Goal: Task Accomplishment & Management: Use online tool/utility

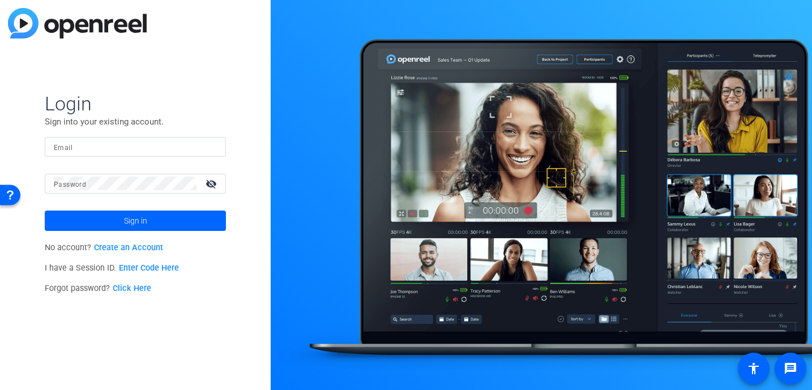
click at [80, 151] on input "Email" at bounding box center [135, 147] width 163 height 14
type input "[EMAIL_ADDRESS][DOMAIN_NAME]"
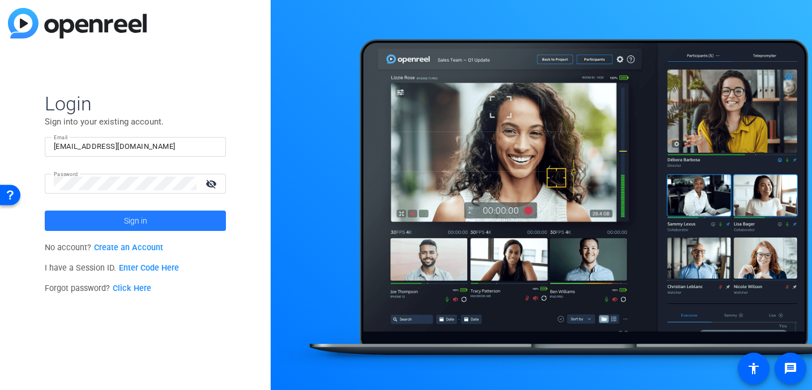
click at [142, 220] on span "Sign in" at bounding box center [135, 221] width 23 height 28
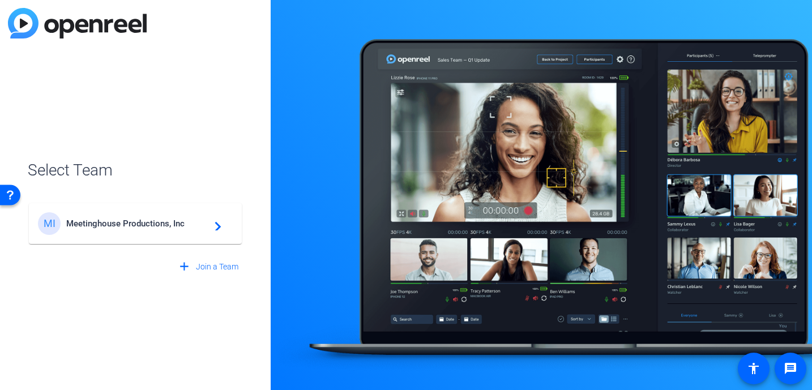
click at [141, 226] on span "Meetinghouse Productions, Inc" at bounding box center [137, 224] width 142 height 10
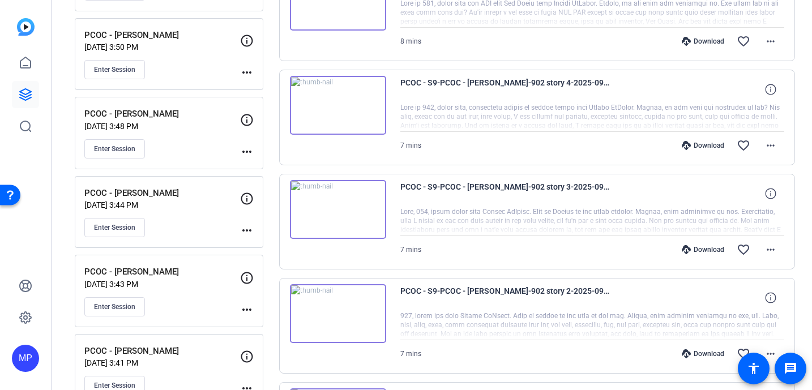
scroll to position [420, 0]
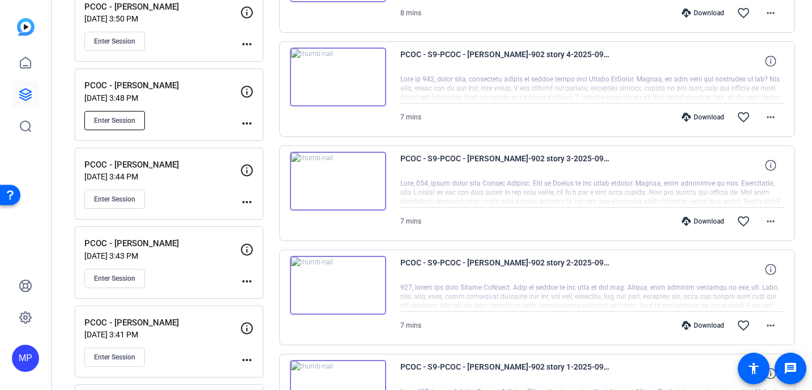
click at [106, 119] on span "Enter Session" at bounding box center [114, 120] width 41 height 9
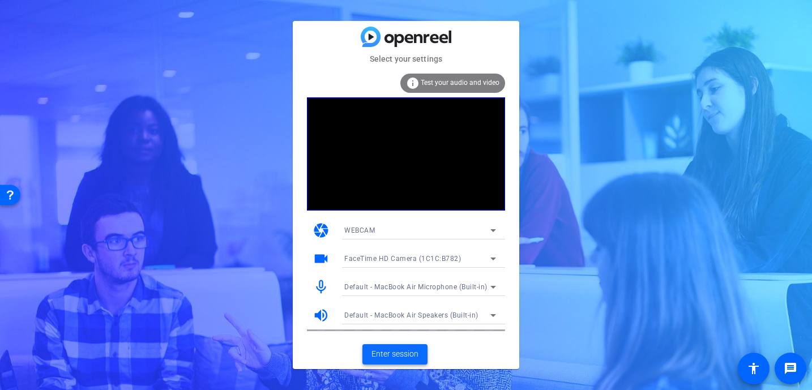
click at [393, 352] on span "Enter session" at bounding box center [394, 354] width 47 height 12
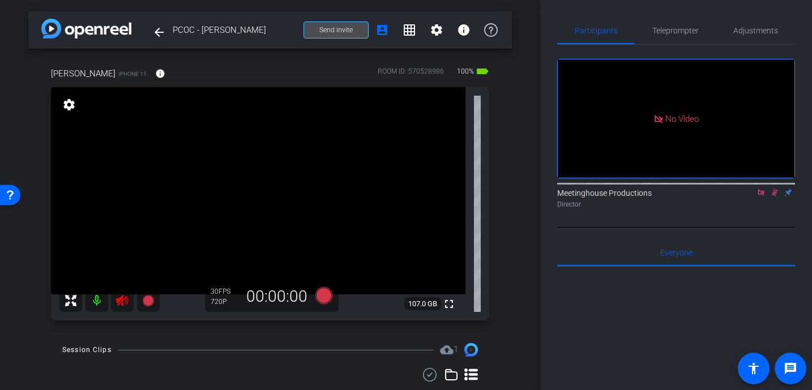
click at [349, 28] on span "Send invite" at bounding box center [335, 29] width 33 height 9
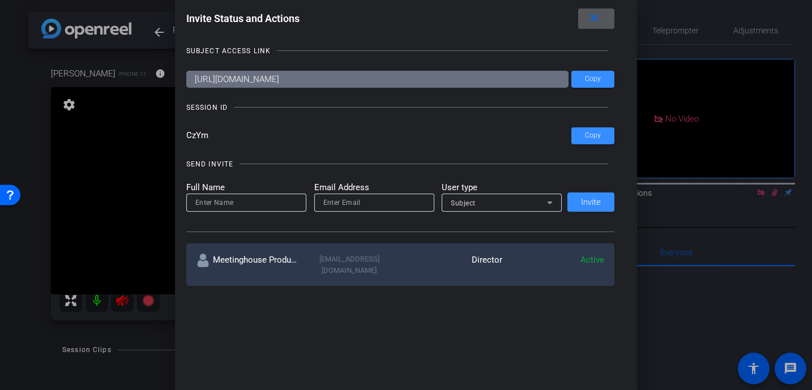
click at [737, 228] on div at bounding box center [406, 195] width 812 height 390
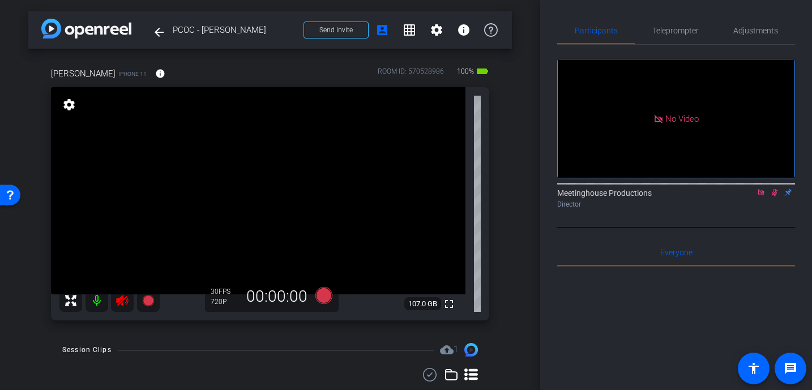
click at [773, 196] on icon at bounding box center [775, 192] width 6 height 7
click at [764, 31] on span "Adjustments" at bounding box center [755, 31] width 45 height 8
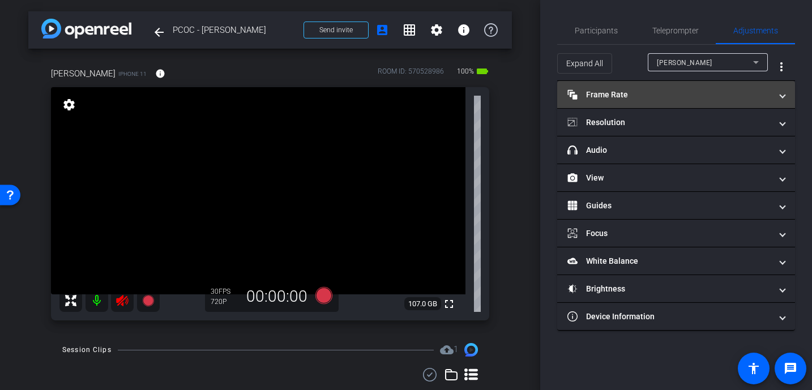
click at [619, 92] on mat-panel-title "Frame Rate Frame Rate" at bounding box center [669, 95] width 204 height 12
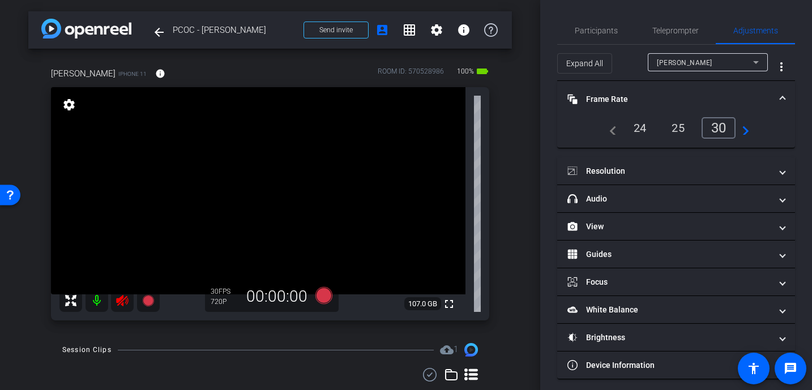
click at [720, 130] on div "30" at bounding box center [718, 128] width 35 height 22
click at [779, 96] on span "Frame Rate Frame Rate" at bounding box center [673, 99] width 213 height 12
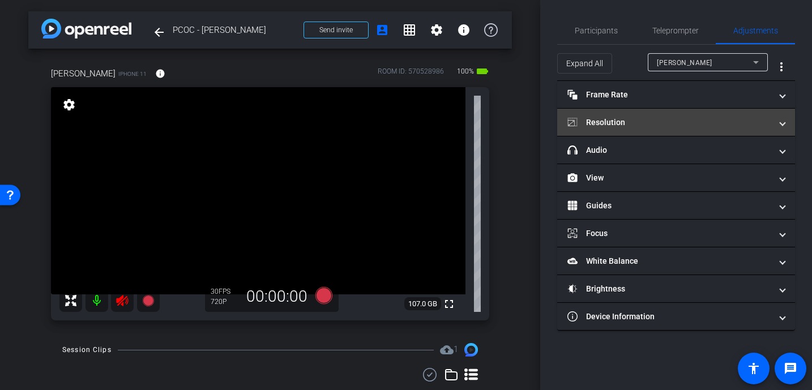
click at [782, 125] on span at bounding box center [782, 123] width 5 height 12
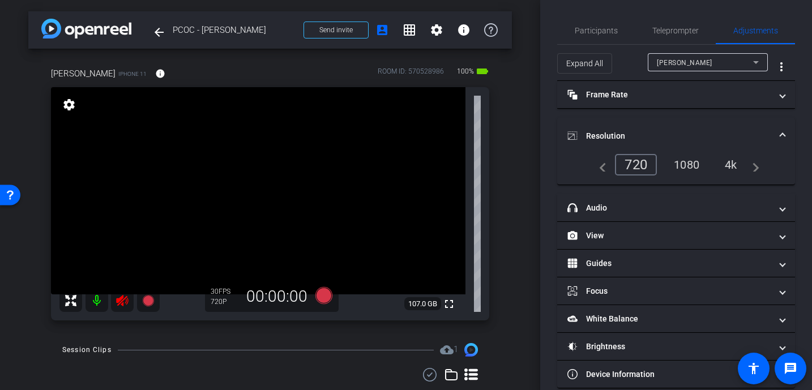
click at [735, 165] on div "4k" at bounding box center [730, 164] width 29 height 19
click at [783, 132] on span at bounding box center [782, 136] width 5 height 12
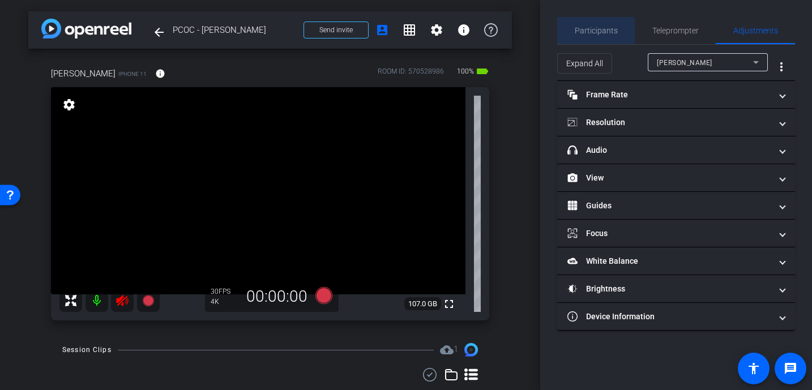
click at [596, 31] on span "Participants" at bounding box center [596, 31] width 43 height 8
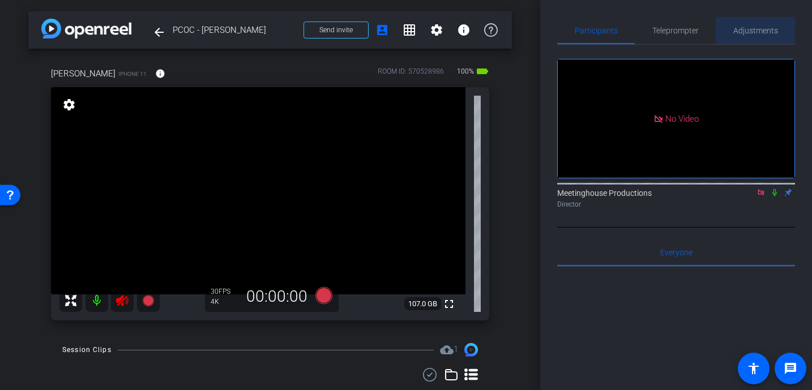
click at [748, 33] on span "Adjustments" at bounding box center [755, 31] width 45 height 8
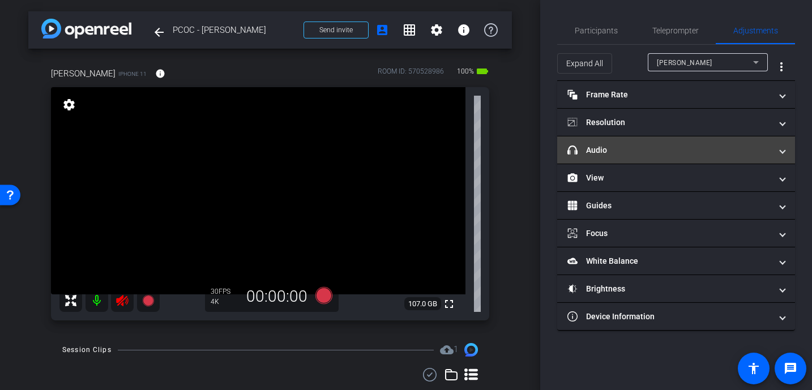
click at [607, 150] on mat-panel-title "headphone icon Audio" at bounding box center [669, 150] width 204 height 12
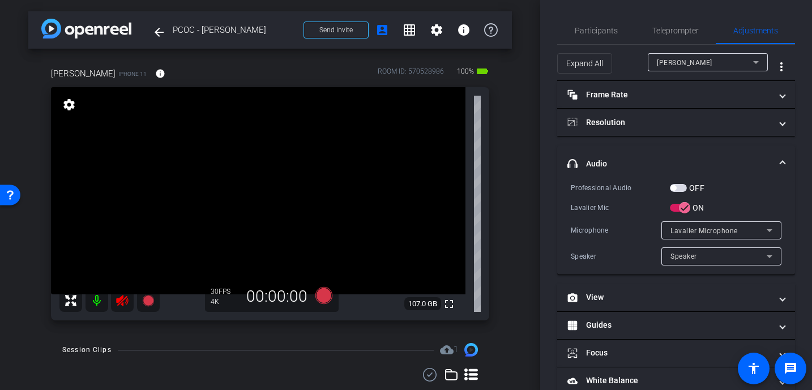
click at [677, 190] on span "button" at bounding box center [678, 188] width 17 height 8
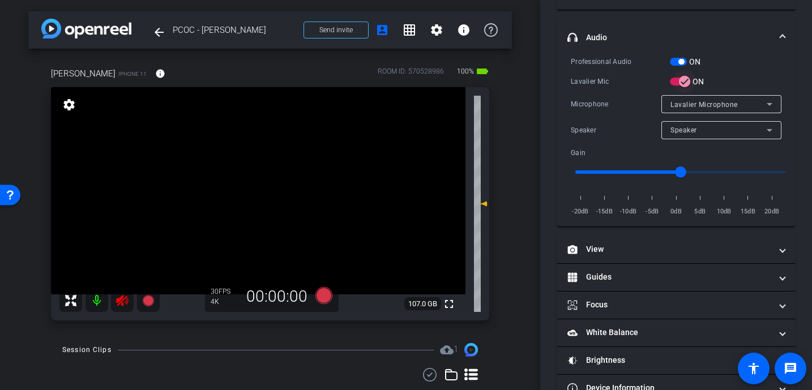
scroll to position [155, 0]
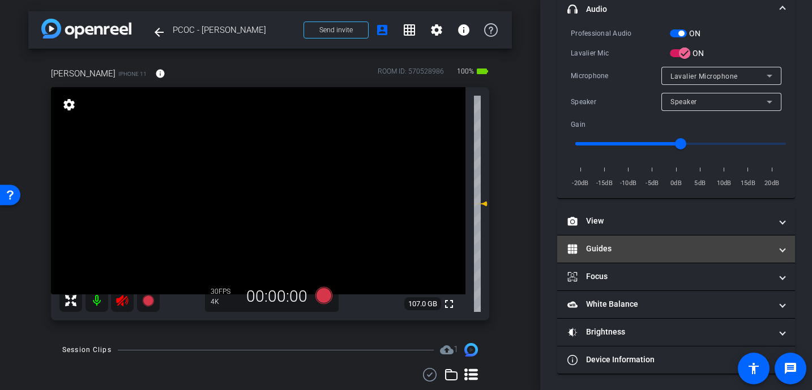
click at [630, 246] on mat-panel-title "Guides" at bounding box center [669, 249] width 204 height 12
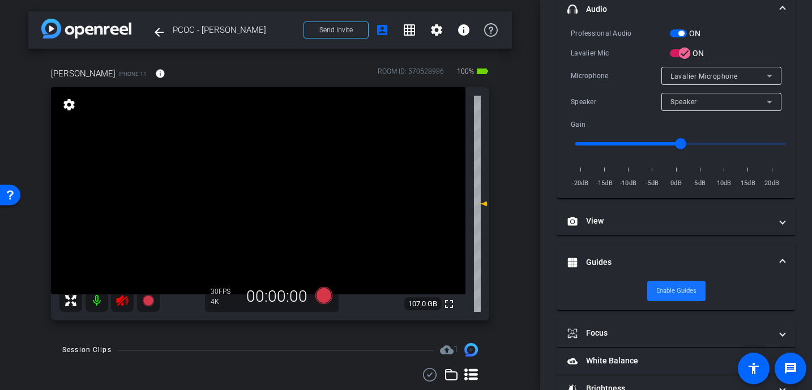
click at [676, 284] on span "Enable Guides" at bounding box center [676, 291] width 40 height 17
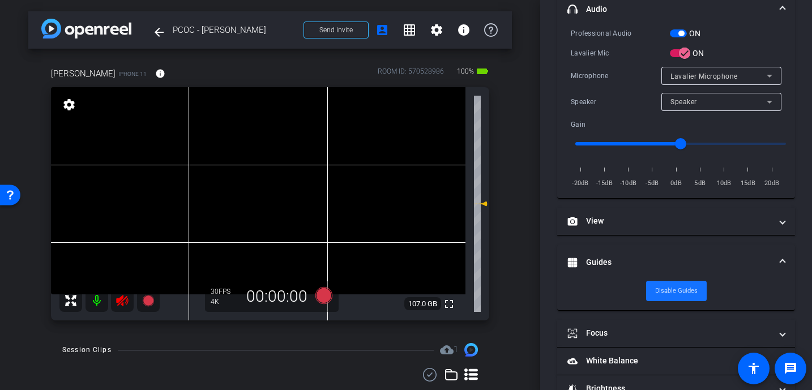
click at [684, 289] on span "Disable Guides" at bounding box center [676, 291] width 42 height 17
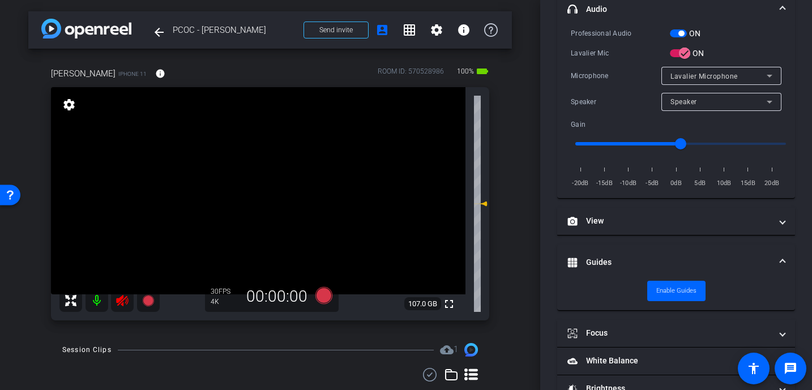
click at [783, 262] on span at bounding box center [782, 262] width 5 height 12
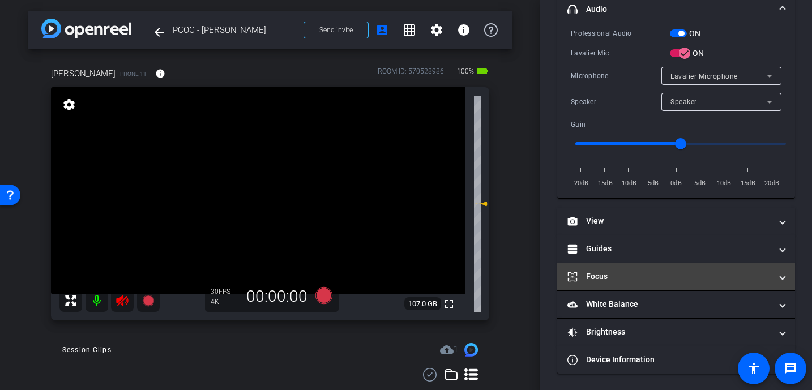
click at [603, 277] on mat-panel-title "Focus" at bounding box center [669, 277] width 204 height 12
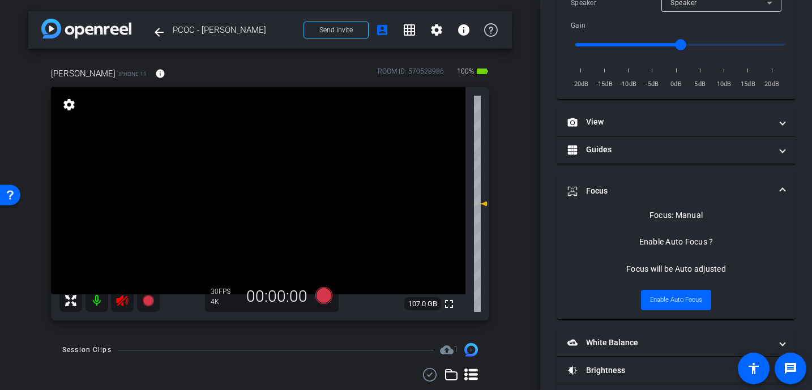
scroll to position [255, 0]
click at [784, 187] on span at bounding box center [782, 190] width 5 height 12
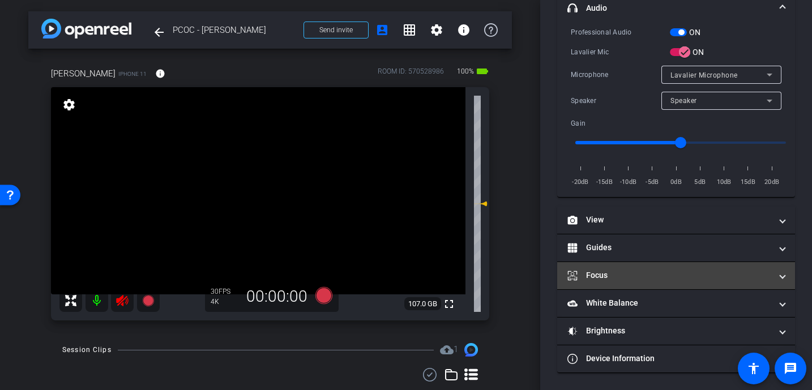
scroll to position [155, 0]
click at [602, 273] on mat-panel-title "Focus" at bounding box center [669, 277] width 204 height 12
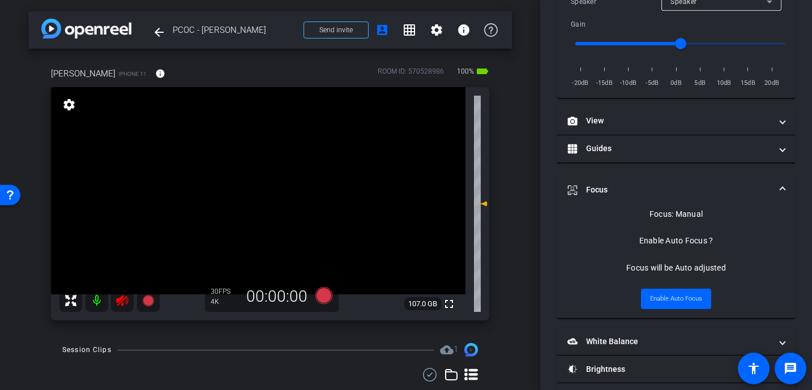
scroll to position [258, 0]
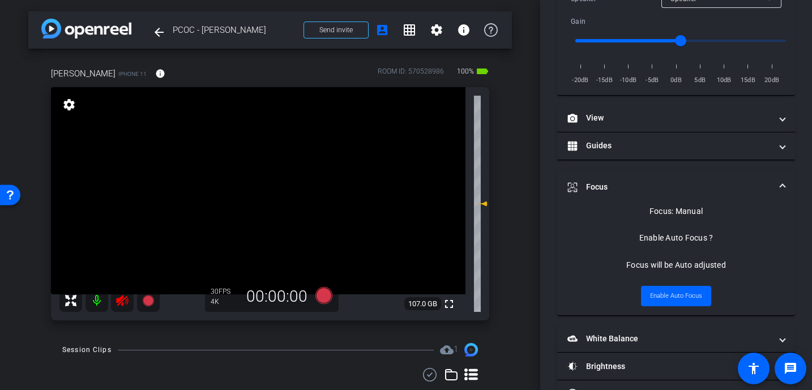
click at [267, 226] on video at bounding box center [258, 190] width 414 height 207
click at [283, 187] on video at bounding box center [258, 190] width 414 height 207
click at [783, 188] on span at bounding box center [782, 187] width 5 height 12
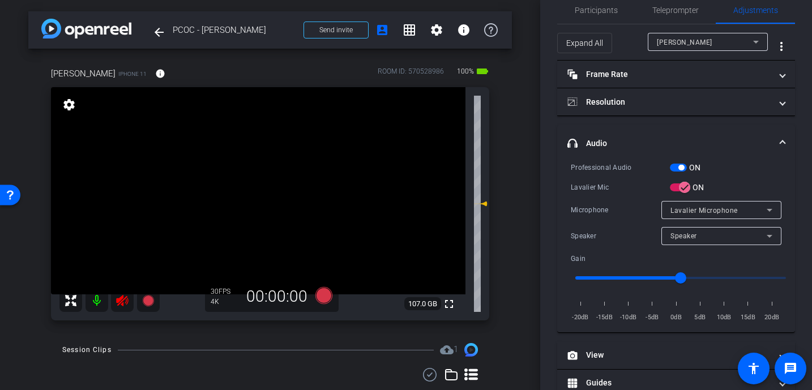
scroll to position [0, 0]
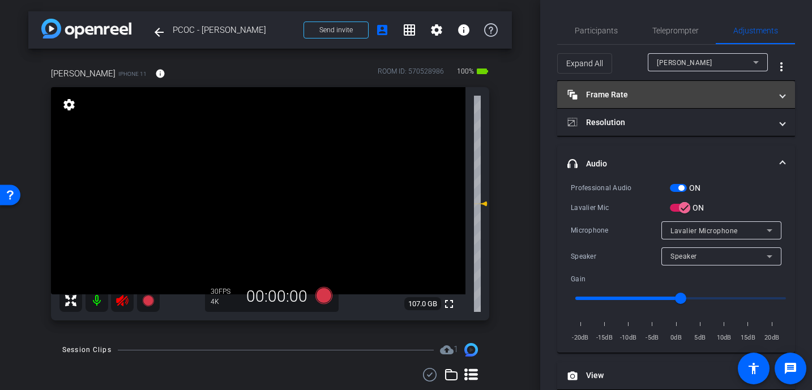
click at [785, 91] on mat-expansion-panel-header "Frame Rate Frame Rate" at bounding box center [676, 94] width 238 height 27
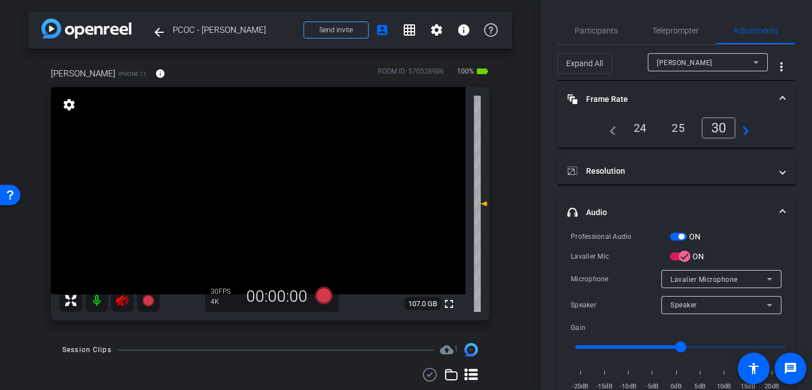
click at [782, 95] on span at bounding box center [782, 99] width 5 height 12
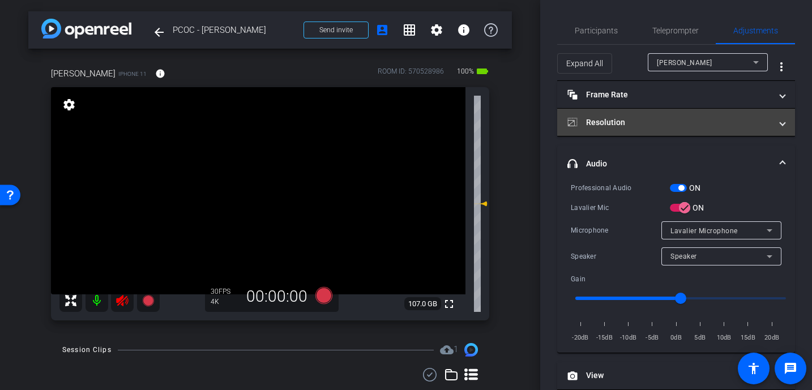
click at [782, 124] on span at bounding box center [782, 123] width 5 height 12
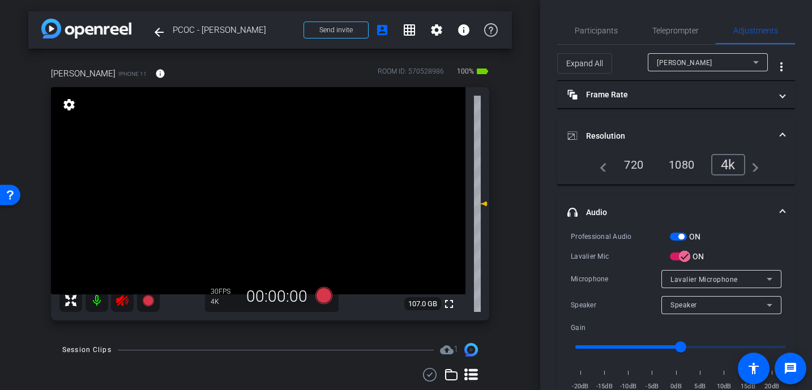
click at [782, 124] on mat-expansion-panel-header "Resolution" at bounding box center [676, 136] width 238 height 36
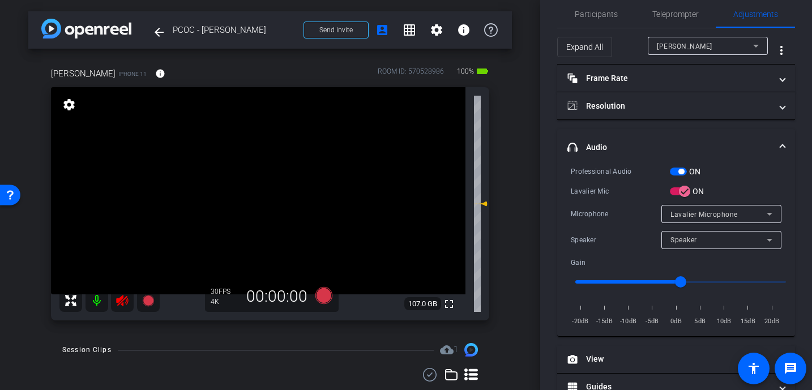
scroll to position [28, 0]
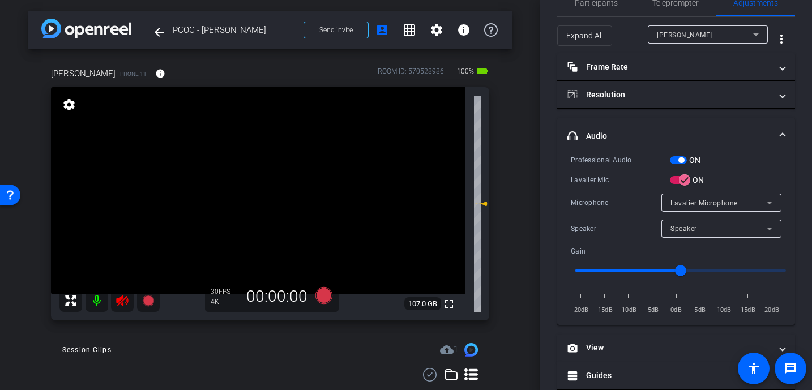
click at [124, 302] on icon at bounding box center [122, 301] width 14 height 14
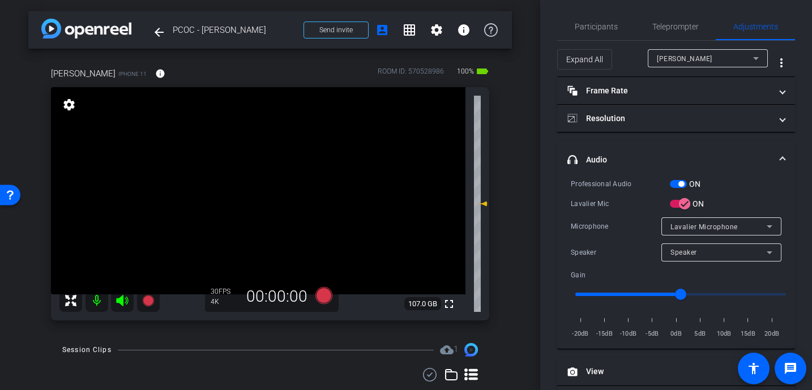
scroll to position [0, 0]
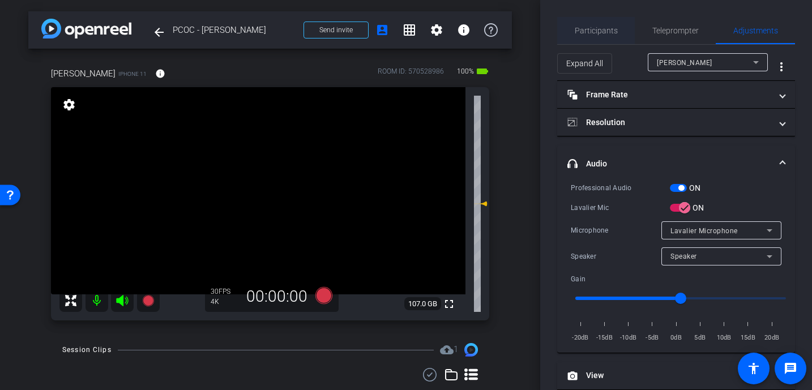
click at [598, 32] on span "Participants" at bounding box center [596, 31] width 43 height 8
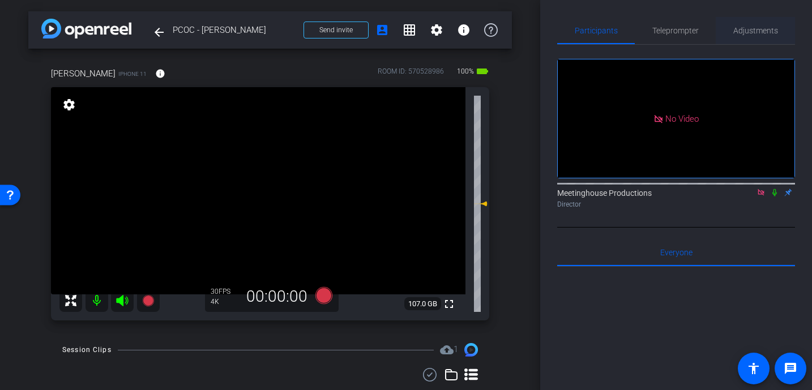
click at [754, 28] on span "Adjustments" at bounding box center [755, 31] width 45 height 8
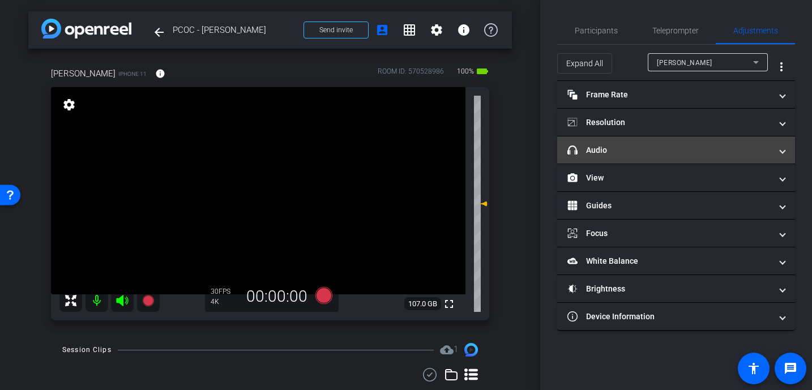
click at [781, 149] on span at bounding box center [782, 150] width 5 height 12
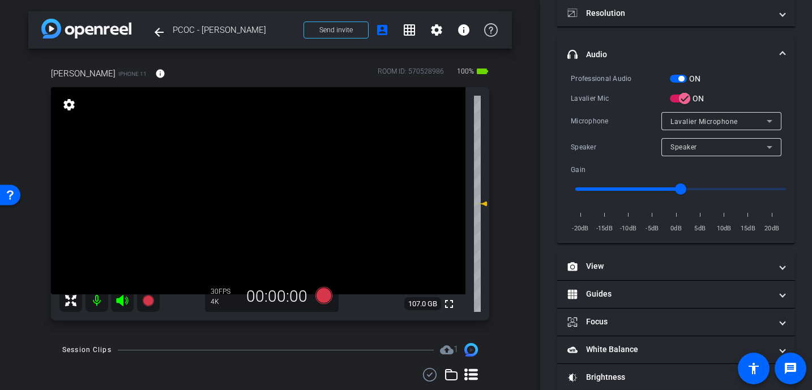
scroll to position [155, 0]
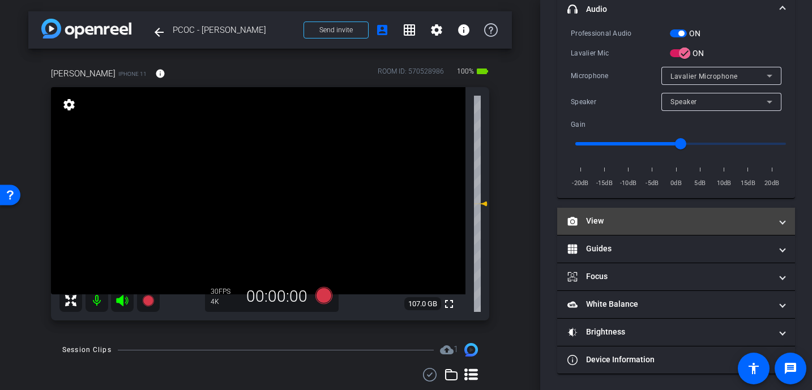
click at [781, 222] on span at bounding box center [782, 221] width 5 height 12
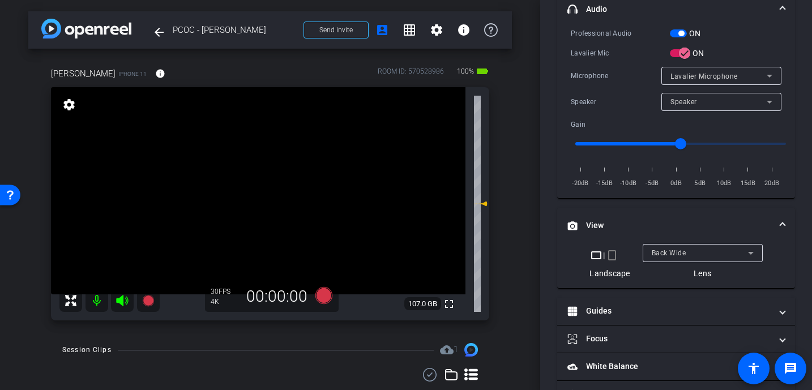
click at [781, 222] on span at bounding box center [782, 226] width 5 height 12
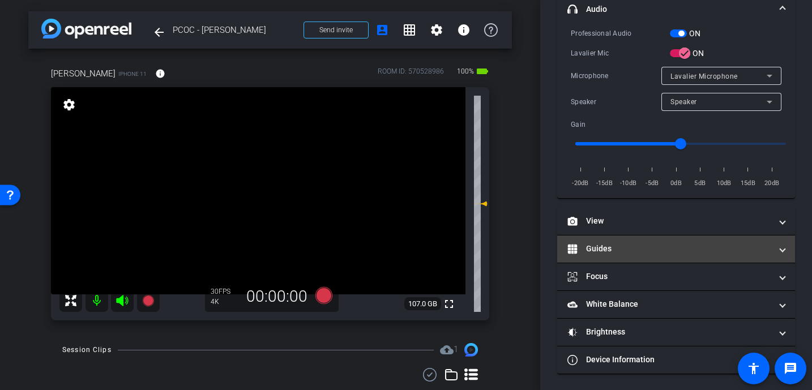
click at [781, 249] on span at bounding box center [782, 249] width 5 height 12
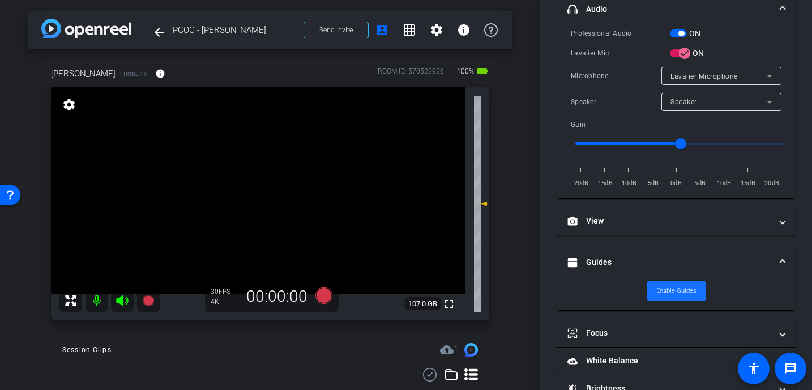
click at [666, 292] on span "Enable Guides" at bounding box center [676, 291] width 40 height 17
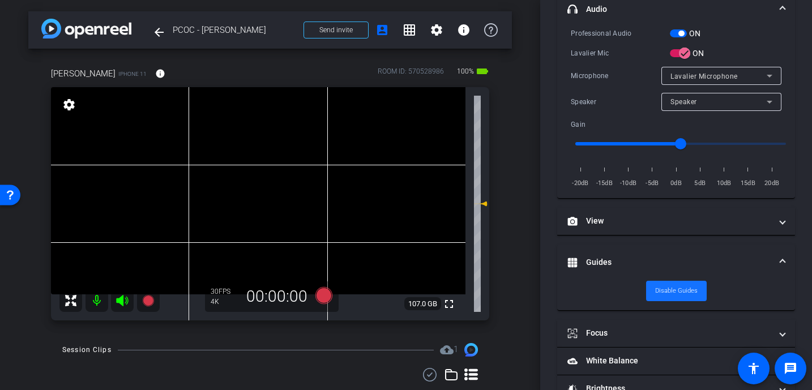
click at [680, 291] on span "Disable Guides" at bounding box center [676, 291] width 42 height 17
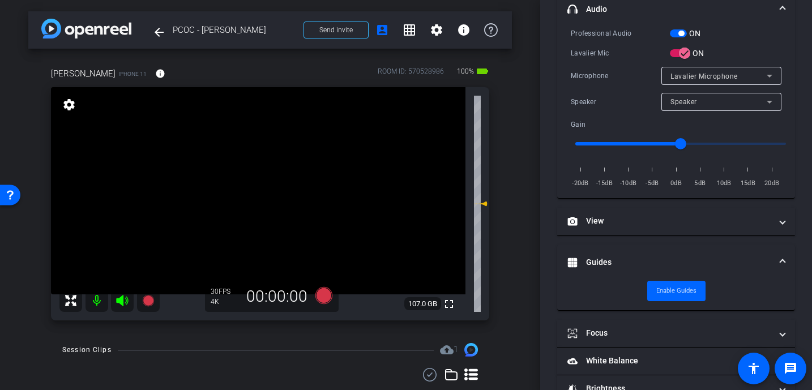
click at [784, 262] on span at bounding box center [782, 262] width 5 height 12
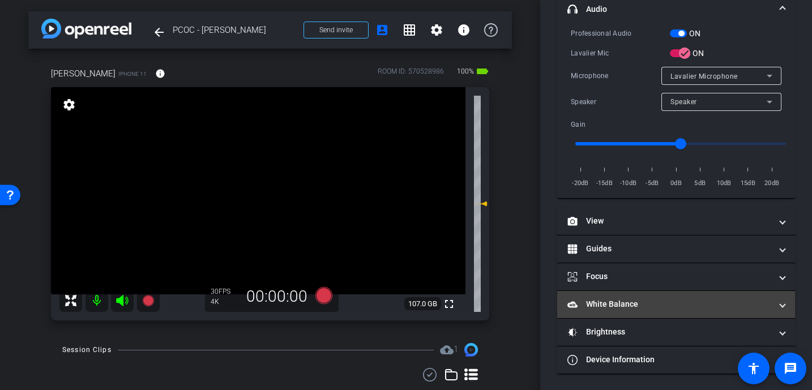
click at [617, 308] on mat-panel-title "White Balance White Balance" at bounding box center [669, 304] width 204 height 12
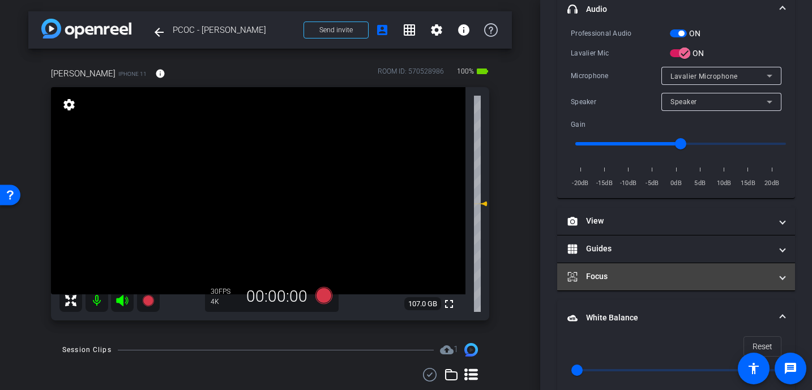
click at [604, 276] on mat-panel-title "Focus" at bounding box center [669, 277] width 204 height 12
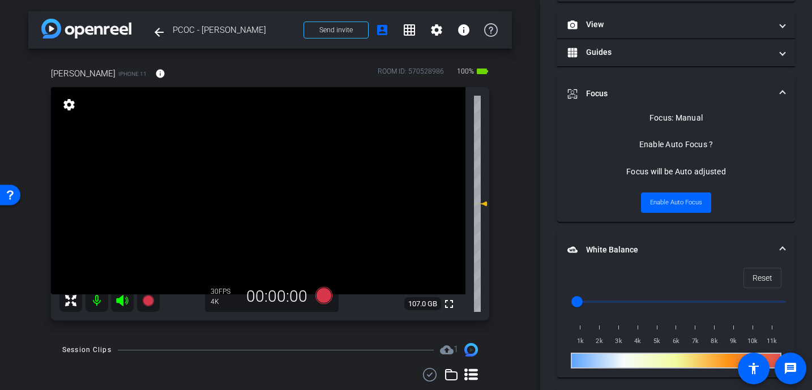
click at [782, 246] on span at bounding box center [782, 250] width 5 height 12
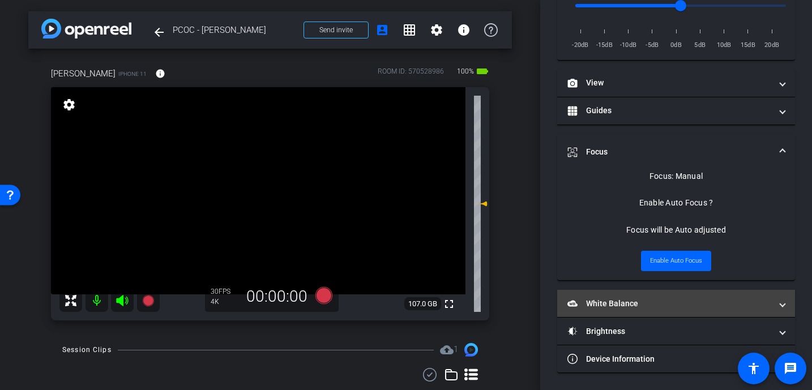
scroll to position [292, 0]
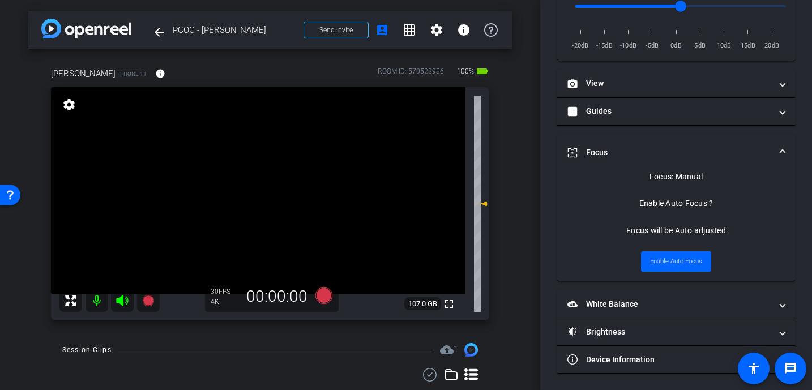
click at [263, 190] on video at bounding box center [258, 190] width 414 height 207
click at [275, 186] on div at bounding box center [263, 190] width 28 height 28
click at [782, 152] on span at bounding box center [782, 153] width 5 height 12
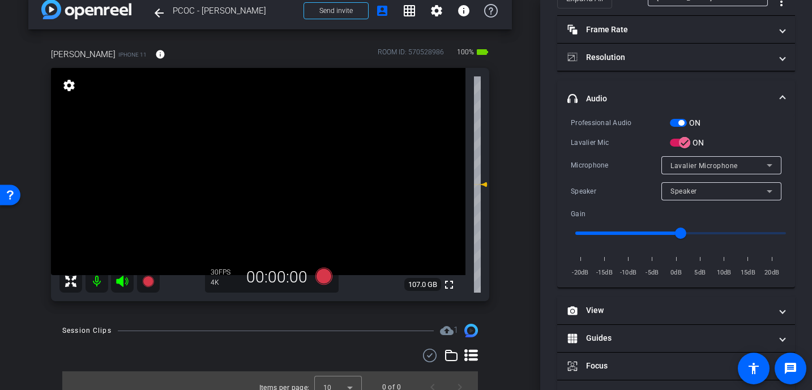
scroll to position [32, 0]
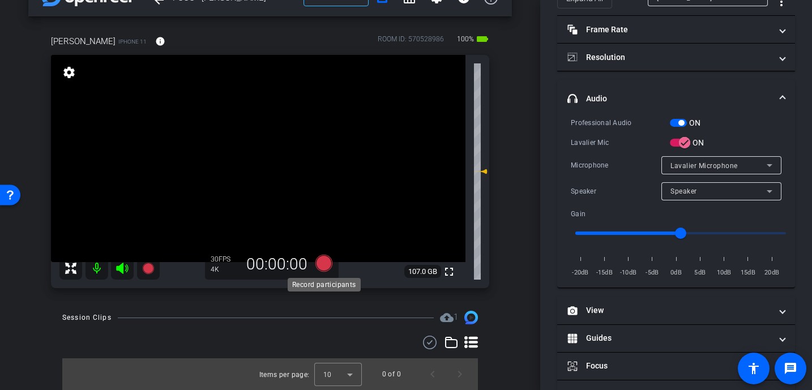
click at [323, 262] on icon at bounding box center [323, 263] width 17 height 17
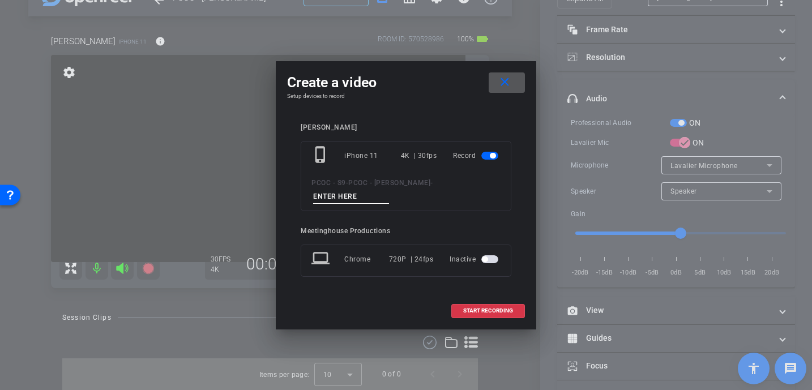
click at [335, 203] on input at bounding box center [351, 197] width 76 height 14
type input "901 - Test"
click at [481, 309] on span "START RECORDING" at bounding box center [488, 311] width 50 height 6
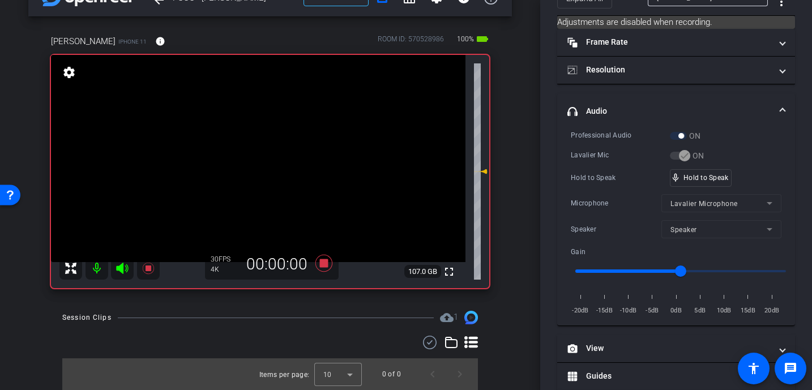
click at [263, 161] on video at bounding box center [258, 158] width 414 height 207
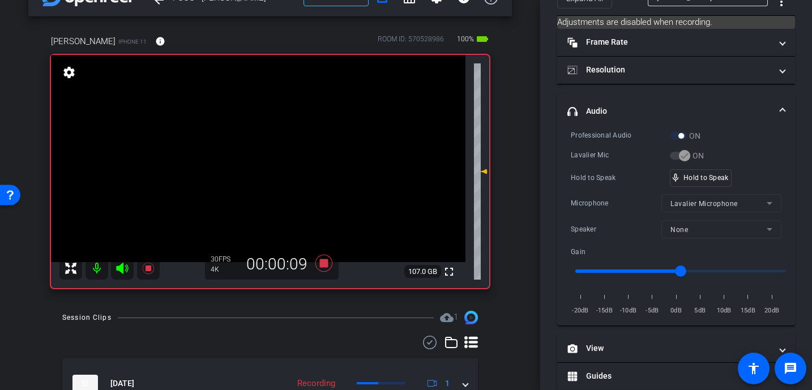
click at [269, 142] on video at bounding box center [258, 158] width 414 height 207
click at [283, 156] on video at bounding box center [258, 158] width 414 height 207
click at [324, 263] on icon at bounding box center [323, 263] width 17 height 17
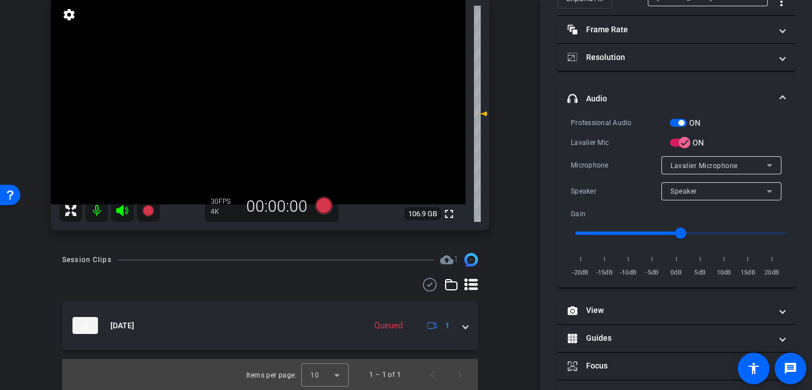
scroll to position [91, 0]
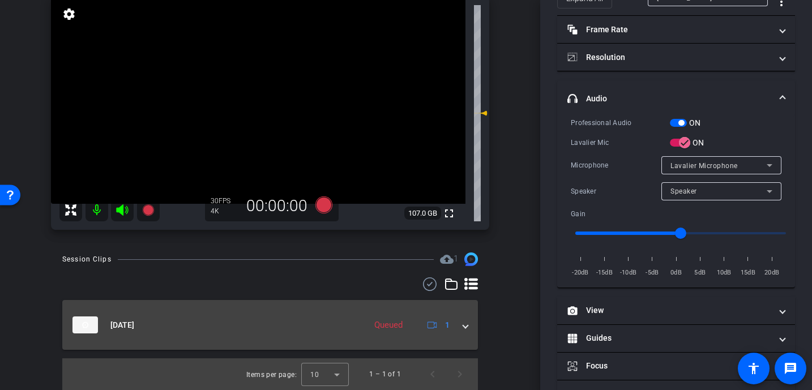
click at [469, 318] on mat-expansion-panel-header "[DATE] Queued 1" at bounding box center [270, 325] width 416 height 50
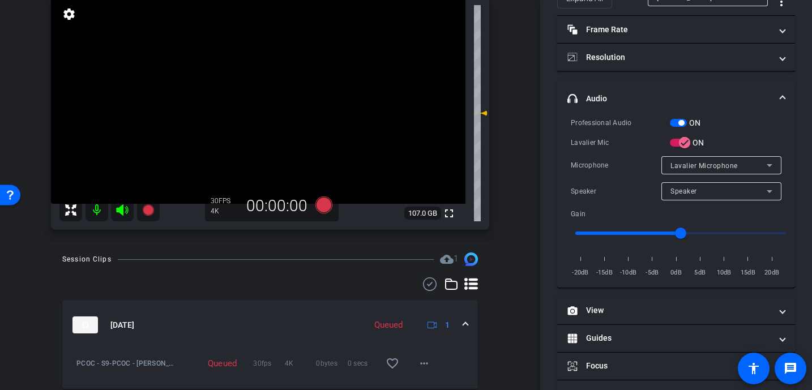
scroll to position [127, 0]
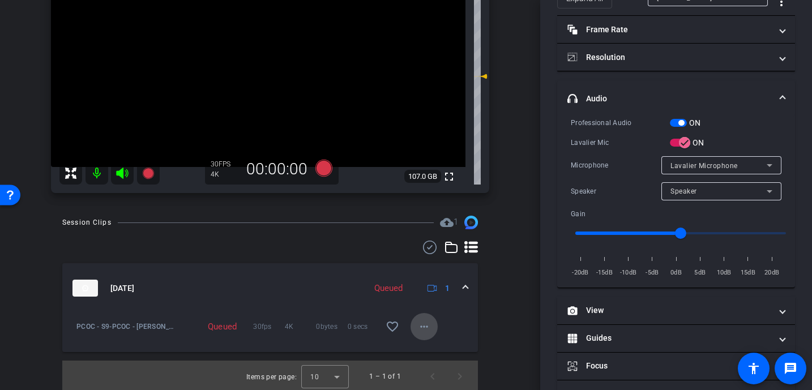
click at [421, 326] on mat-icon "more_horiz" at bounding box center [424, 327] width 14 height 14
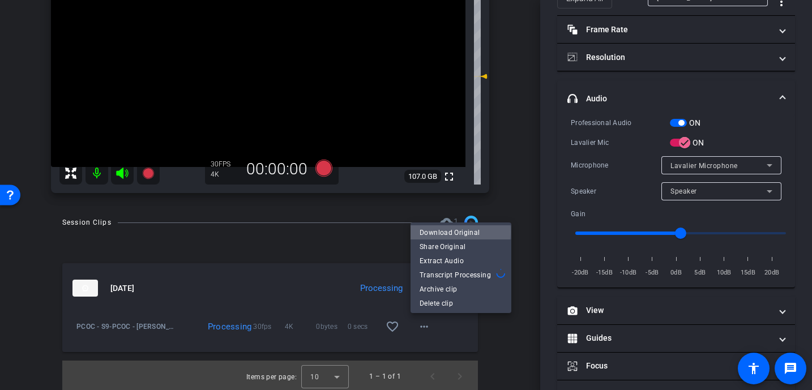
click at [457, 232] on span "Download Original" at bounding box center [461, 233] width 83 height 14
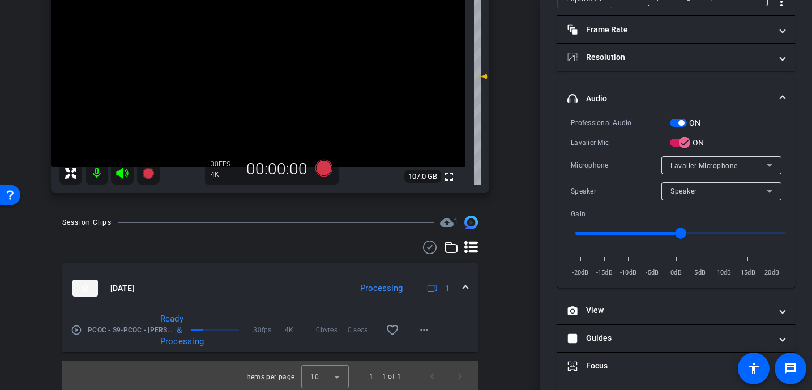
scroll to position [0, 0]
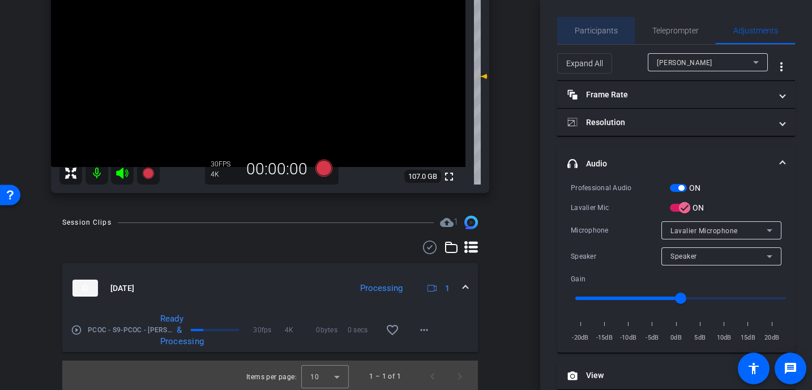
click at [590, 30] on span "Participants" at bounding box center [596, 31] width 43 height 8
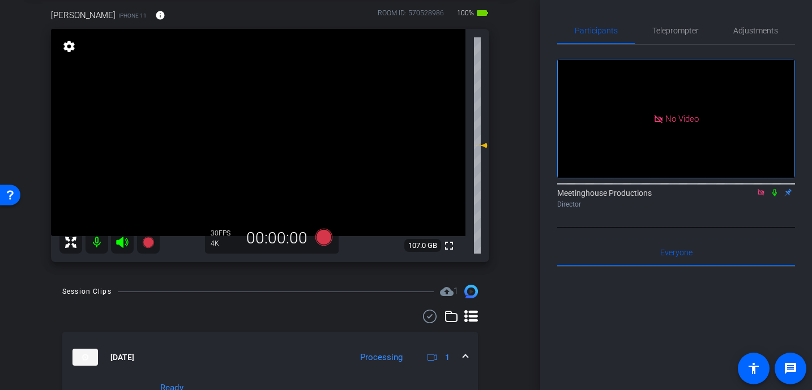
scroll to position [59, 0]
click at [755, 28] on span "Adjustments" at bounding box center [755, 31] width 45 height 8
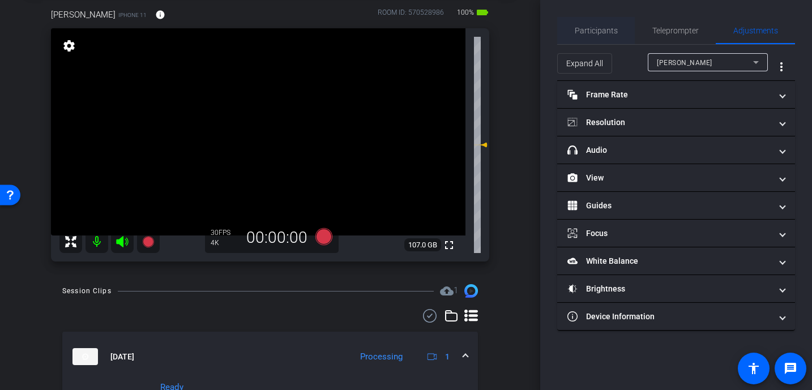
click at [588, 28] on span "Participants" at bounding box center [596, 31] width 43 height 8
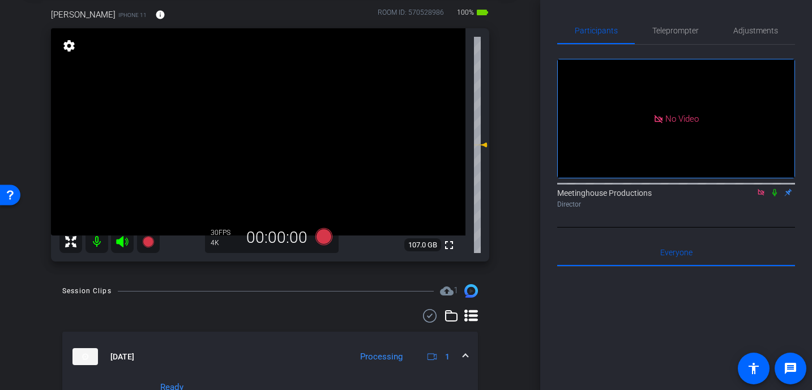
click at [774, 189] on icon at bounding box center [774, 192] width 5 height 7
click at [775, 189] on icon at bounding box center [774, 193] width 9 height 8
click at [758, 36] on span "Adjustments" at bounding box center [755, 30] width 45 height 27
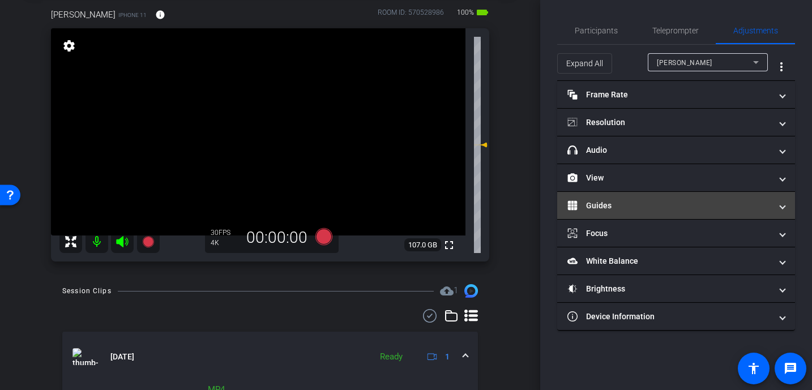
click at [605, 204] on mat-panel-title "Guides" at bounding box center [669, 206] width 204 height 12
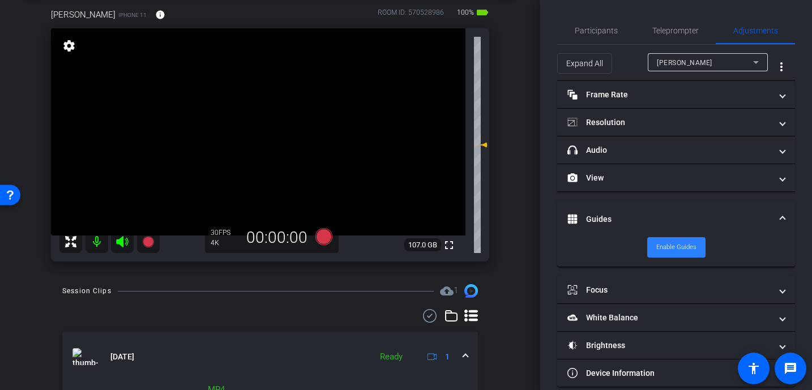
click at [675, 249] on span "Enable Guides" at bounding box center [676, 247] width 40 height 17
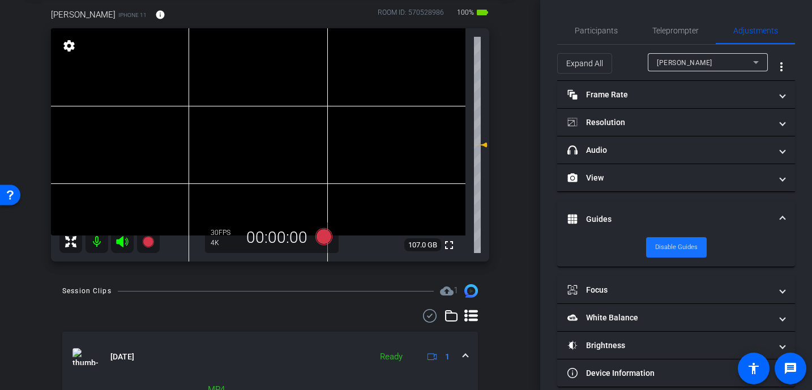
click at [676, 247] on span "Disable Guides" at bounding box center [676, 247] width 42 height 17
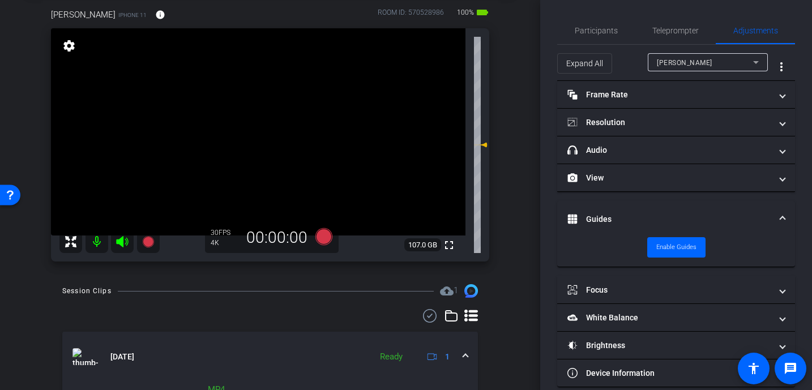
click at [780, 217] on span at bounding box center [782, 219] width 5 height 12
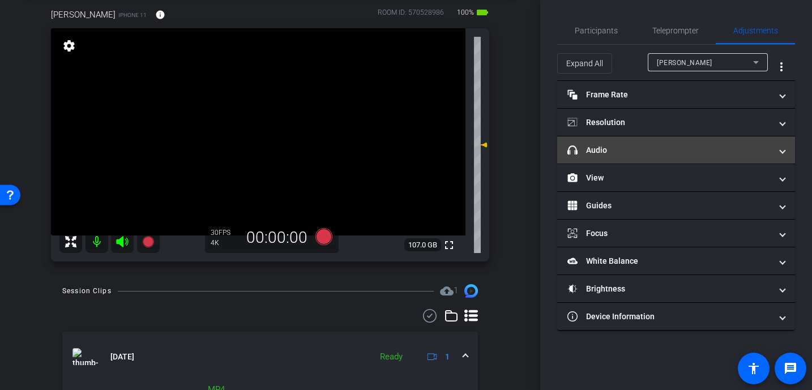
click at [624, 146] on mat-panel-title "headphone icon Audio" at bounding box center [669, 150] width 204 height 12
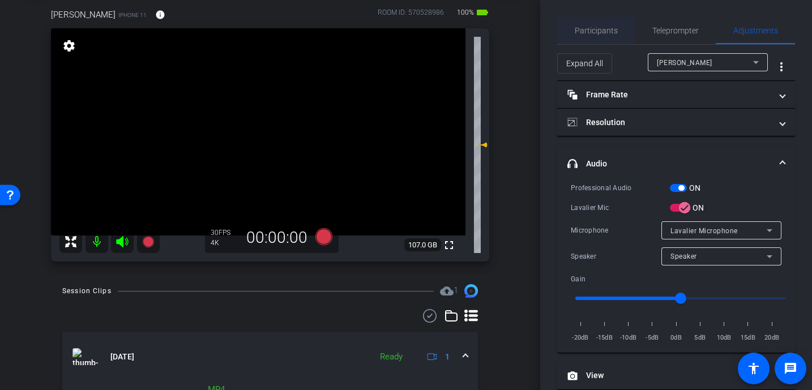
click at [587, 27] on span "Participants" at bounding box center [596, 31] width 43 height 8
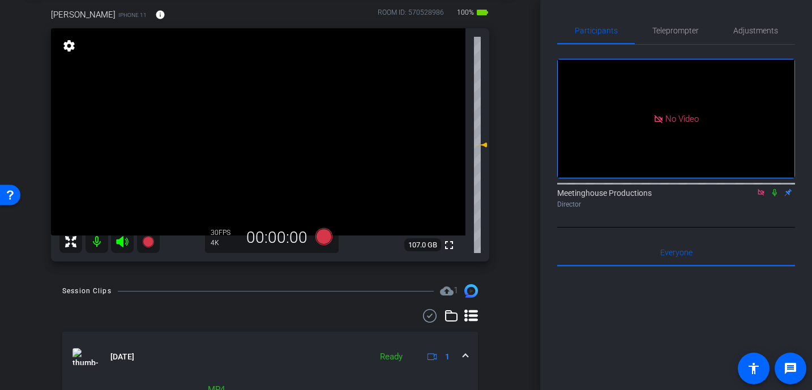
click at [775, 189] on icon at bounding box center [774, 192] width 5 height 7
click at [770, 189] on icon at bounding box center [774, 193] width 9 height 8
click at [775, 189] on icon at bounding box center [774, 192] width 5 height 7
click at [776, 189] on icon at bounding box center [774, 193] width 9 height 8
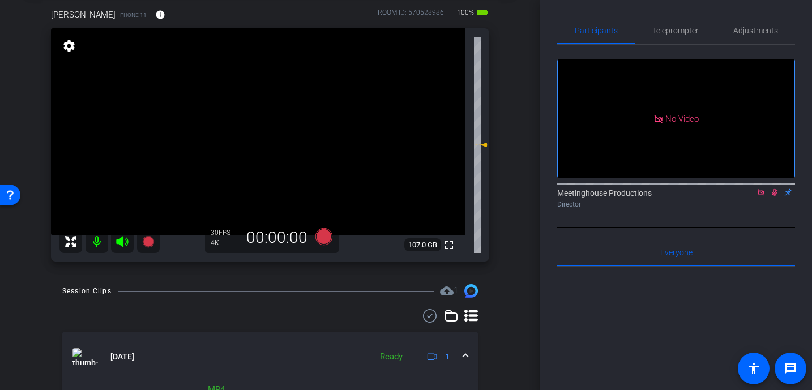
click at [775, 189] on icon at bounding box center [774, 193] width 9 height 8
click at [266, 130] on video at bounding box center [258, 131] width 414 height 207
click at [275, 131] on video at bounding box center [258, 131] width 414 height 207
click at [752, 31] on span "Adjustments" at bounding box center [755, 31] width 45 height 8
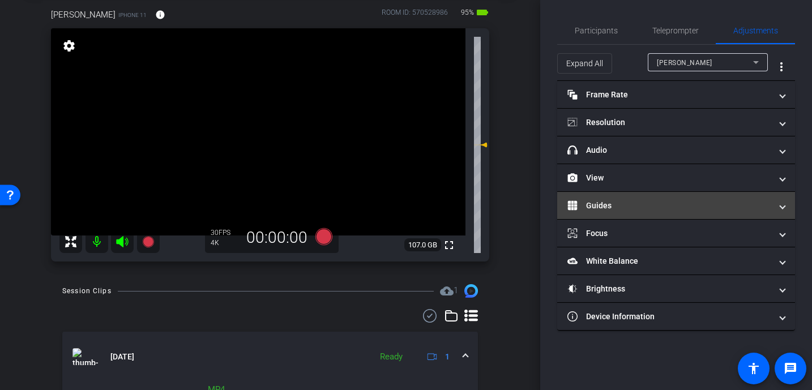
click at [601, 203] on mat-panel-title "Guides" at bounding box center [669, 206] width 204 height 12
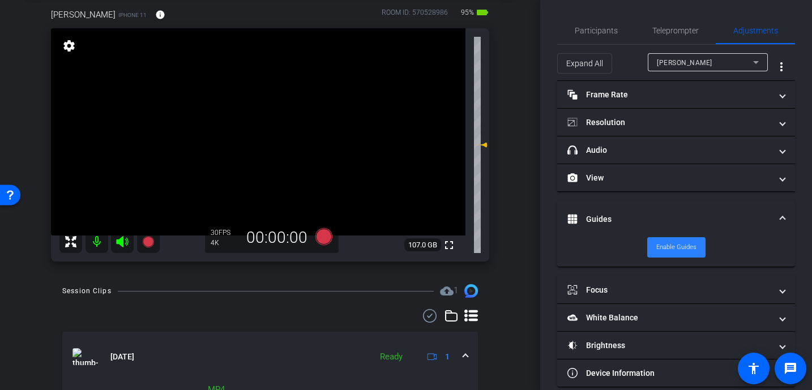
click at [668, 245] on span "Enable Guides" at bounding box center [676, 247] width 40 height 17
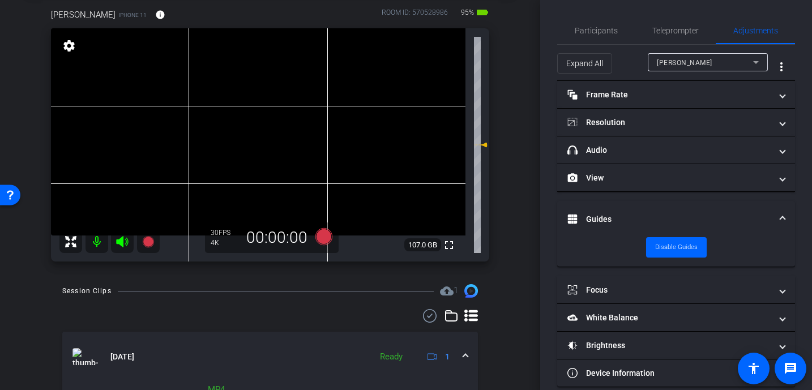
click at [780, 217] on span at bounding box center [782, 219] width 5 height 12
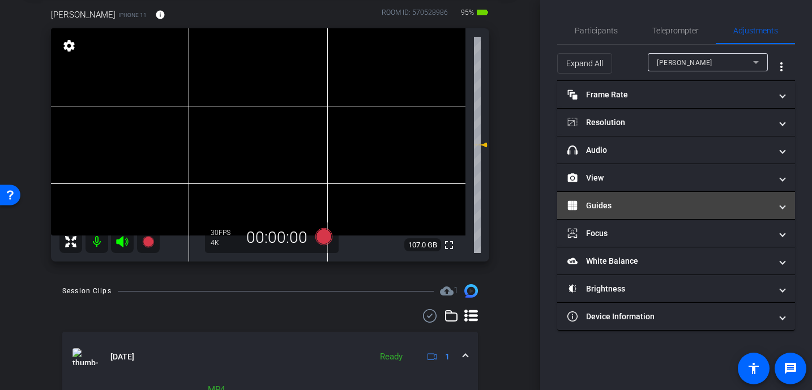
click at [788, 209] on mat-expansion-panel-header "Guides" at bounding box center [676, 205] width 238 height 27
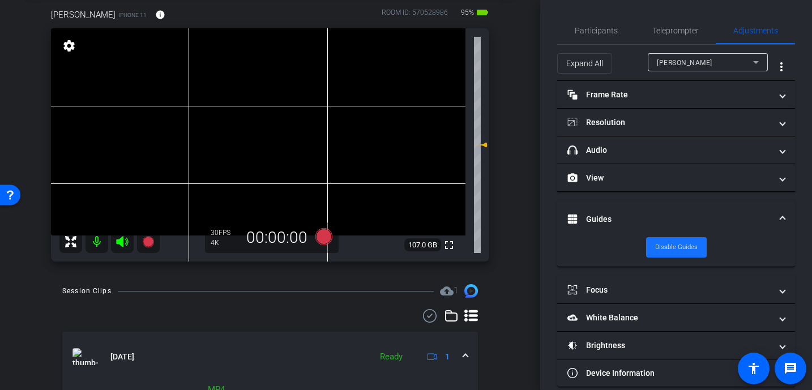
click at [680, 243] on span "Disable Guides" at bounding box center [676, 247] width 42 height 17
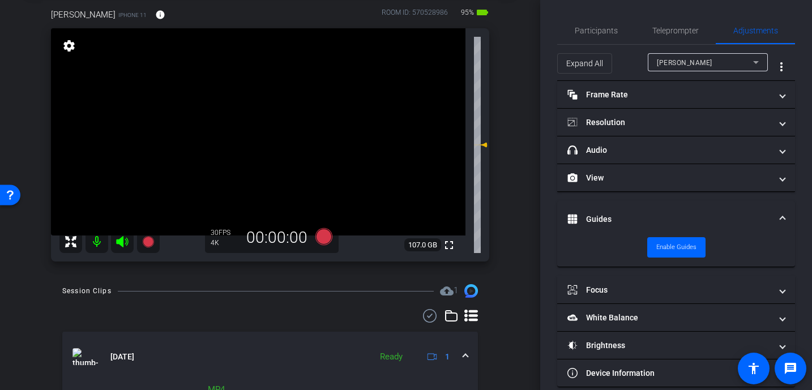
click at [783, 217] on span at bounding box center [782, 219] width 5 height 12
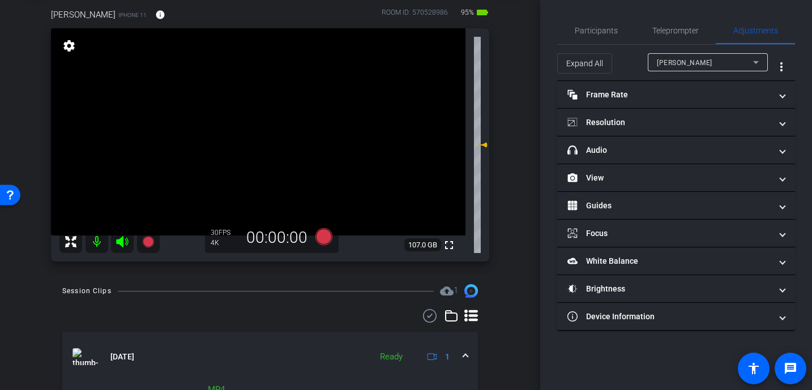
click at [270, 138] on video at bounding box center [258, 131] width 414 height 207
click at [323, 235] on icon at bounding box center [323, 236] width 17 height 17
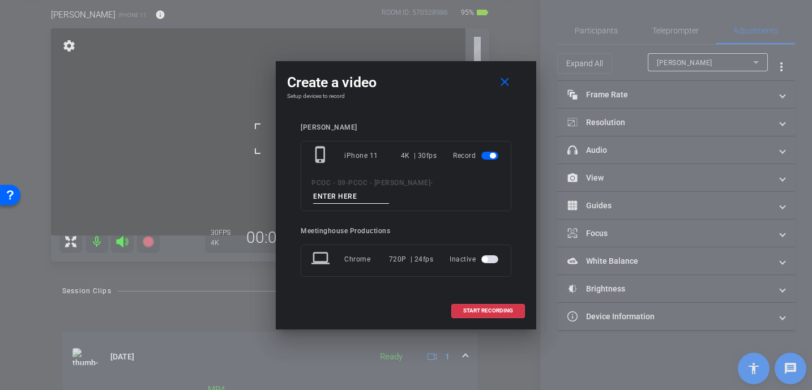
click at [335, 202] on input at bounding box center [351, 197] width 76 height 14
type input "902 - test"
click at [473, 311] on span "START RECORDING" at bounding box center [488, 311] width 50 height 6
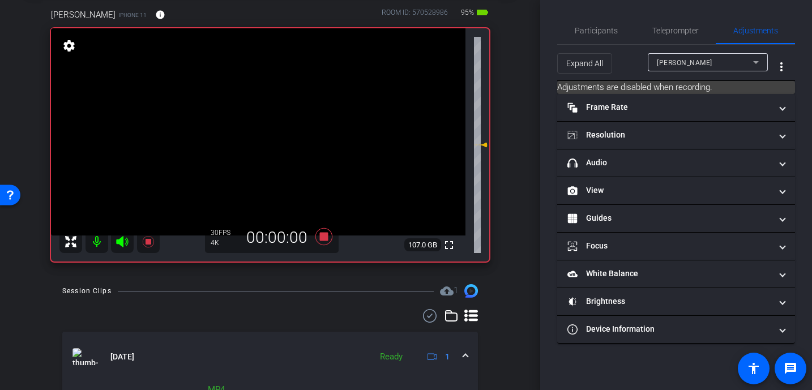
click at [269, 137] on video at bounding box center [258, 131] width 414 height 207
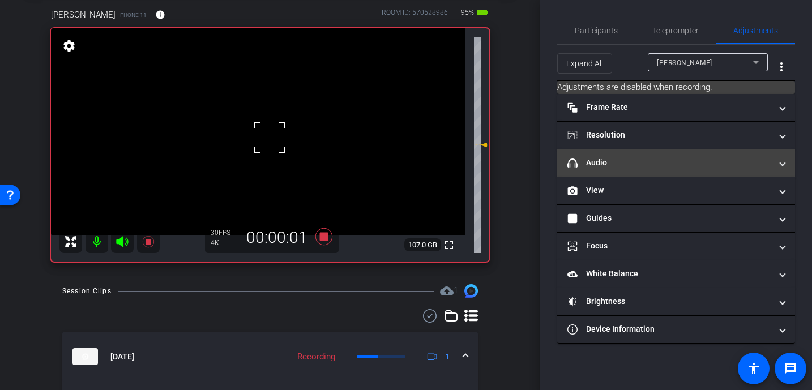
click at [604, 169] on mat-expansion-panel-header "headphone icon Audio" at bounding box center [676, 162] width 238 height 27
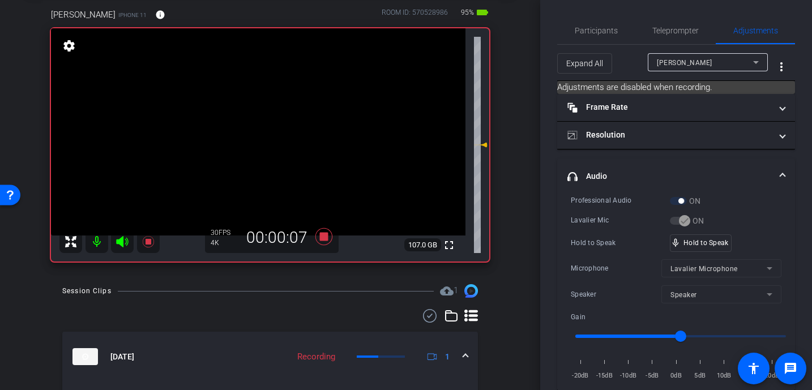
click at [263, 122] on video at bounding box center [258, 131] width 414 height 207
click at [266, 136] on video at bounding box center [258, 131] width 414 height 207
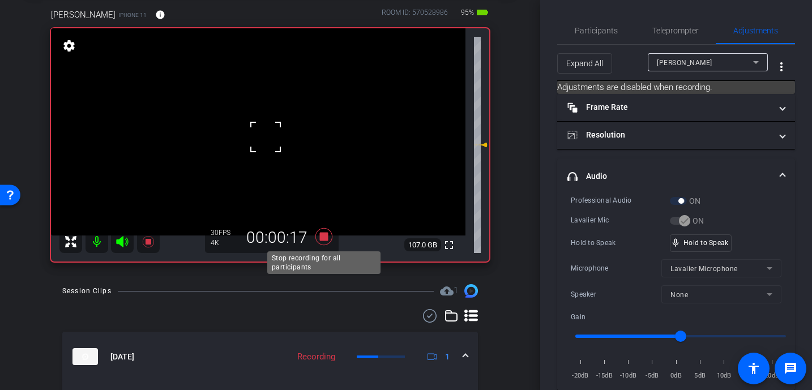
click at [324, 234] on icon at bounding box center [323, 236] width 17 height 17
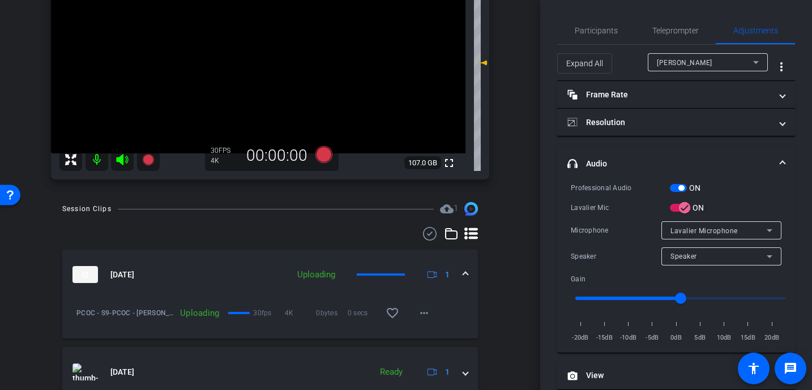
scroll to position [188, 0]
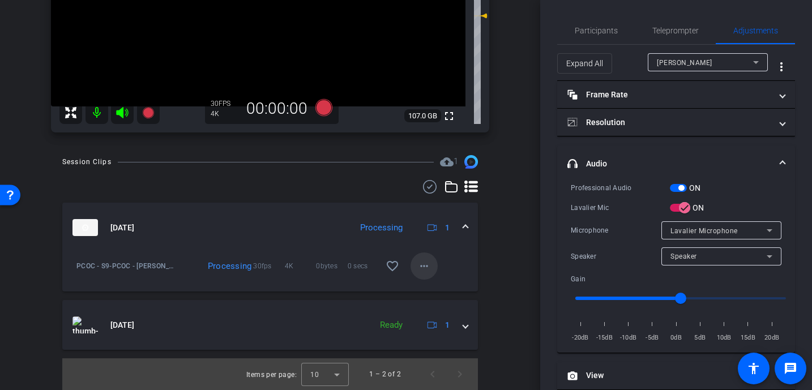
click at [430, 270] on mat-icon "more_horiz" at bounding box center [424, 266] width 14 height 14
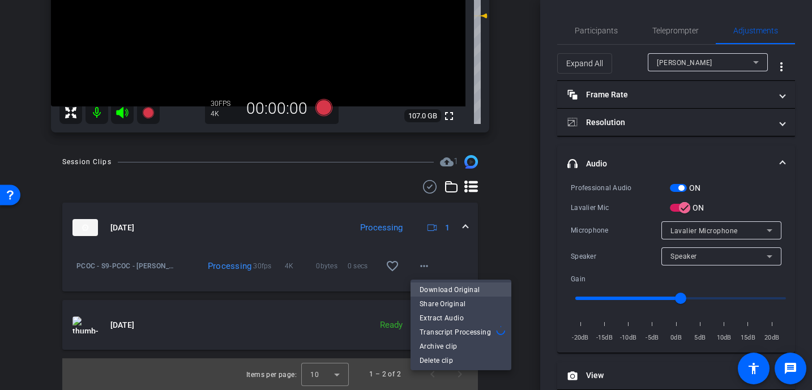
click at [435, 288] on span "Download Original" at bounding box center [461, 290] width 83 height 14
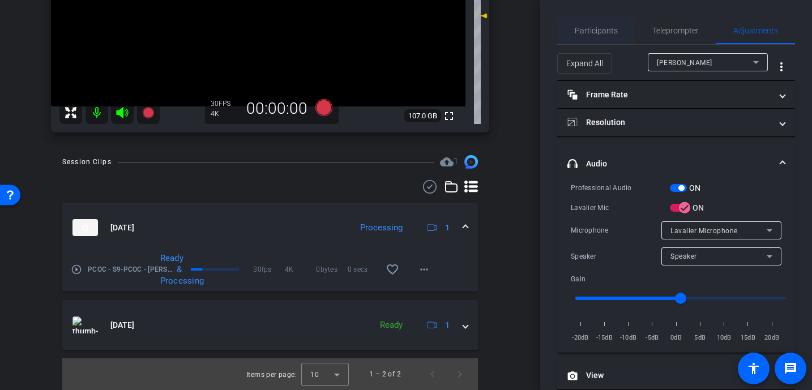
click at [604, 32] on span "Participants" at bounding box center [596, 31] width 43 height 8
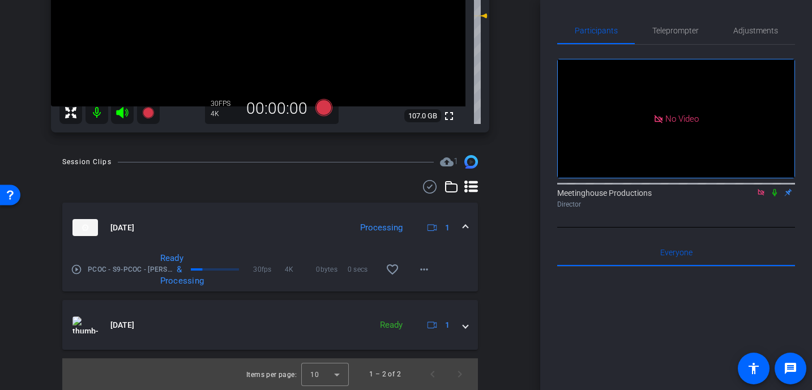
click at [772, 189] on icon at bounding box center [774, 192] width 5 height 7
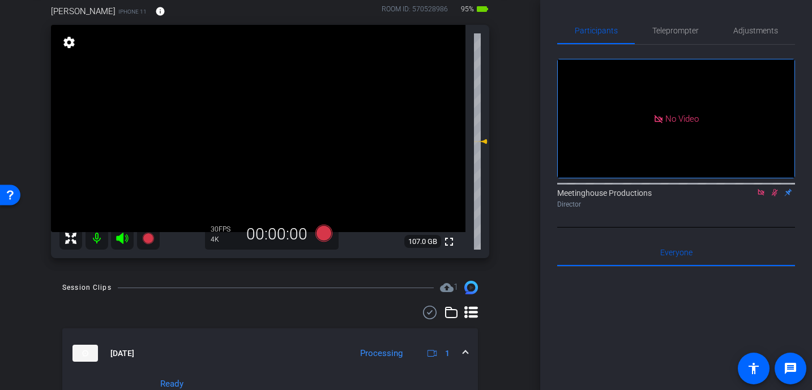
scroll to position [51, 0]
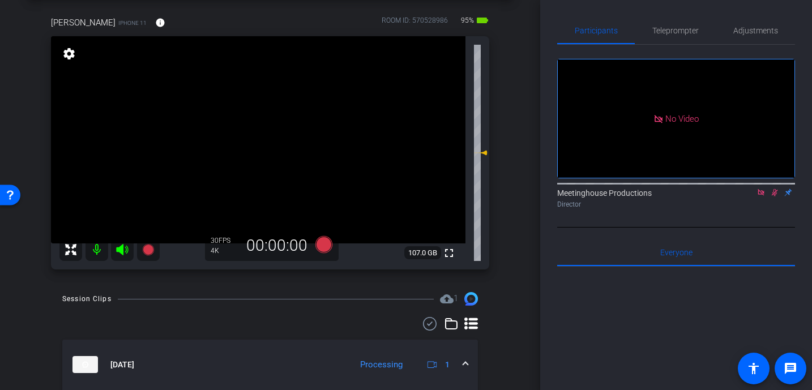
click at [774, 189] on icon at bounding box center [774, 193] width 9 height 8
click at [268, 139] on video at bounding box center [258, 139] width 414 height 207
click at [285, 156] on video at bounding box center [258, 139] width 414 height 207
click at [275, 144] on div at bounding box center [285, 157] width 28 height 28
click at [272, 147] on video at bounding box center [258, 139] width 414 height 207
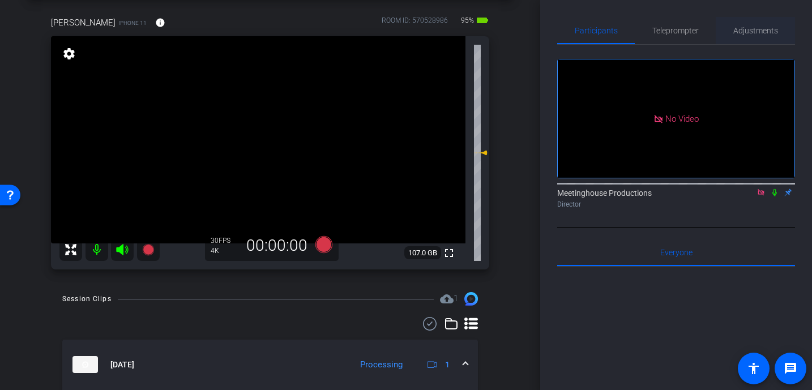
click at [751, 36] on span "Adjustments" at bounding box center [755, 30] width 45 height 27
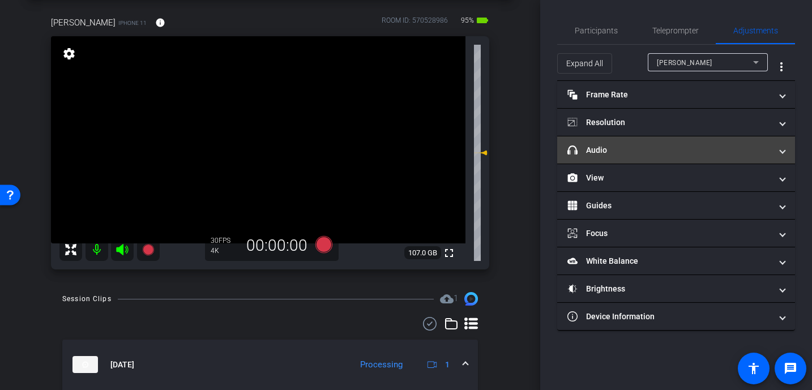
click at [614, 153] on mat-panel-title "headphone icon Audio" at bounding box center [669, 150] width 204 height 12
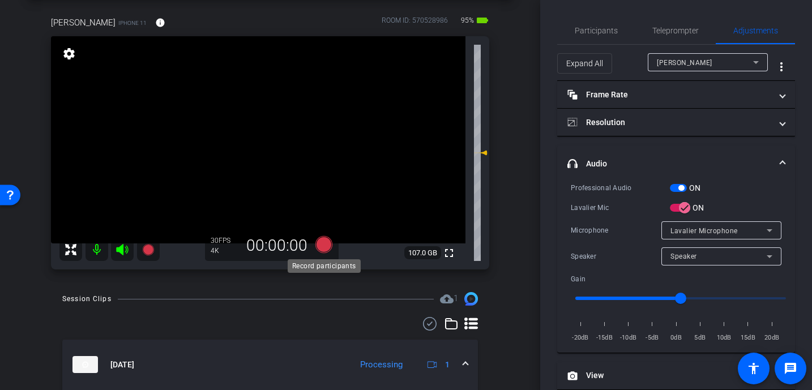
click at [324, 245] on icon at bounding box center [323, 244] width 17 height 17
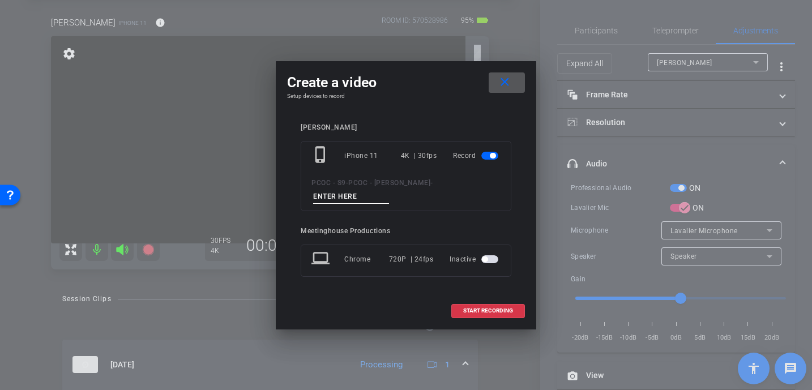
click at [350, 199] on input at bounding box center [351, 197] width 76 height 14
type input "902 - test 2"
click at [468, 308] on span "START RECORDING" at bounding box center [488, 311] width 50 height 6
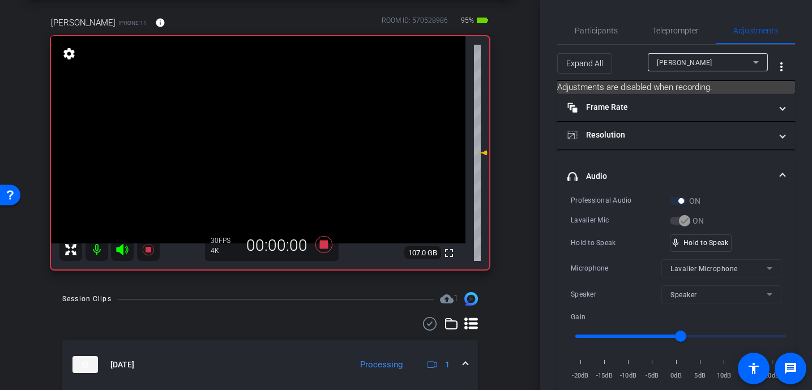
click at [266, 138] on video at bounding box center [258, 139] width 414 height 207
click at [288, 139] on video at bounding box center [258, 139] width 414 height 207
click at [273, 138] on video at bounding box center [258, 139] width 414 height 207
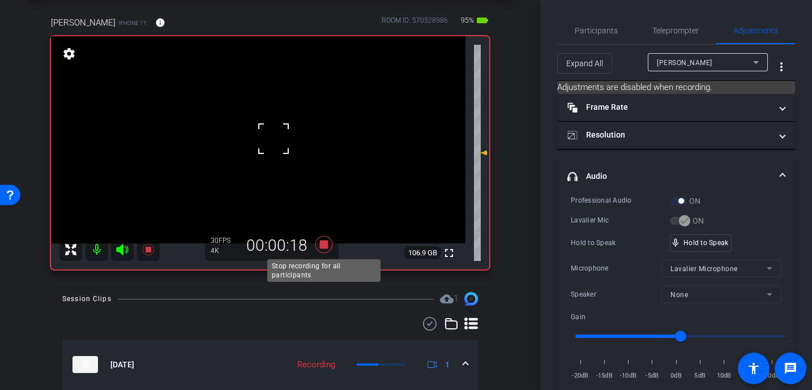
click at [320, 245] on icon at bounding box center [323, 244] width 17 height 17
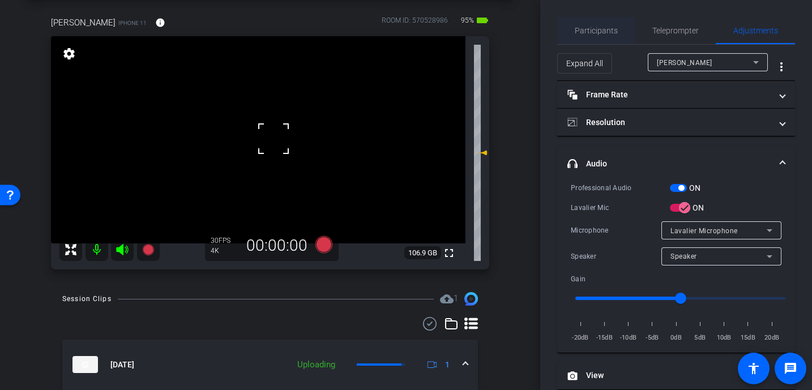
click at [608, 35] on span "Participants" at bounding box center [596, 30] width 43 height 27
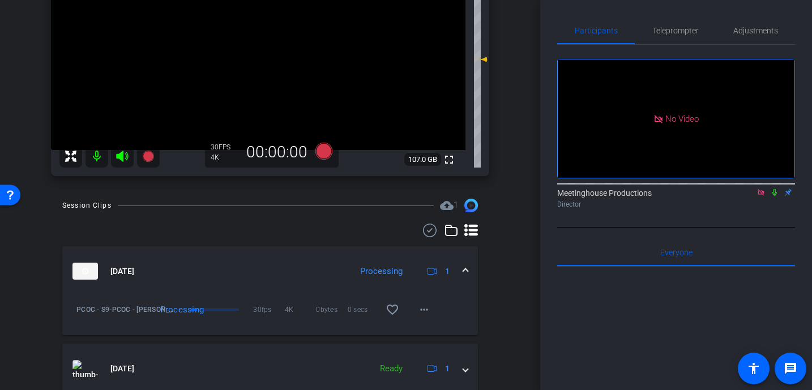
scroll to position [218, 0]
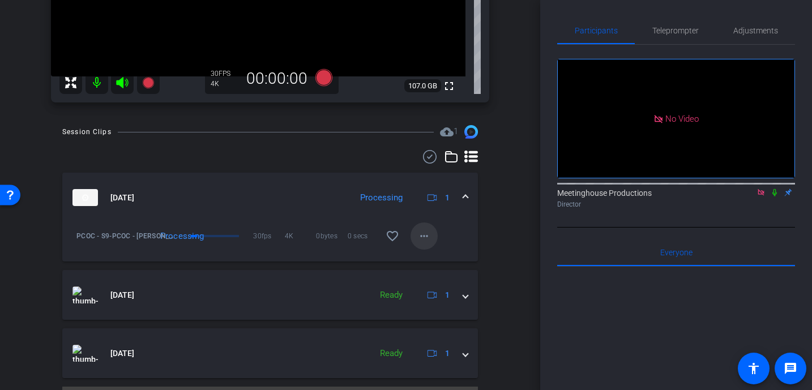
click at [425, 234] on mat-icon "more_horiz" at bounding box center [424, 236] width 14 height 14
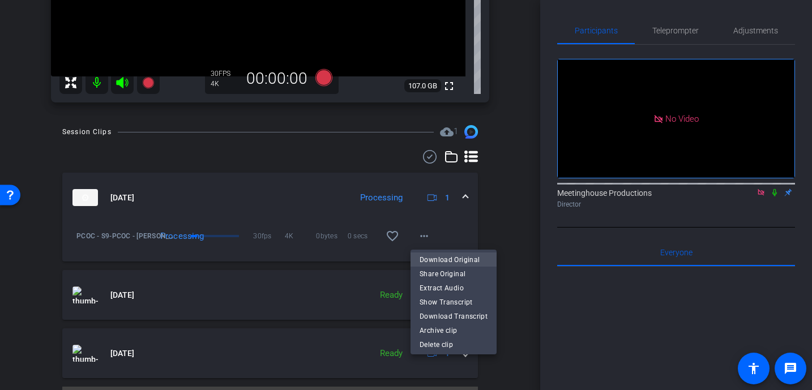
click at [439, 259] on span "Download Original" at bounding box center [454, 260] width 68 height 14
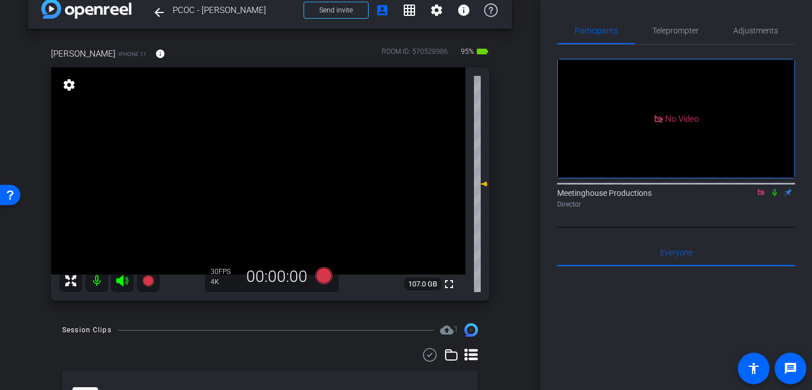
scroll to position [16, 0]
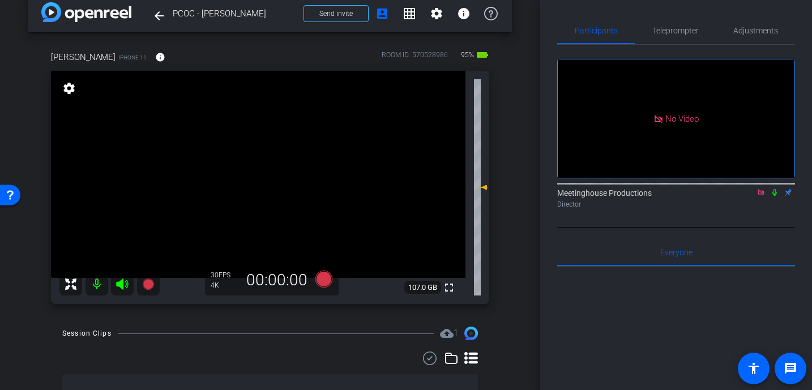
click at [272, 160] on video at bounding box center [258, 174] width 414 height 207
click at [772, 33] on span "Adjustments" at bounding box center [755, 31] width 45 height 8
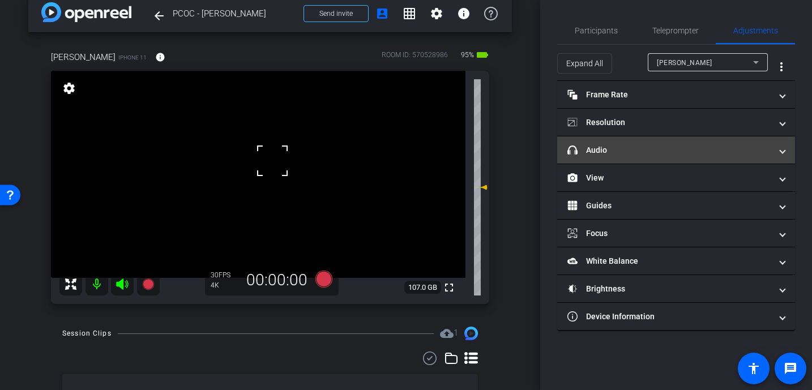
click at [610, 152] on mat-panel-title "headphone icon Audio" at bounding box center [669, 150] width 204 height 12
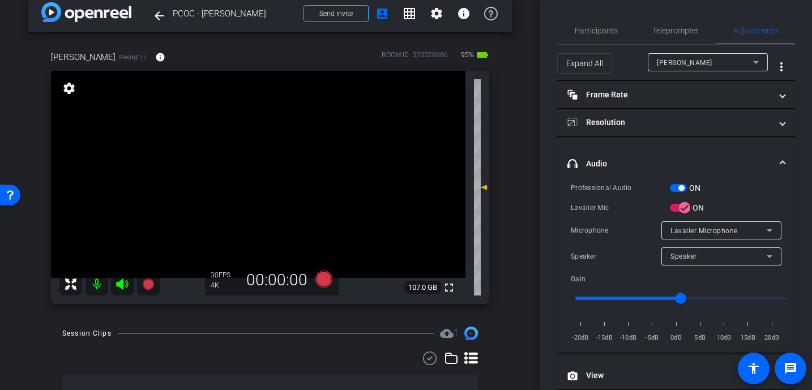
click at [261, 189] on video at bounding box center [258, 174] width 414 height 207
click at [326, 281] on icon at bounding box center [323, 279] width 17 height 17
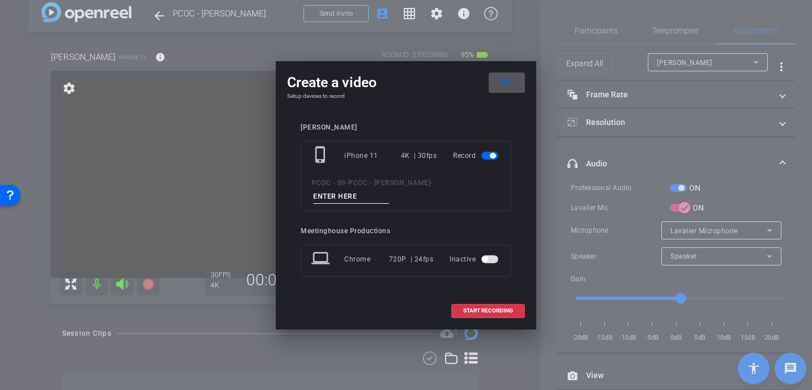
click at [333, 194] on input at bounding box center [351, 197] width 76 height 14
type input "902 - Story 1"
click at [481, 310] on span "START RECORDING" at bounding box center [488, 311] width 50 height 6
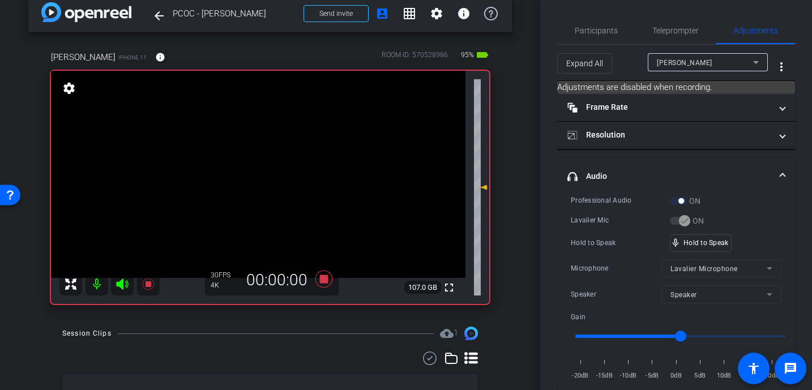
click at [263, 181] on video at bounding box center [258, 174] width 414 height 207
click at [274, 164] on video at bounding box center [258, 174] width 414 height 207
click at [694, 235] on div "mic_none Speaking..." at bounding box center [695, 243] width 51 height 16
click at [269, 165] on video at bounding box center [258, 174] width 414 height 207
click at [284, 159] on video at bounding box center [258, 174] width 414 height 207
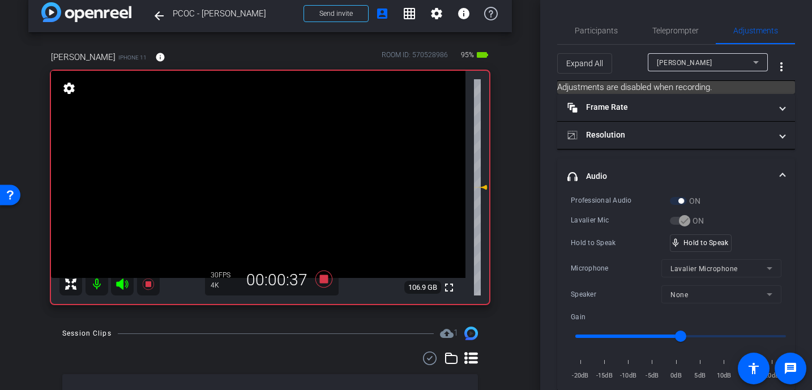
click at [273, 165] on video at bounding box center [258, 174] width 414 height 207
click at [267, 169] on video at bounding box center [258, 174] width 414 height 207
click at [296, 173] on video at bounding box center [258, 174] width 414 height 207
click at [285, 163] on video at bounding box center [258, 174] width 414 height 207
click at [284, 164] on video at bounding box center [258, 174] width 414 height 207
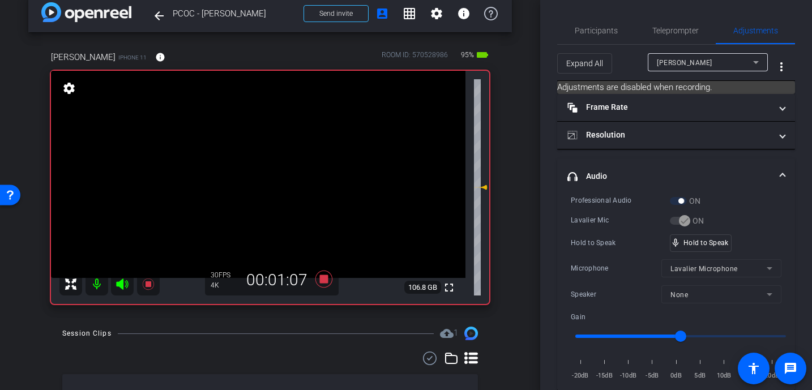
click at [285, 160] on video at bounding box center [258, 174] width 414 height 207
click at [284, 169] on video at bounding box center [258, 174] width 414 height 207
click at [284, 165] on video at bounding box center [258, 174] width 414 height 207
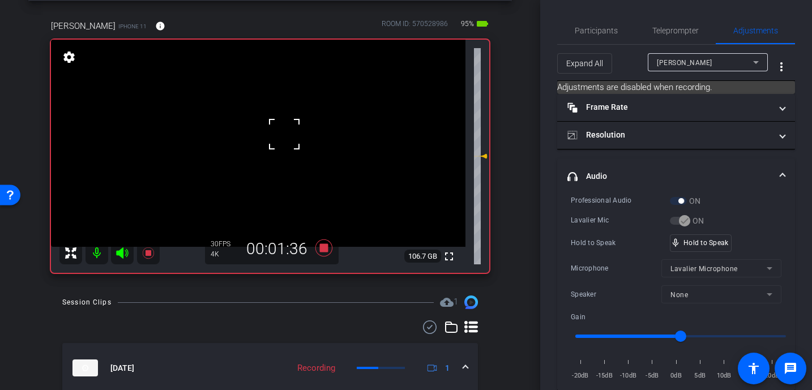
scroll to position [51, 0]
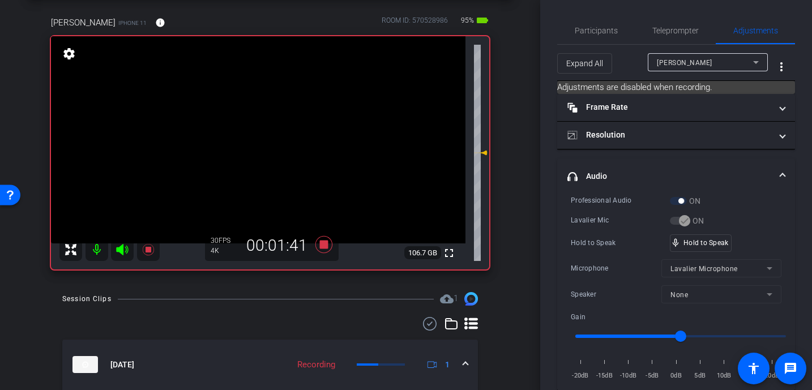
click at [266, 125] on video at bounding box center [258, 139] width 414 height 207
click at [283, 132] on video at bounding box center [258, 139] width 414 height 207
click at [292, 130] on video at bounding box center [258, 139] width 414 height 207
click at [292, 131] on video at bounding box center [258, 139] width 414 height 207
click at [292, 133] on video at bounding box center [258, 139] width 414 height 207
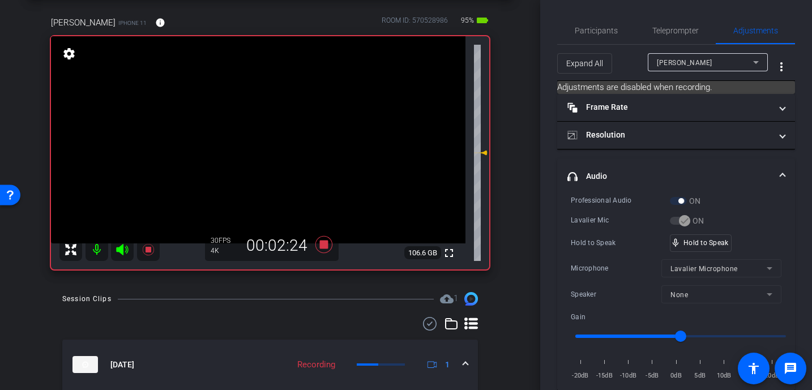
click at [272, 133] on video at bounding box center [258, 139] width 414 height 207
click at [277, 132] on video at bounding box center [258, 139] width 414 height 207
click at [301, 125] on video at bounding box center [258, 139] width 414 height 207
click at [259, 130] on video at bounding box center [258, 139] width 414 height 207
click at [288, 129] on video at bounding box center [258, 139] width 414 height 207
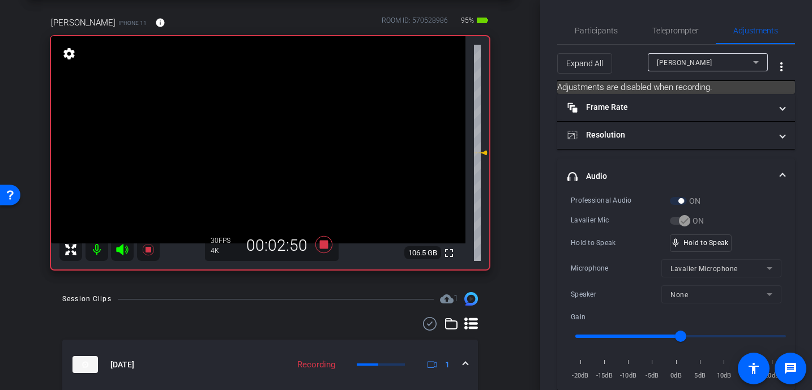
click at [288, 132] on video at bounding box center [258, 139] width 414 height 207
click at [293, 129] on video at bounding box center [258, 139] width 414 height 207
click at [292, 130] on video at bounding box center [258, 139] width 414 height 207
click at [292, 126] on video at bounding box center [258, 139] width 414 height 207
click at [283, 129] on video at bounding box center [258, 139] width 414 height 207
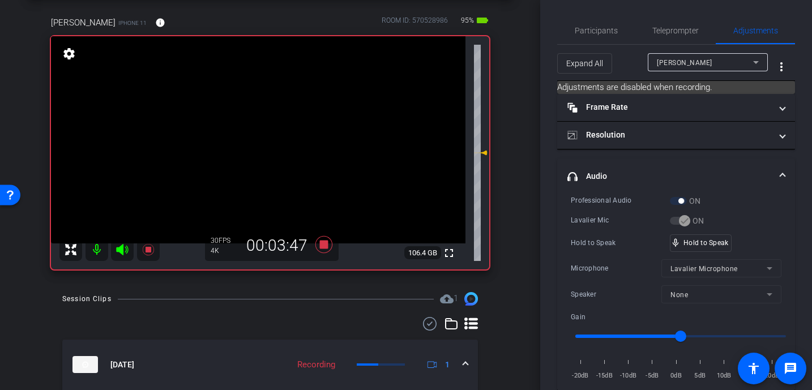
click at [267, 119] on video at bounding box center [258, 139] width 414 height 207
click at [293, 147] on video at bounding box center [258, 139] width 414 height 207
click at [276, 127] on video at bounding box center [258, 139] width 414 height 207
click at [284, 126] on video at bounding box center [258, 139] width 414 height 207
click at [290, 133] on video at bounding box center [258, 139] width 414 height 207
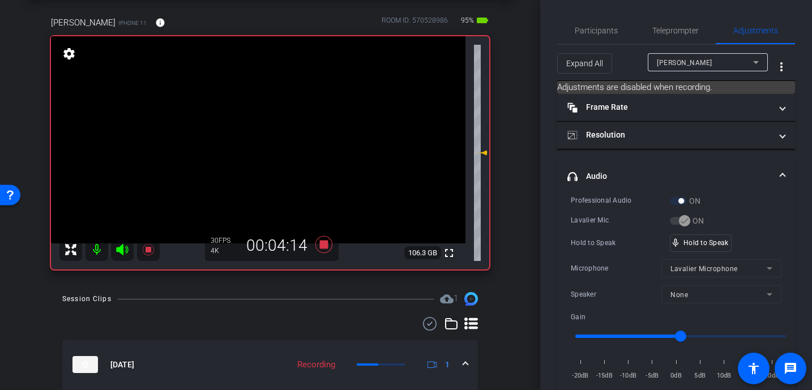
click at [288, 128] on video at bounding box center [258, 139] width 414 height 207
click at [283, 129] on video at bounding box center [258, 139] width 414 height 207
click at [285, 131] on video at bounding box center [258, 139] width 414 height 207
click at [285, 127] on video at bounding box center [258, 139] width 414 height 207
click at [280, 132] on video at bounding box center [258, 139] width 414 height 207
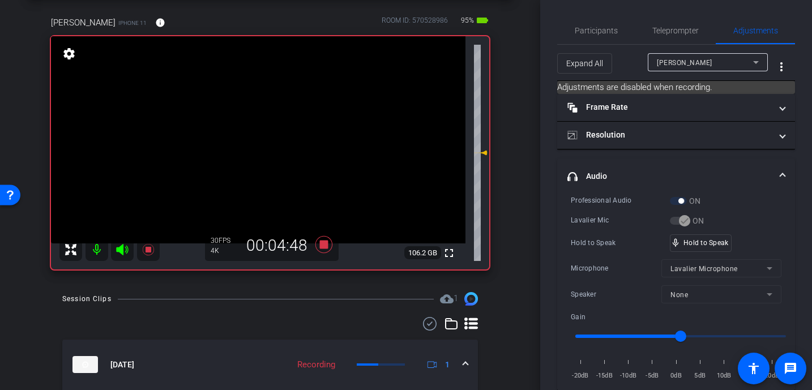
click at [281, 135] on video at bounding box center [258, 139] width 414 height 207
click at [278, 123] on video at bounding box center [258, 139] width 414 height 207
click at [282, 128] on video at bounding box center [258, 139] width 414 height 207
click at [293, 129] on video at bounding box center [258, 139] width 414 height 207
click at [253, 128] on video at bounding box center [258, 139] width 414 height 207
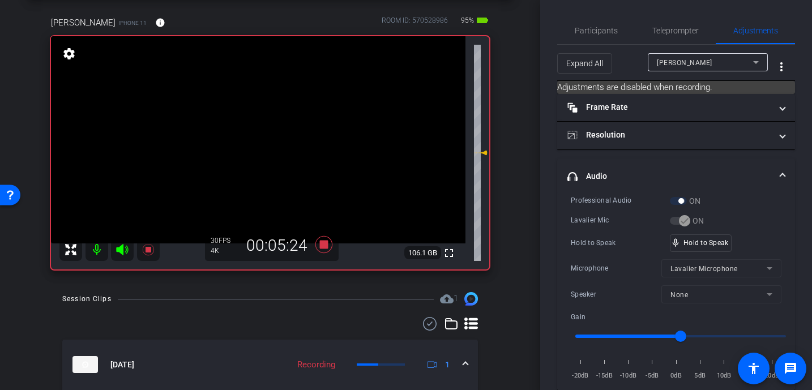
click at [304, 134] on video at bounding box center [258, 139] width 414 height 207
click at [275, 123] on video at bounding box center [258, 139] width 414 height 207
click at [284, 127] on video at bounding box center [258, 139] width 414 height 207
click at [264, 122] on video at bounding box center [258, 139] width 414 height 207
click at [275, 130] on video at bounding box center [258, 139] width 414 height 207
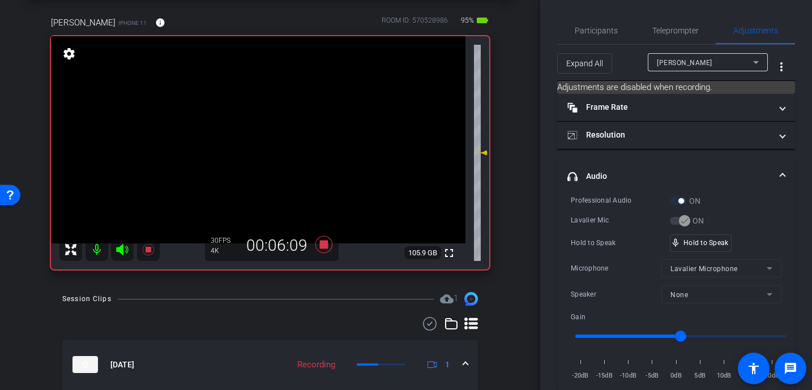
click at [304, 130] on video at bounding box center [258, 139] width 414 height 207
click at [286, 133] on video at bounding box center [258, 139] width 414 height 207
click at [285, 125] on video at bounding box center [258, 139] width 414 height 207
click at [283, 125] on video at bounding box center [258, 139] width 414 height 207
click at [283, 131] on video at bounding box center [258, 139] width 414 height 207
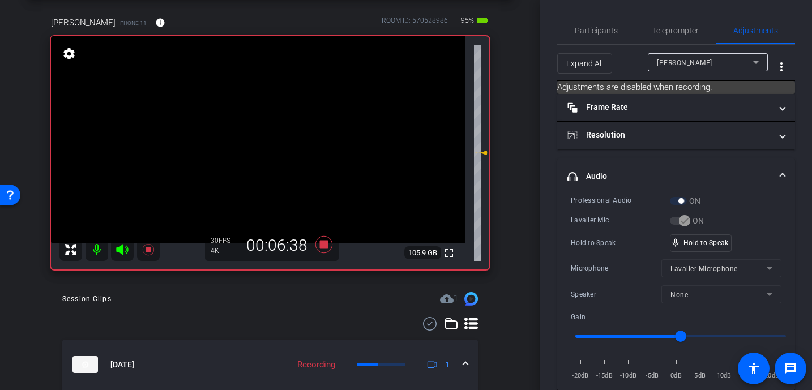
click at [297, 132] on video at bounding box center [258, 139] width 414 height 207
click at [279, 117] on video at bounding box center [258, 139] width 414 height 207
click at [296, 136] on video at bounding box center [258, 139] width 414 height 207
click at [271, 133] on video at bounding box center [258, 139] width 414 height 207
click at [291, 125] on video at bounding box center [258, 139] width 414 height 207
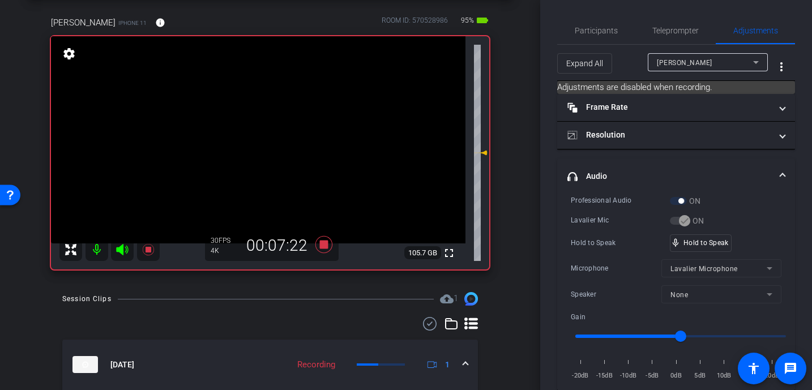
click at [279, 127] on video at bounding box center [258, 139] width 414 height 207
click at [295, 124] on video at bounding box center [258, 139] width 414 height 207
click at [291, 129] on video at bounding box center [258, 139] width 414 height 207
click at [293, 128] on video at bounding box center [258, 139] width 414 height 207
click at [270, 137] on video at bounding box center [258, 139] width 414 height 207
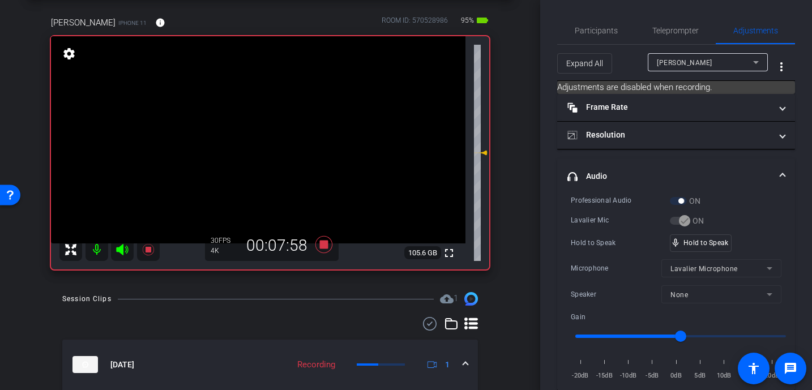
click at [277, 122] on video at bounding box center [258, 139] width 414 height 207
click at [266, 127] on video at bounding box center [258, 139] width 414 height 207
click at [289, 126] on video at bounding box center [258, 139] width 414 height 207
click at [324, 245] on icon at bounding box center [323, 244] width 17 height 17
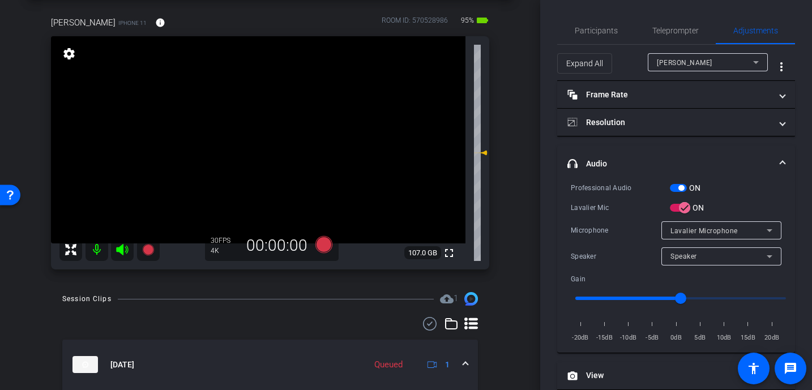
click at [307, 152] on video at bounding box center [258, 139] width 414 height 207
click at [324, 249] on icon at bounding box center [323, 244] width 17 height 17
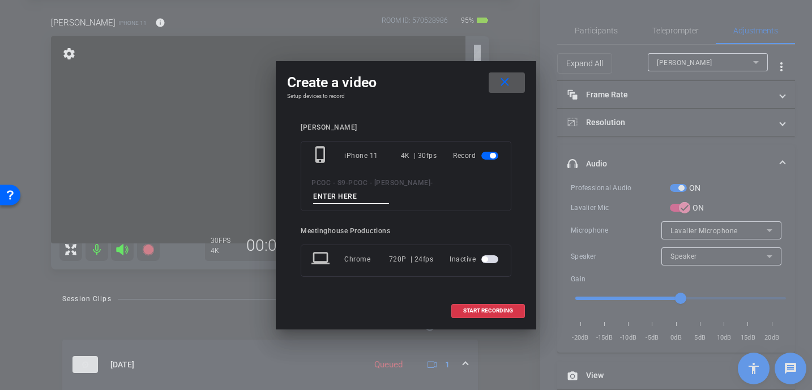
click at [351, 196] on input at bounding box center [351, 197] width 76 height 14
type input "902 - Story 2"
click at [483, 311] on span "START RECORDING" at bounding box center [488, 311] width 50 height 6
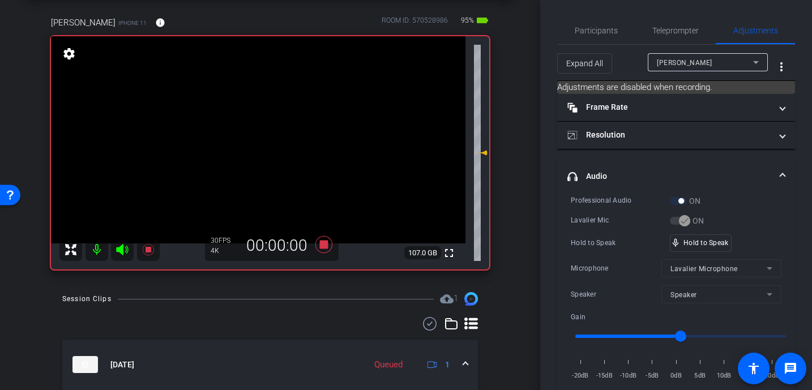
click at [298, 158] on video at bounding box center [258, 139] width 414 height 207
click at [273, 131] on video at bounding box center [258, 139] width 414 height 207
click at [288, 132] on video at bounding box center [258, 139] width 414 height 207
click at [293, 130] on video at bounding box center [258, 139] width 414 height 207
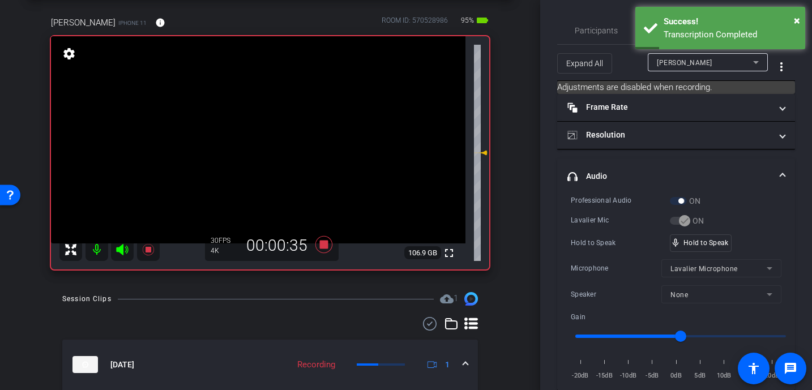
click at [297, 134] on video at bounding box center [258, 139] width 414 height 207
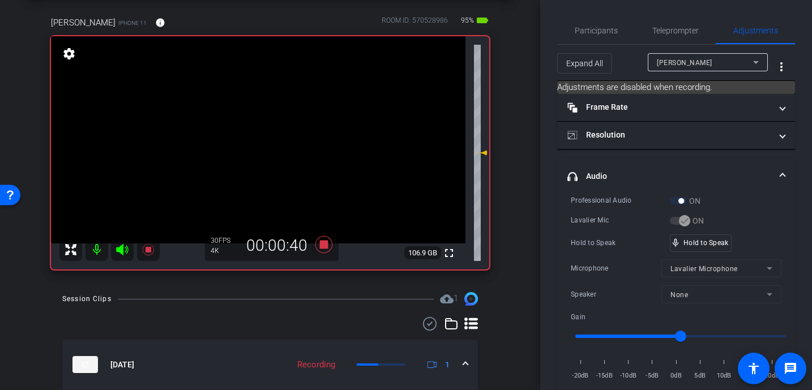
click at [295, 126] on video at bounding box center [258, 139] width 414 height 207
click at [291, 130] on video at bounding box center [258, 139] width 414 height 207
click at [285, 127] on video at bounding box center [258, 139] width 414 height 207
click at [274, 124] on video at bounding box center [258, 139] width 414 height 207
click at [296, 133] on video at bounding box center [258, 139] width 414 height 207
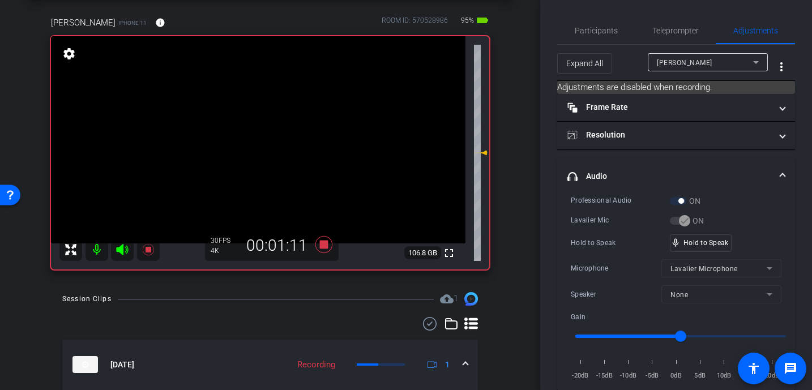
click at [285, 139] on video at bounding box center [258, 139] width 414 height 207
click at [296, 133] on video at bounding box center [258, 139] width 414 height 207
click at [294, 137] on video at bounding box center [258, 139] width 414 height 207
click at [281, 134] on video at bounding box center [258, 139] width 414 height 207
click at [253, 129] on video at bounding box center [258, 139] width 414 height 207
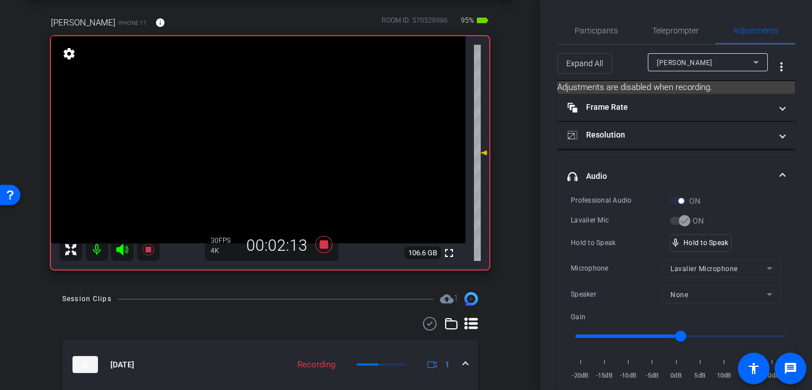
click at [269, 130] on video at bounding box center [258, 139] width 414 height 207
click at [294, 123] on video at bounding box center [258, 139] width 414 height 207
click at [285, 131] on video at bounding box center [258, 139] width 414 height 207
click at [287, 128] on video at bounding box center [258, 139] width 414 height 207
click at [293, 131] on video at bounding box center [258, 139] width 414 height 207
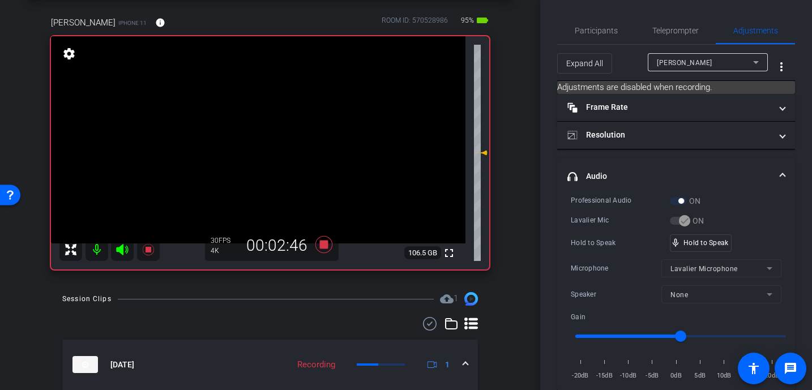
click at [294, 133] on video at bounding box center [258, 139] width 414 height 207
click at [293, 132] on video at bounding box center [258, 139] width 414 height 207
click at [284, 138] on video at bounding box center [258, 139] width 414 height 207
click at [293, 126] on video at bounding box center [258, 139] width 414 height 207
click at [289, 136] on video at bounding box center [258, 139] width 414 height 207
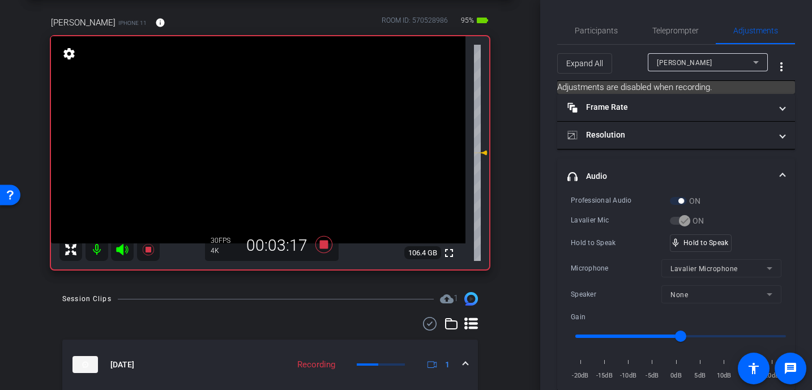
click at [286, 135] on video at bounding box center [258, 139] width 414 height 207
click at [264, 122] on video at bounding box center [258, 139] width 414 height 207
click at [290, 123] on video at bounding box center [258, 139] width 414 height 207
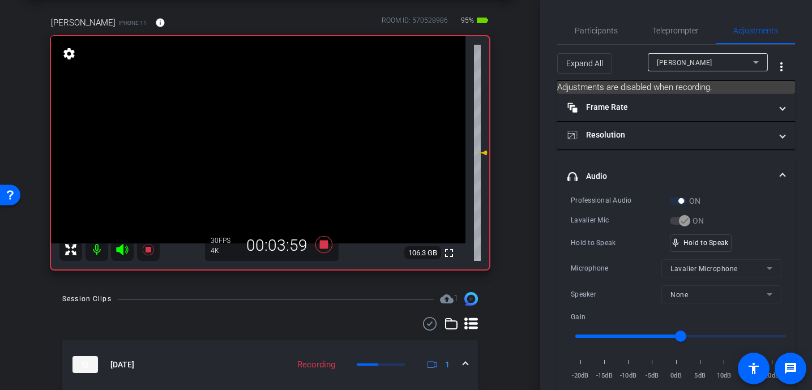
click at [290, 123] on video at bounding box center [258, 139] width 414 height 207
click at [283, 130] on video at bounding box center [258, 139] width 414 height 207
click at [313, 129] on video at bounding box center [258, 139] width 414 height 207
click at [272, 135] on video at bounding box center [258, 139] width 414 height 207
click at [298, 135] on video at bounding box center [258, 139] width 414 height 207
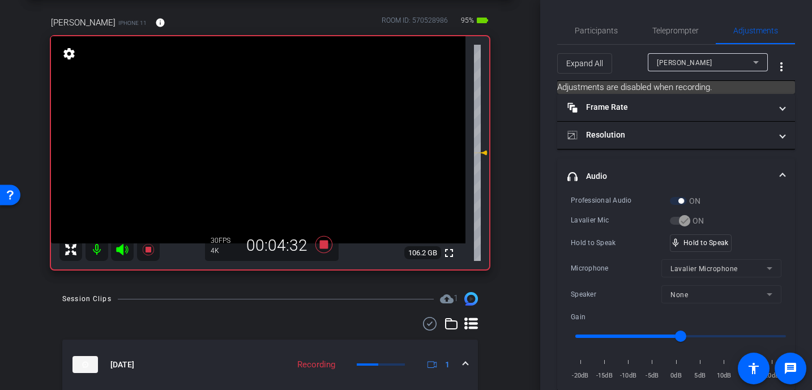
click at [298, 135] on video at bounding box center [258, 139] width 414 height 207
click at [286, 124] on video at bounding box center [258, 139] width 414 height 207
click at [303, 137] on video at bounding box center [258, 139] width 414 height 207
click at [268, 125] on video at bounding box center [258, 139] width 414 height 207
click at [283, 127] on video at bounding box center [258, 139] width 414 height 207
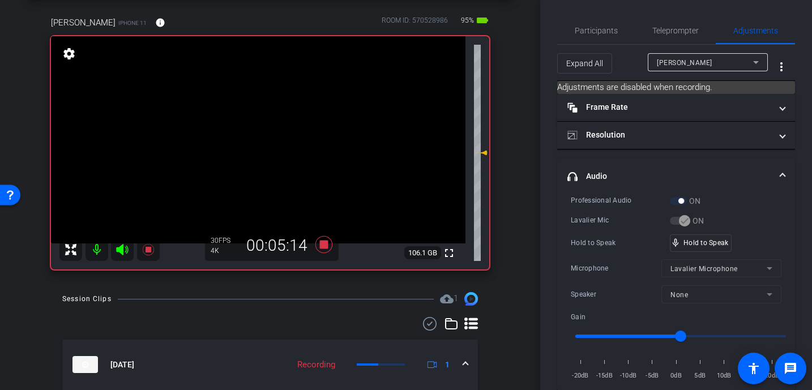
click at [280, 129] on video at bounding box center [258, 139] width 414 height 207
click at [272, 125] on video at bounding box center [258, 139] width 414 height 207
click at [277, 128] on video at bounding box center [258, 139] width 414 height 207
click at [293, 134] on video at bounding box center [258, 139] width 414 height 207
click at [256, 118] on video at bounding box center [258, 139] width 414 height 207
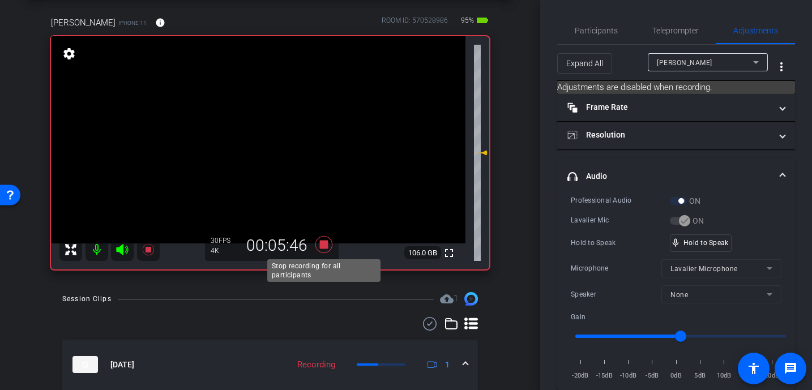
click at [323, 243] on icon at bounding box center [323, 244] width 17 height 17
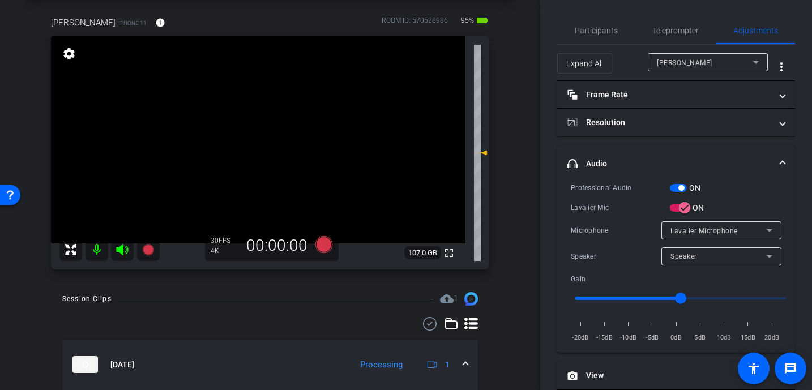
click at [326, 246] on icon at bounding box center [323, 244] width 17 height 17
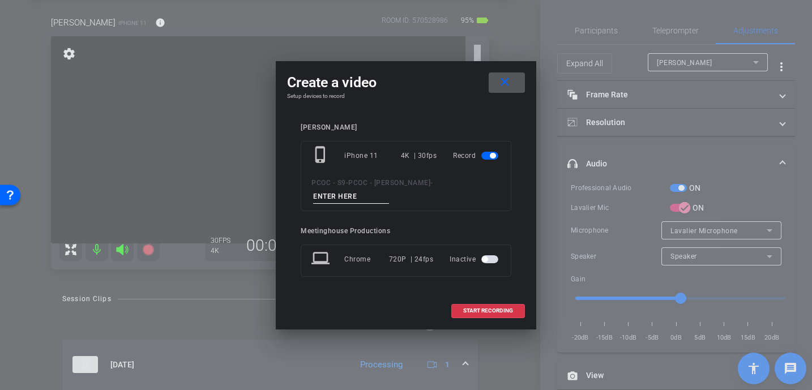
click at [339, 193] on input at bounding box center [351, 197] width 76 height 14
type input "902 - Story 3"
click at [491, 307] on span at bounding box center [488, 310] width 72 height 27
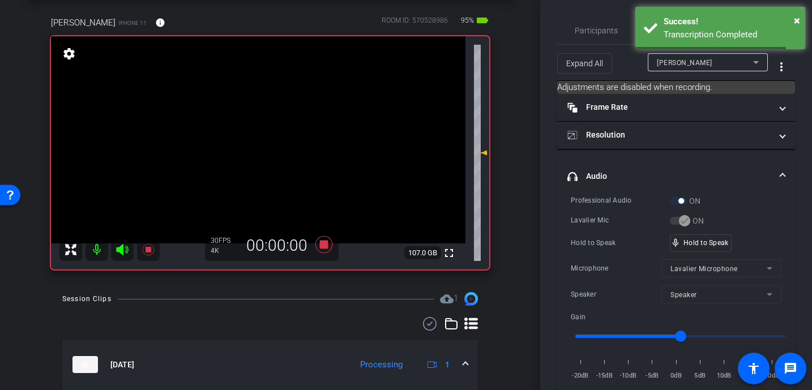
click at [275, 156] on video at bounding box center [258, 139] width 414 height 207
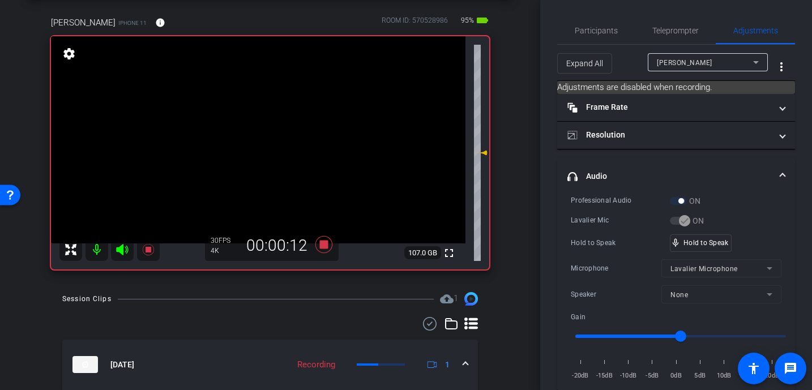
click at [273, 127] on video at bounding box center [258, 139] width 414 height 207
click at [286, 120] on video at bounding box center [258, 139] width 414 height 207
click at [286, 124] on video at bounding box center [258, 139] width 414 height 207
click at [285, 132] on video at bounding box center [258, 139] width 414 height 207
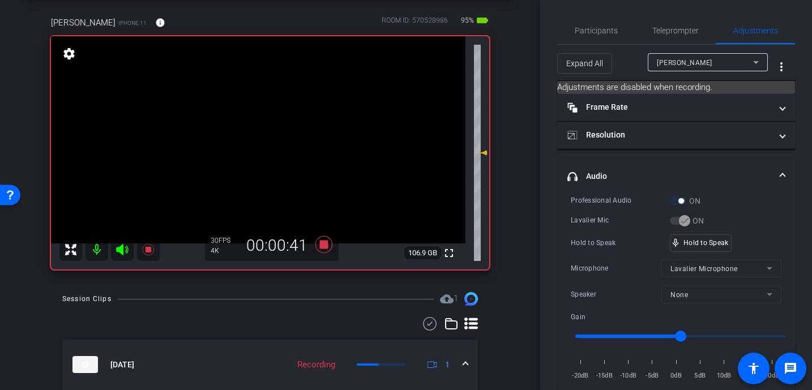
click at [291, 131] on video at bounding box center [258, 139] width 414 height 207
click at [287, 132] on video at bounding box center [258, 139] width 414 height 207
click at [281, 129] on video at bounding box center [258, 139] width 414 height 207
click at [265, 129] on video at bounding box center [258, 139] width 414 height 207
click at [277, 136] on video at bounding box center [258, 139] width 414 height 207
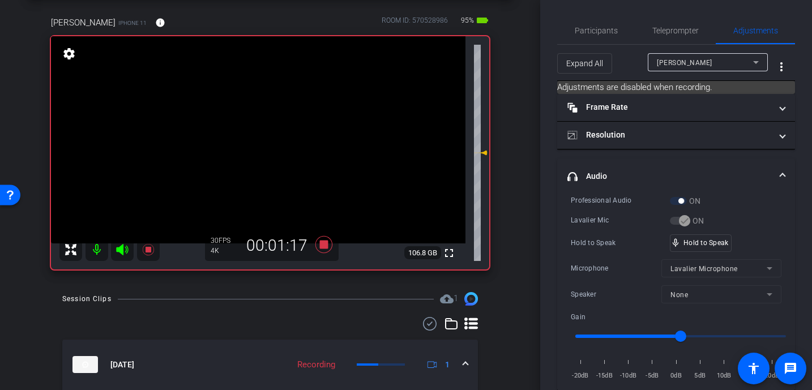
click at [277, 136] on video at bounding box center [258, 139] width 414 height 207
click at [276, 123] on video at bounding box center [258, 139] width 414 height 207
click at [289, 128] on video at bounding box center [258, 139] width 414 height 207
click at [287, 124] on video at bounding box center [258, 139] width 414 height 207
click at [283, 135] on video at bounding box center [258, 139] width 414 height 207
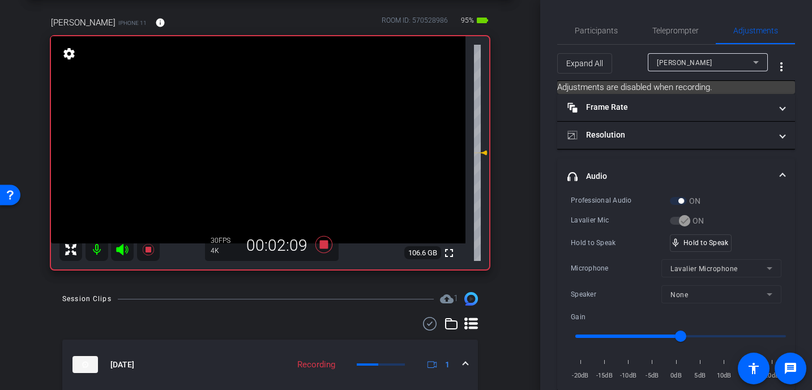
click at [283, 135] on video at bounding box center [258, 139] width 414 height 207
click at [286, 136] on video at bounding box center [258, 139] width 414 height 207
click at [264, 130] on video at bounding box center [258, 139] width 414 height 207
click at [271, 121] on video at bounding box center [258, 139] width 414 height 207
click at [290, 121] on video at bounding box center [258, 139] width 414 height 207
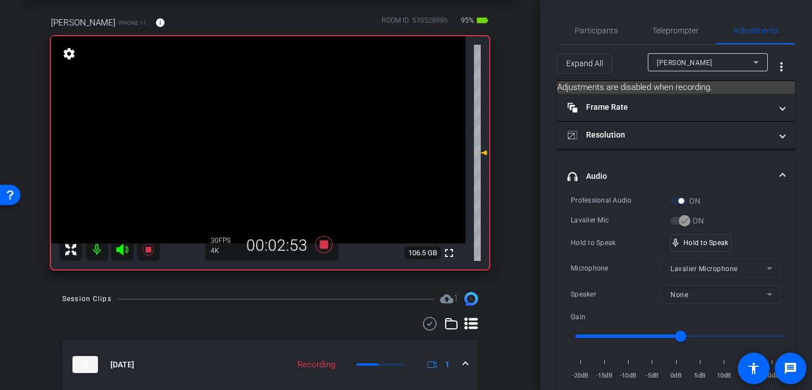
click at [285, 132] on video at bounding box center [258, 139] width 414 height 207
click at [283, 127] on video at bounding box center [258, 139] width 414 height 207
click at [280, 130] on video at bounding box center [258, 139] width 414 height 207
click at [291, 132] on video at bounding box center [258, 139] width 414 height 207
click at [280, 119] on video at bounding box center [258, 139] width 414 height 207
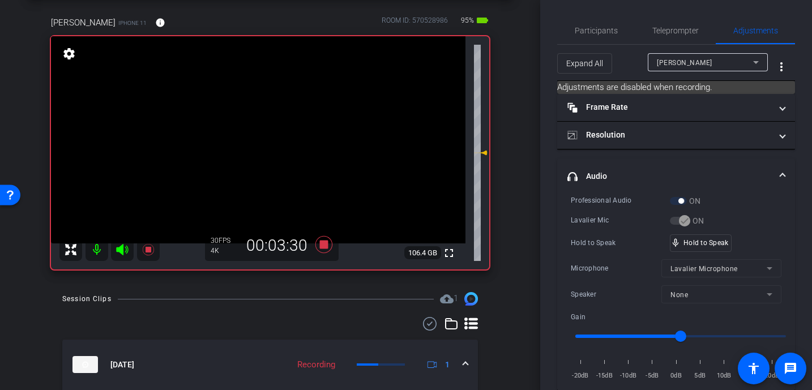
click at [283, 130] on video at bounding box center [258, 139] width 414 height 207
click at [277, 126] on video at bounding box center [258, 139] width 414 height 207
click at [290, 129] on video at bounding box center [258, 139] width 414 height 207
click at [280, 131] on video at bounding box center [258, 139] width 414 height 207
click at [290, 133] on video at bounding box center [258, 139] width 414 height 207
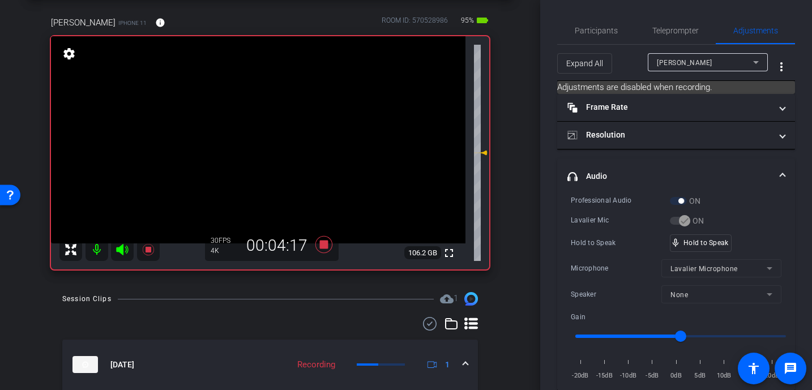
click at [288, 131] on video at bounding box center [258, 139] width 414 height 207
click at [269, 127] on video at bounding box center [258, 139] width 414 height 207
click at [275, 131] on video at bounding box center [258, 139] width 414 height 207
click at [276, 135] on video at bounding box center [258, 139] width 414 height 207
click at [325, 242] on icon at bounding box center [323, 244] width 17 height 17
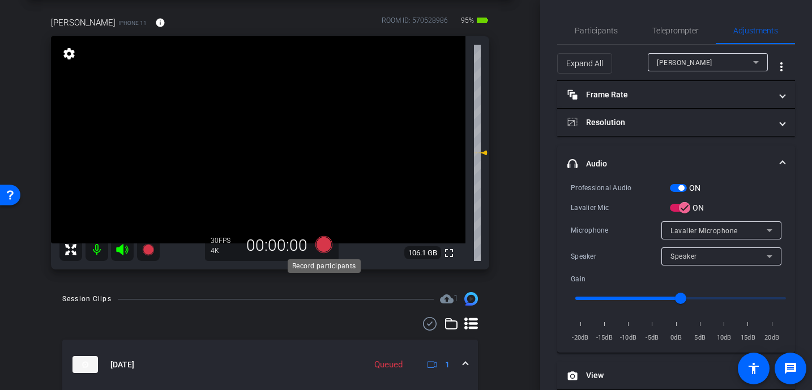
click at [319, 242] on icon at bounding box center [323, 244] width 17 height 17
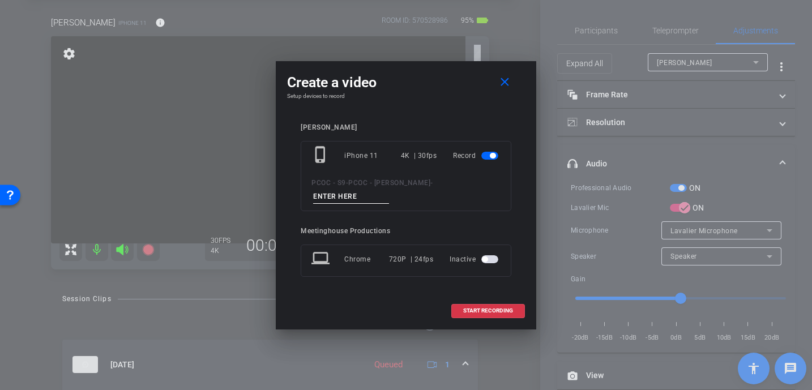
click at [350, 190] on input at bounding box center [351, 197] width 76 height 14
type input "902 - Story 4"
click at [347, 197] on input "902 - Story 4" at bounding box center [351, 197] width 76 height 14
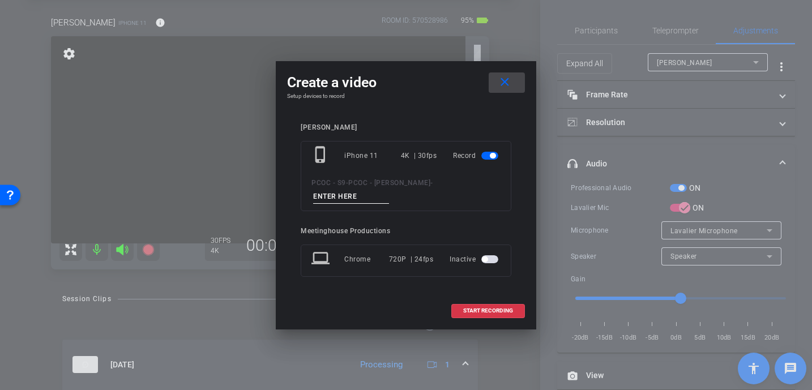
click at [502, 85] on mat-icon "close" at bounding box center [505, 82] width 14 height 14
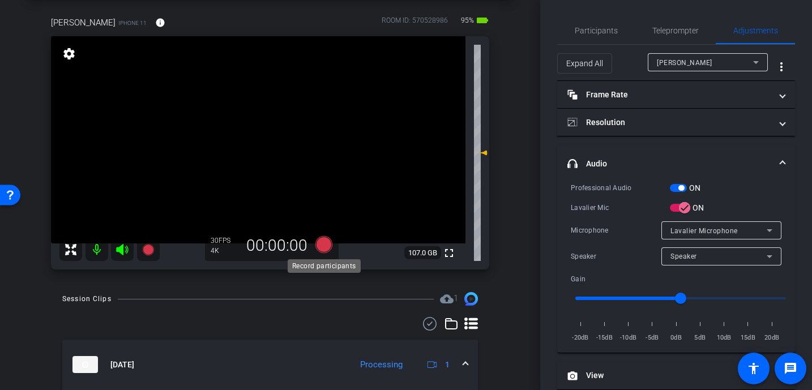
click at [327, 243] on icon at bounding box center [323, 244] width 17 height 17
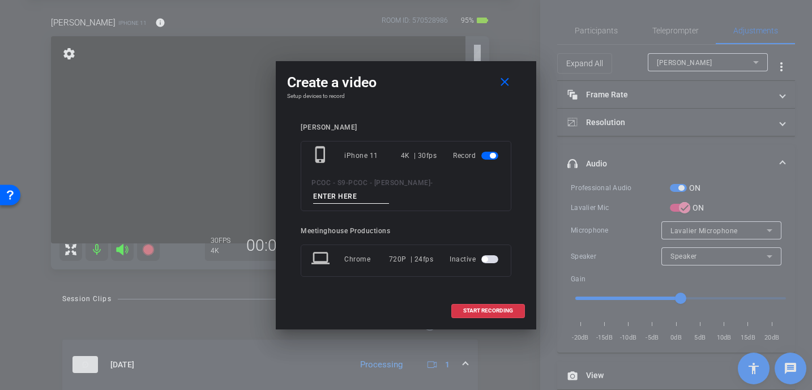
click at [337, 200] on input at bounding box center [351, 197] width 76 height 14
type input "902 - Story 4"
click at [476, 309] on span "START RECORDING" at bounding box center [488, 311] width 50 height 6
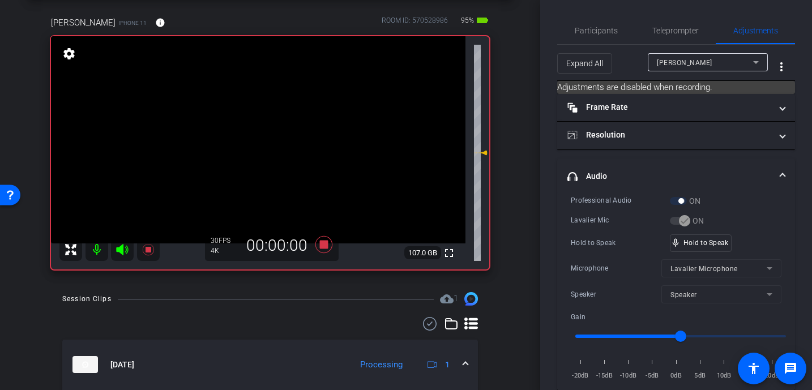
click at [258, 155] on video at bounding box center [258, 139] width 414 height 207
click at [273, 123] on video at bounding box center [258, 139] width 414 height 207
click at [287, 122] on video at bounding box center [258, 139] width 414 height 207
click at [279, 129] on video at bounding box center [258, 139] width 414 height 207
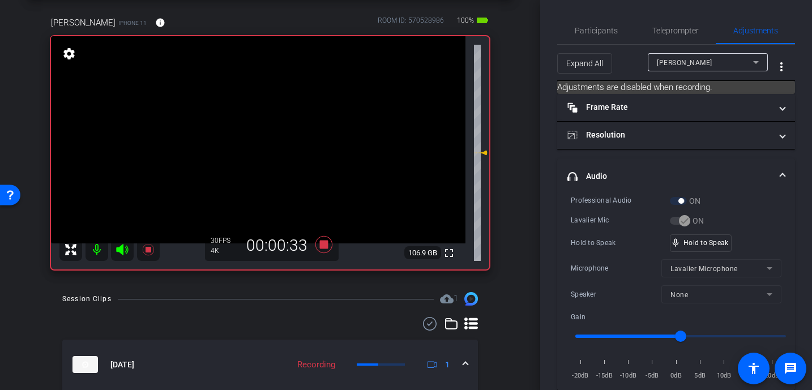
click at [293, 130] on video at bounding box center [258, 139] width 414 height 207
click at [279, 131] on video at bounding box center [258, 139] width 414 height 207
click at [279, 125] on video at bounding box center [258, 139] width 414 height 207
click at [283, 132] on video at bounding box center [258, 139] width 414 height 207
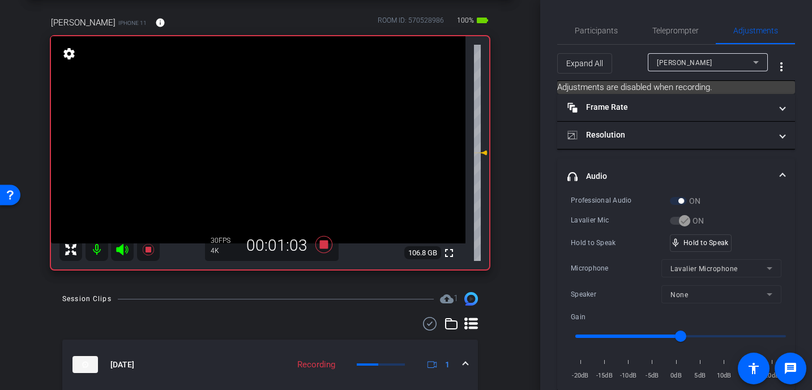
click at [279, 135] on video at bounding box center [258, 139] width 414 height 207
click at [289, 126] on video at bounding box center [258, 139] width 414 height 207
click at [269, 131] on video at bounding box center [258, 139] width 414 height 207
click at [280, 132] on video at bounding box center [258, 139] width 414 height 207
click at [289, 131] on video at bounding box center [258, 139] width 414 height 207
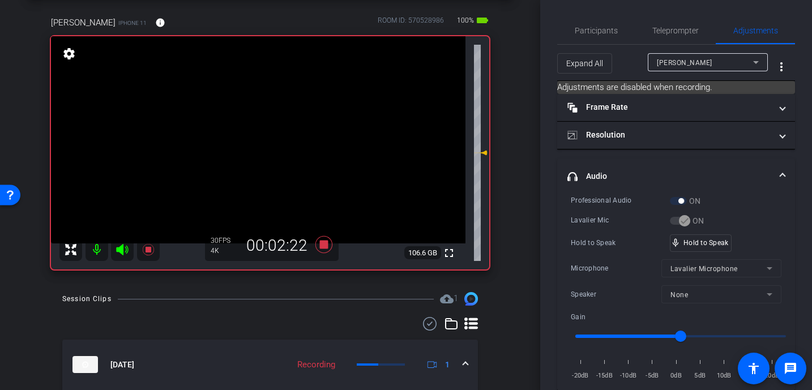
click at [289, 129] on video at bounding box center [258, 139] width 414 height 207
click at [272, 130] on video at bounding box center [258, 139] width 414 height 207
click at [286, 125] on video at bounding box center [258, 139] width 414 height 207
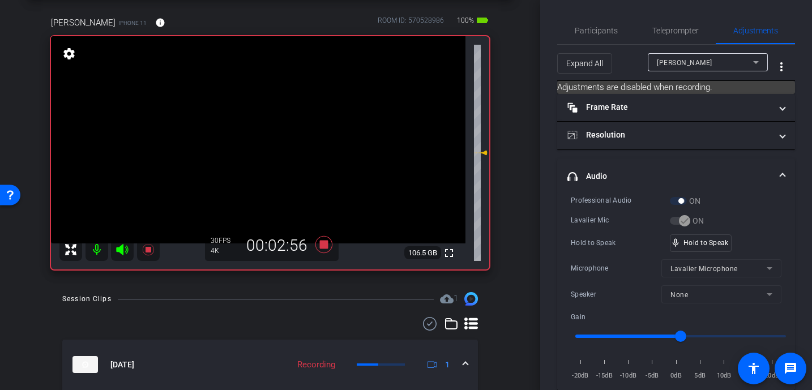
click at [279, 135] on video at bounding box center [258, 139] width 414 height 207
click at [284, 121] on video at bounding box center [258, 139] width 414 height 207
click at [294, 125] on video at bounding box center [258, 139] width 414 height 207
click at [285, 130] on video at bounding box center [258, 139] width 414 height 207
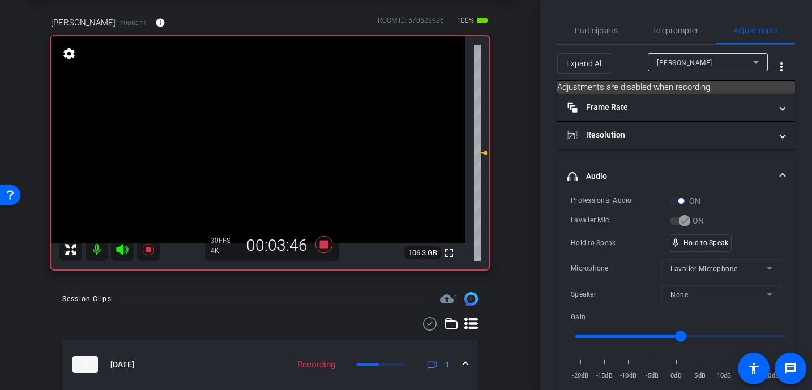
click at [295, 132] on video at bounding box center [258, 139] width 414 height 207
click at [276, 128] on video at bounding box center [258, 139] width 414 height 207
click at [281, 132] on video at bounding box center [258, 139] width 414 height 207
click at [279, 144] on video at bounding box center [258, 139] width 414 height 207
click at [284, 130] on video at bounding box center [258, 139] width 414 height 207
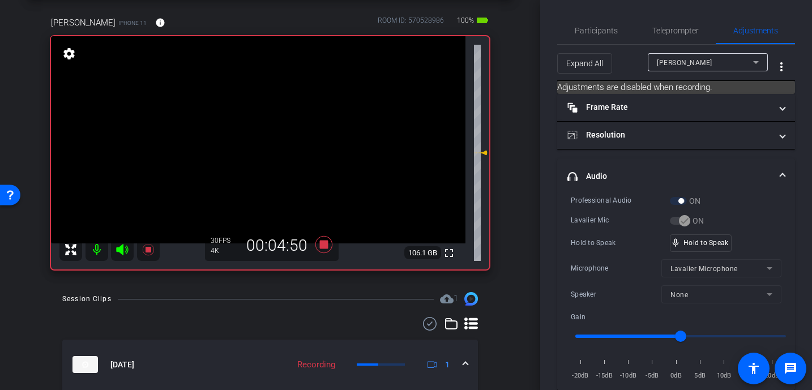
click at [294, 131] on video at bounding box center [258, 139] width 414 height 207
click at [293, 135] on video at bounding box center [258, 139] width 414 height 207
click at [296, 135] on video at bounding box center [258, 139] width 414 height 207
click at [297, 135] on video at bounding box center [258, 139] width 414 height 207
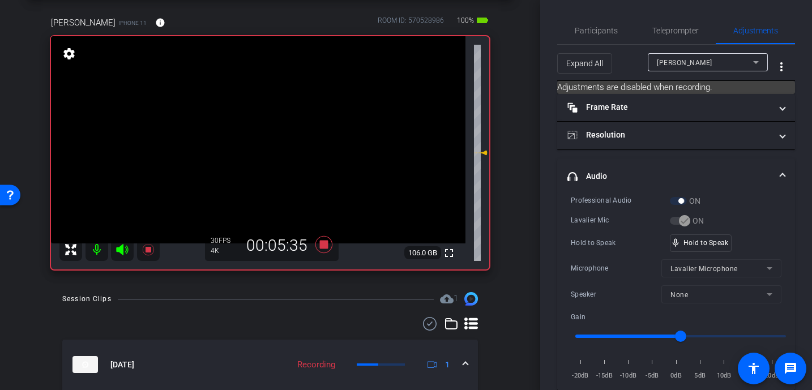
click at [277, 127] on video at bounding box center [258, 139] width 414 height 207
click at [266, 127] on video at bounding box center [258, 139] width 414 height 207
click at [288, 131] on video at bounding box center [258, 139] width 414 height 207
click at [290, 127] on video at bounding box center [258, 139] width 414 height 207
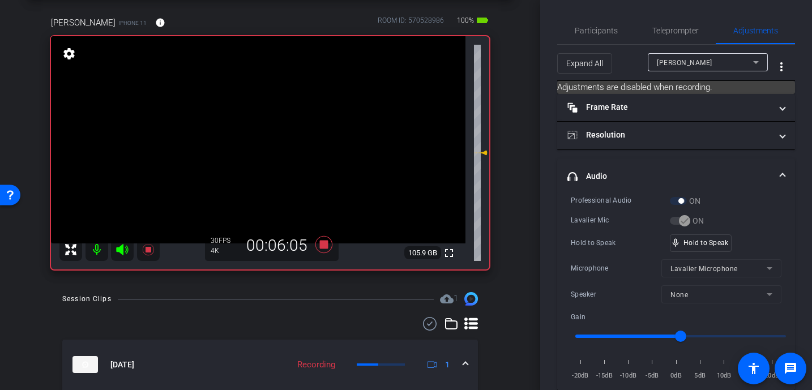
click at [296, 130] on video at bounding box center [258, 139] width 414 height 207
click at [297, 130] on video at bounding box center [258, 139] width 414 height 207
click at [296, 130] on video at bounding box center [258, 139] width 414 height 207
click at [275, 124] on video at bounding box center [258, 139] width 414 height 207
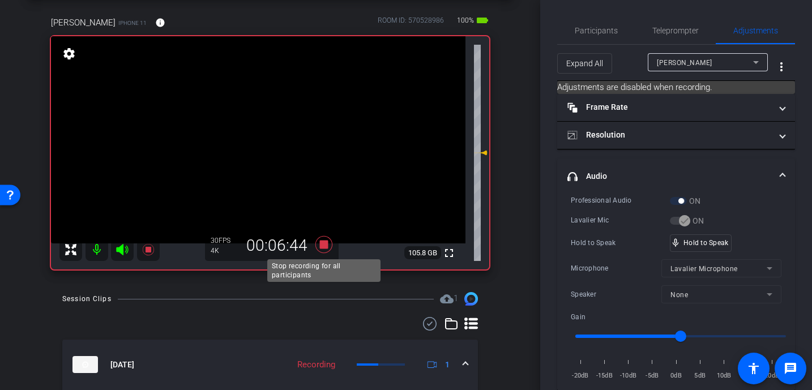
click at [324, 243] on icon at bounding box center [323, 244] width 17 height 17
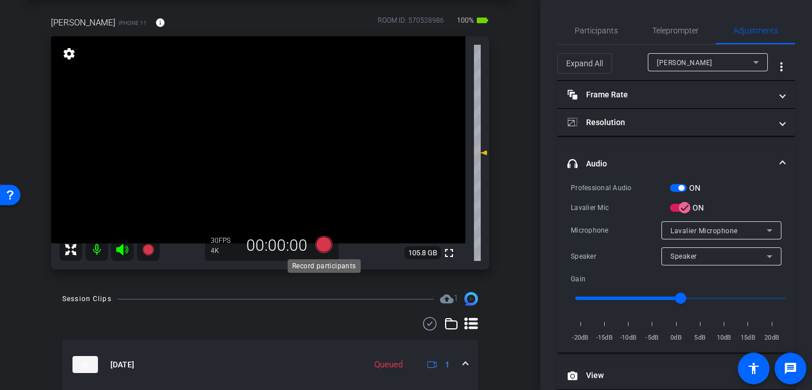
click at [324, 243] on icon at bounding box center [323, 244] width 17 height 17
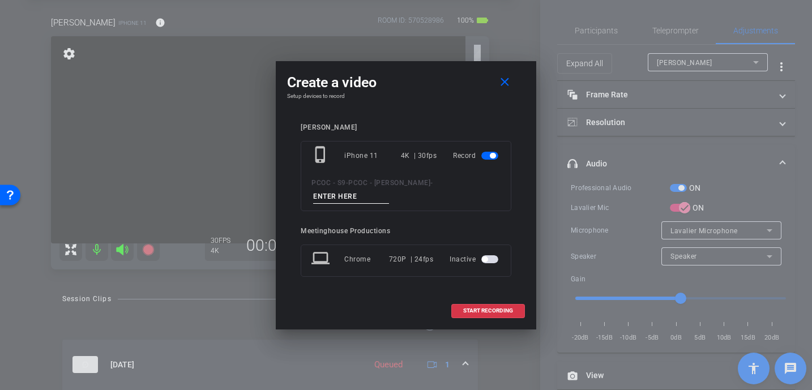
click at [340, 195] on input at bounding box center [351, 197] width 76 height 14
type input "902 - Story 5"
click at [488, 311] on span "START RECORDING" at bounding box center [488, 311] width 50 height 6
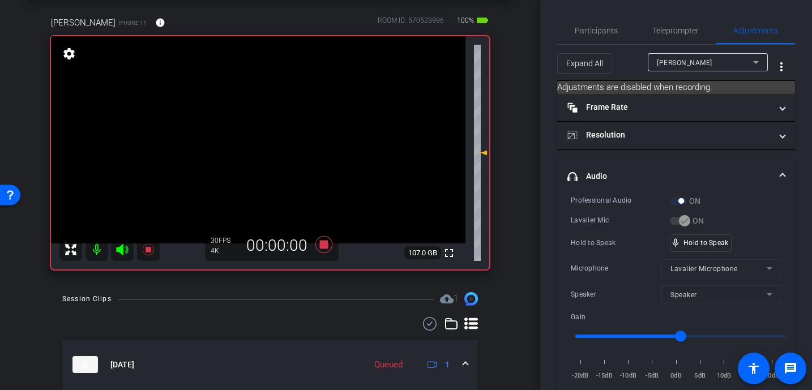
click at [287, 168] on video at bounding box center [258, 139] width 414 height 207
click at [695, 248] on div "mic_none Speaking..." at bounding box center [695, 243] width 51 height 16
click at [278, 122] on video at bounding box center [258, 139] width 414 height 207
click at [306, 140] on video at bounding box center [258, 139] width 414 height 207
click at [303, 125] on video at bounding box center [258, 139] width 414 height 207
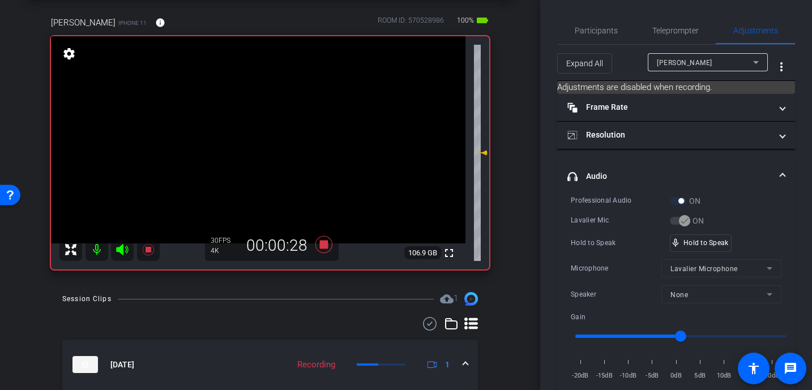
click at [285, 129] on video at bounding box center [258, 139] width 414 height 207
click at [292, 130] on video at bounding box center [258, 139] width 414 height 207
click at [273, 128] on video at bounding box center [258, 139] width 414 height 207
click at [284, 131] on video at bounding box center [258, 139] width 414 height 207
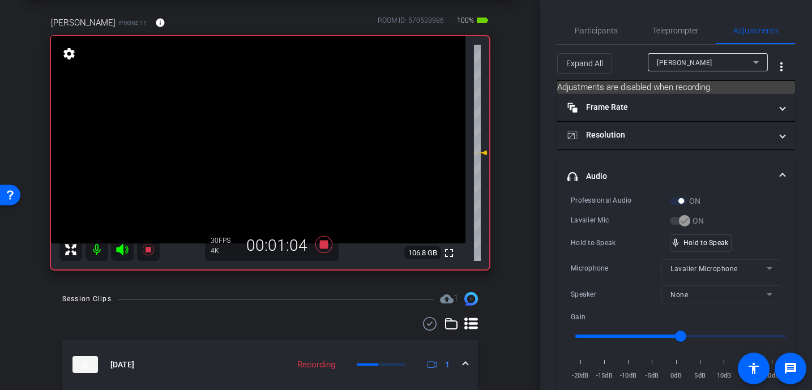
click at [272, 137] on video at bounding box center [258, 139] width 414 height 207
click at [271, 139] on video at bounding box center [258, 139] width 414 height 207
click at [281, 128] on video at bounding box center [258, 139] width 414 height 207
click at [293, 132] on video at bounding box center [258, 139] width 414 height 207
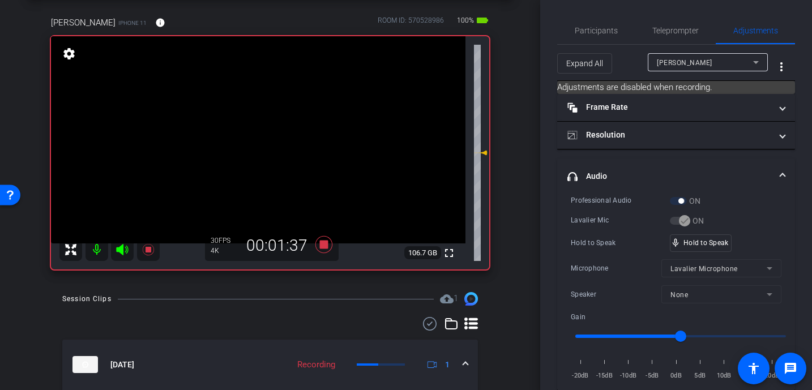
click at [276, 130] on video at bounding box center [258, 139] width 414 height 207
click at [301, 134] on video at bounding box center [258, 139] width 414 height 207
click at [281, 125] on video at bounding box center [258, 139] width 414 height 207
click at [289, 130] on video at bounding box center [258, 139] width 414 height 207
click at [280, 128] on video at bounding box center [258, 139] width 414 height 207
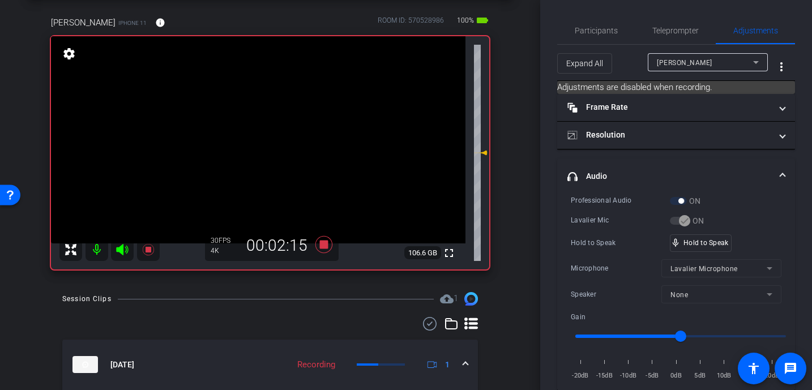
click at [285, 126] on video at bounding box center [258, 139] width 414 height 207
click at [283, 130] on video at bounding box center [258, 139] width 414 height 207
click at [294, 125] on video at bounding box center [258, 139] width 414 height 207
click at [292, 129] on video at bounding box center [258, 139] width 414 height 207
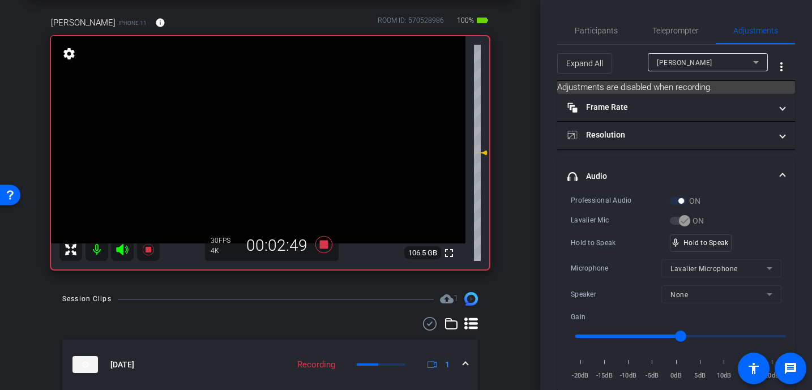
click at [289, 127] on video at bounding box center [258, 139] width 414 height 207
click at [277, 121] on video at bounding box center [258, 139] width 414 height 207
click at [292, 132] on video at bounding box center [258, 139] width 414 height 207
click at [282, 129] on video at bounding box center [258, 139] width 414 height 207
click at [296, 139] on video at bounding box center [258, 139] width 414 height 207
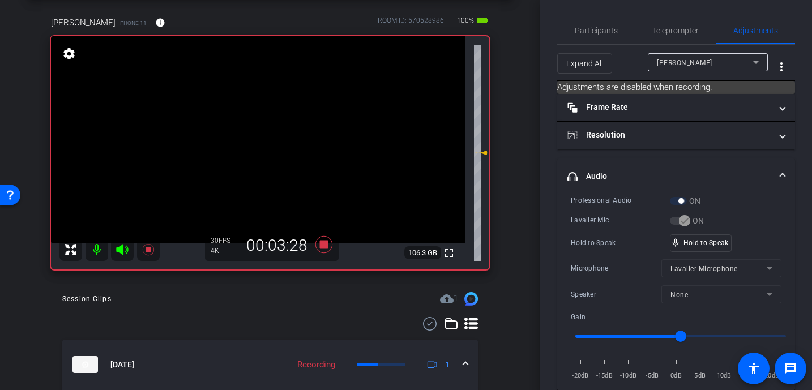
click at [285, 128] on video at bounding box center [258, 139] width 414 height 207
click at [281, 126] on video at bounding box center [258, 139] width 414 height 207
click at [277, 136] on video at bounding box center [258, 139] width 414 height 207
click at [296, 125] on video at bounding box center [258, 139] width 414 height 207
click at [286, 127] on video at bounding box center [258, 139] width 414 height 207
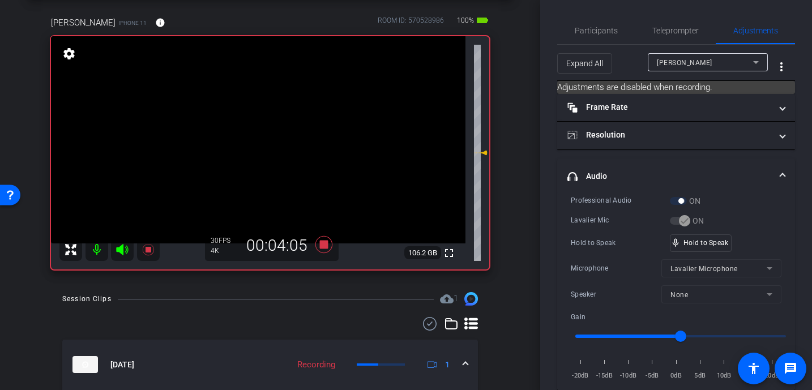
click at [289, 129] on video at bounding box center [258, 139] width 414 height 207
click at [284, 132] on video at bounding box center [258, 139] width 414 height 207
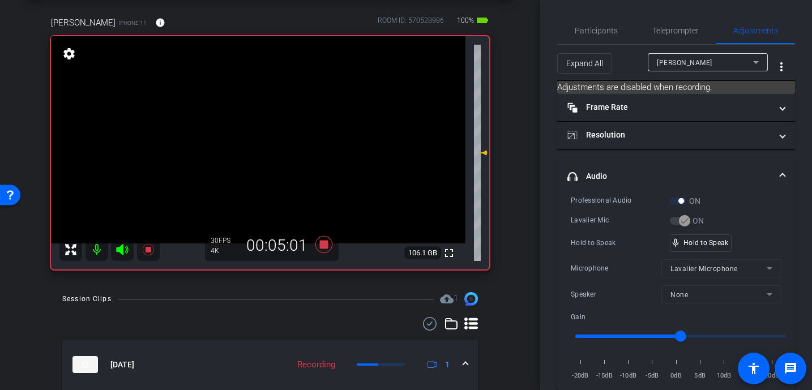
click at [303, 127] on video at bounding box center [258, 139] width 414 height 207
click at [266, 123] on video at bounding box center [258, 139] width 414 height 207
click at [280, 131] on video at bounding box center [258, 139] width 414 height 207
click at [287, 132] on video at bounding box center [258, 139] width 414 height 207
click at [289, 132] on video at bounding box center [258, 139] width 414 height 207
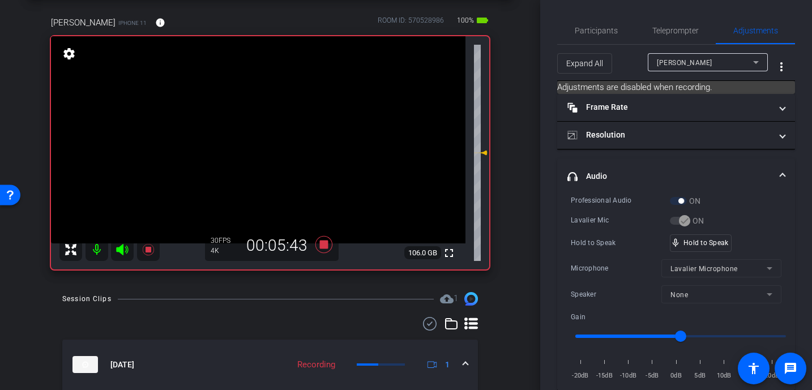
click at [288, 130] on video at bounding box center [258, 139] width 414 height 207
click at [287, 138] on video at bounding box center [258, 139] width 414 height 207
click at [283, 131] on video at bounding box center [258, 139] width 414 height 207
click at [283, 140] on video at bounding box center [258, 139] width 414 height 207
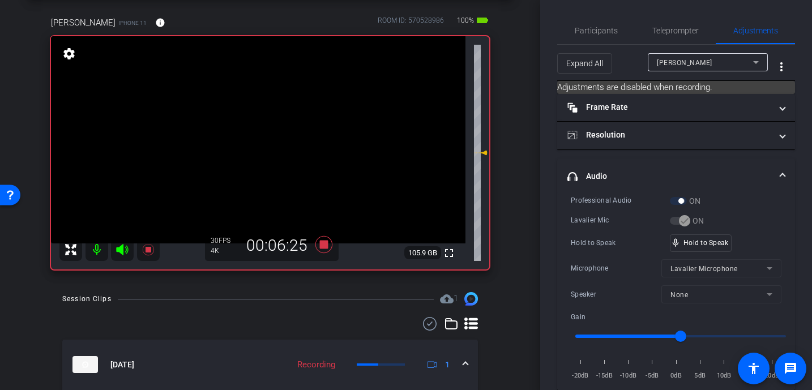
click at [288, 131] on video at bounding box center [258, 139] width 414 height 207
click at [293, 132] on video at bounding box center [258, 139] width 414 height 207
click at [293, 133] on video at bounding box center [258, 139] width 414 height 207
click at [326, 243] on icon at bounding box center [323, 244] width 17 height 17
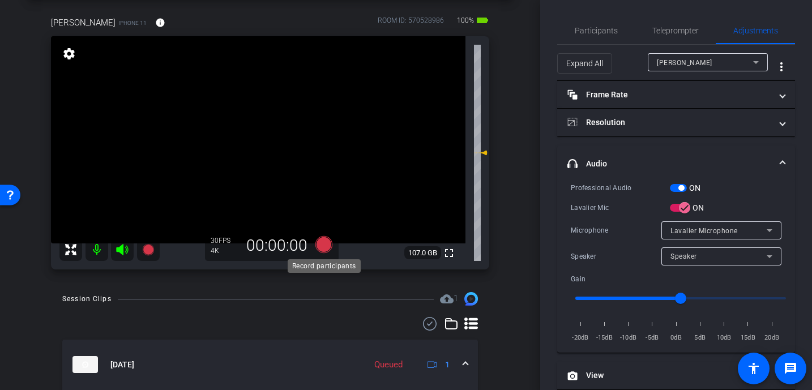
click at [325, 245] on icon at bounding box center [323, 244] width 17 height 17
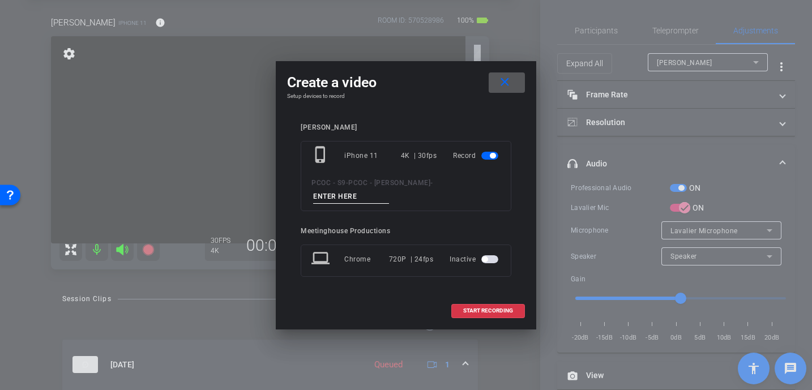
click at [360, 198] on input at bounding box center [351, 197] width 76 height 14
type input "902 - Story 6"
click at [483, 310] on span "START RECORDING" at bounding box center [488, 311] width 50 height 6
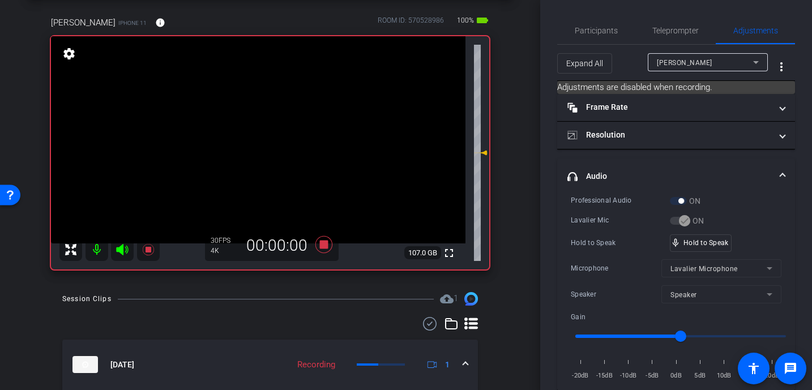
click at [296, 174] on video at bounding box center [258, 139] width 414 height 207
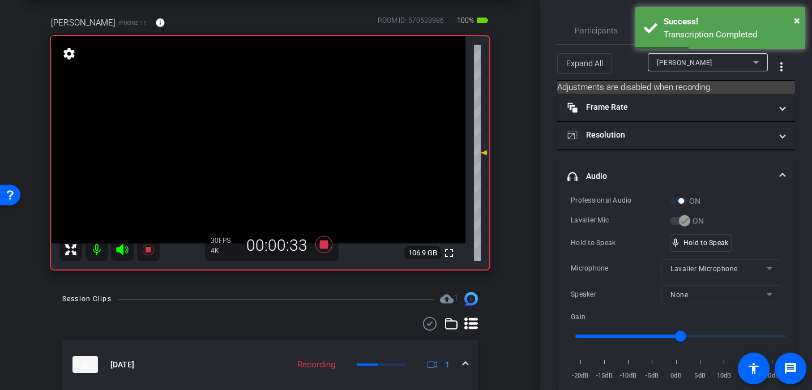
click at [271, 148] on video at bounding box center [258, 139] width 414 height 207
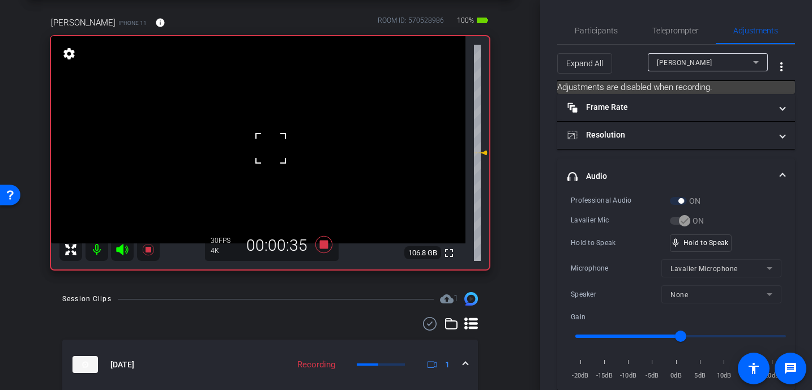
click at [282, 131] on video at bounding box center [258, 139] width 414 height 207
click at [306, 143] on video at bounding box center [258, 139] width 414 height 207
click at [308, 129] on video at bounding box center [258, 139] width 414 height 207
click at [290, 132] on video at bounding box center [258, 139] width 414 height 207
click at [302, 131] on video at bounding box center [258, 139] width 414 height 207
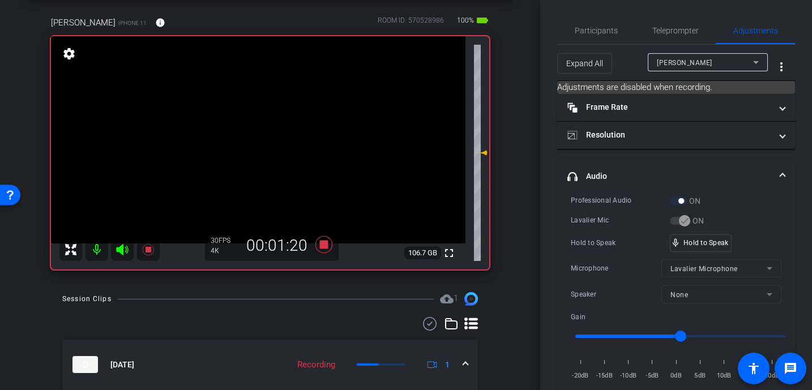
click at [285, 126] on video at bounding box center [258, 139] width 414 height 207
click at [295, 130] on video at bounding box center [258, 139] width 414 height 207
click at [276, 127] on video at bounding box center [258, 139] width 414 height 207
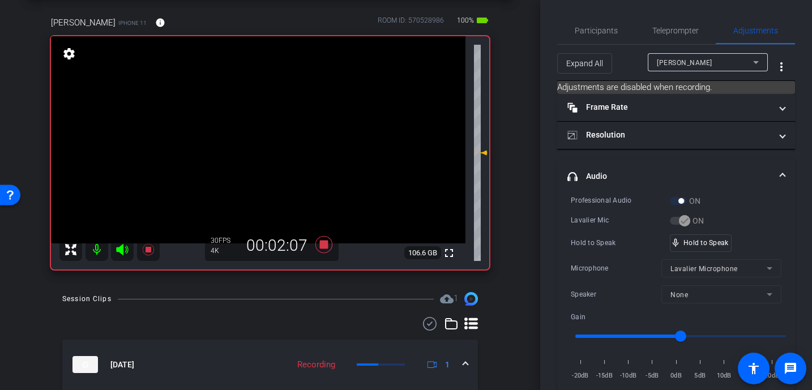
click at [276, 127] on video at bounding box center [258, 139] width 414 height 207
click at [278, 128] on video at bounding box center [258, 139] width 414 height 207
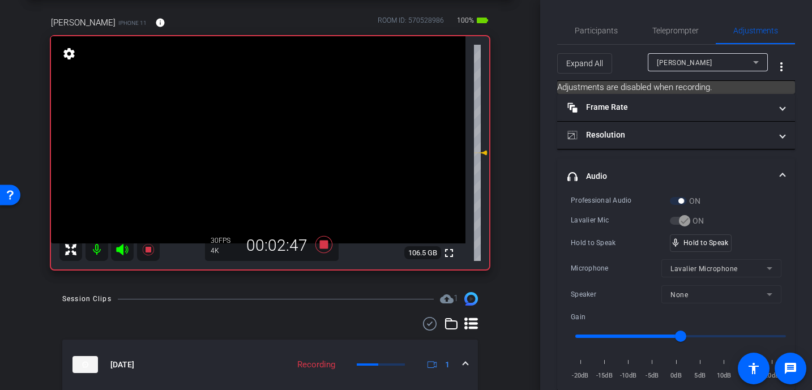
click at [278, 128] on video at bounding box center [258, 139] width 414 height 207
click at [279, 126] on video at bounding box center [258, 139] width 414 height 207
click at [276, 123] on video at bounding box center [258, 139] width 414 height 207
click at [302, 129] on video at bounding box center [258, 139] width 414 height 207
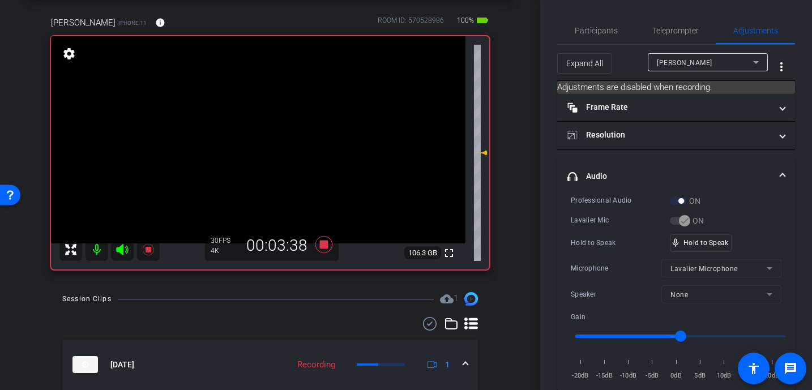
click at [302, 129] on video at bounding box center [258, 139] width 414 height 207
click at [285, 138] on video at bounding box center [258, 139] width 414 height 207
click at [289, 135] on video at bounding box center [258, 139] width 414 height 207
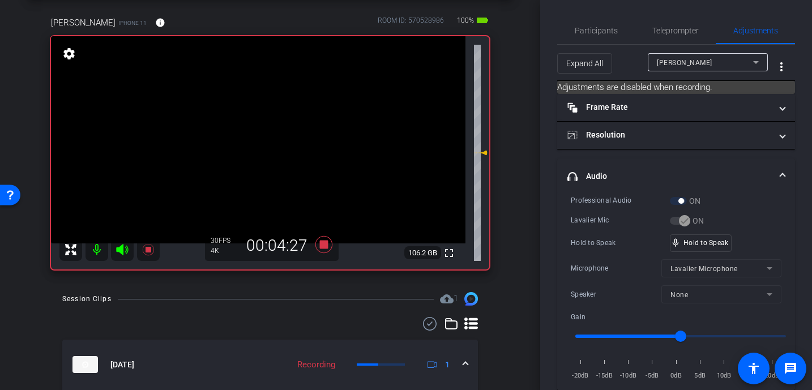
click at [286, 134] on video at bounding box center [258, 139] width 414 height 207
click at [285, 129] on video at bounding box center [258, 139] width 414 height 207
click at [306, 127] on video at bounding box center [258, 139] width 414 height 207
click at [301, 134] on video at bounding box center [258, 139] width 414 height 207
click at [303, 135] on video at bounding box center [258, 139] width 414 height 207
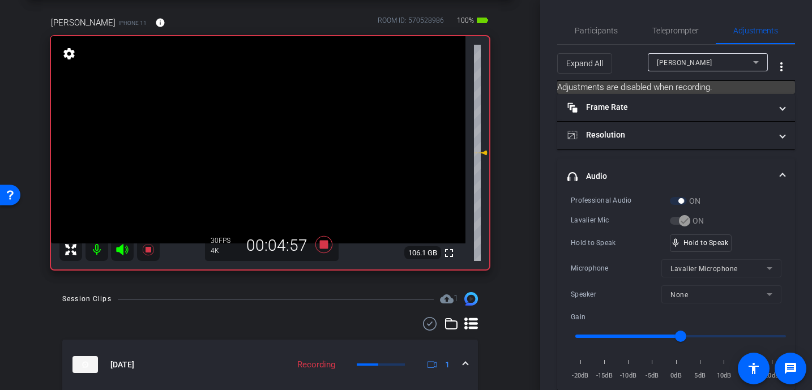
click at [296, 134] on video at bounding box center [258, 139] width 414 height 207
click at [288, 135] on video at bounding box center [258, 139] width 414 height 207
click at [276, 132] on video at bounding box center [258, 139] width 414 height 207
click at [289, 136] on video at bounding box center [258, 139] width 414 height 207
click at [285, 126] on video at bounding box center [258, 139] width 414 height 207
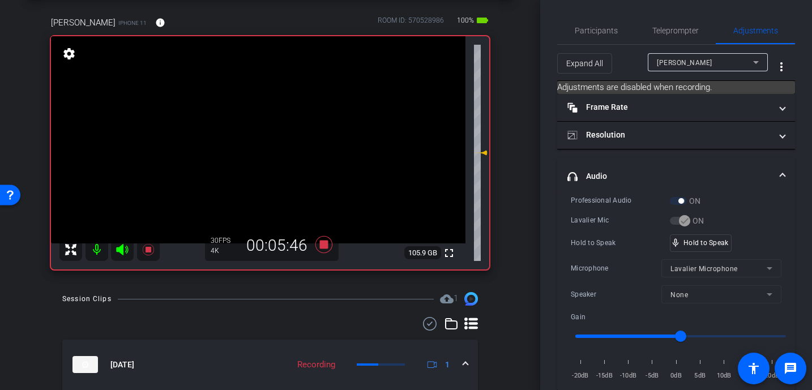
click at [284, 139] on video at bounding box center [258, 139] width 414 height 207
click at [288, 134] on video at bounding box center [258, 139] width 414 height 207
click at [297, 136] on video at bounding box center [258, 139] width 414 height 207
click at [301, 134] on video at bounding box center [258, 139] width 414 height 207
click at [292, 129] on video at bounding box center [258, 139] width 414 height 207
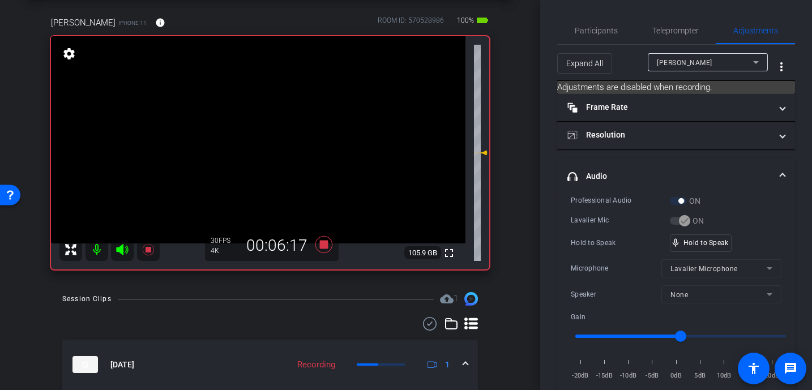
click at [280, 132] on video at bounding box center [258, 139] width 414 height 207
click at [284, 136] on video at bounding box center [258, 139] width 414 height 207
click at [292, 136] on video at bounding box center [258, 139] width 414 height 207
click at [327, 245] on icon at bounding box center [323, 244] width 17 height 17
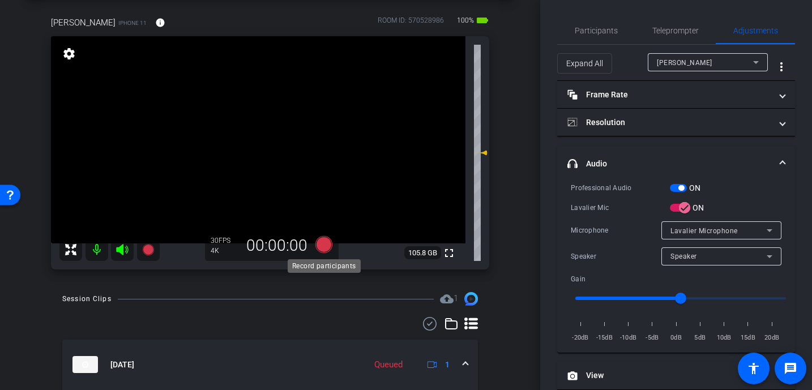
click at [326, 248] on icon at bounding box center [323, 244] width 17 height 17
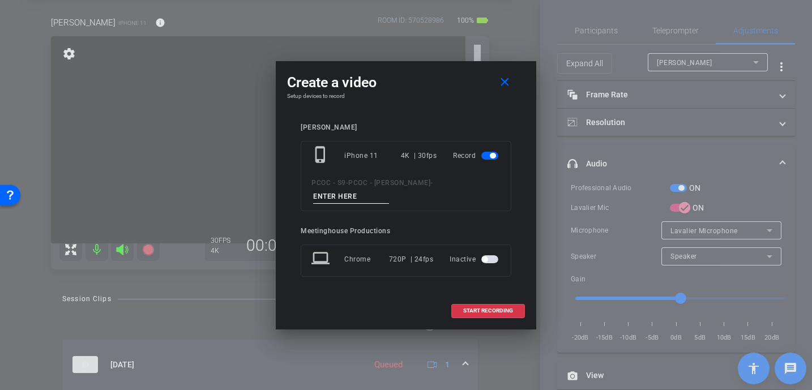
click at [346, 198] on input at bounding box center [351, 197] width 76 height 14
type input "902 - Story 7"
click at [476, 310] on span "START RECORDING" at bounding box center [488, 311] width 50 height 6
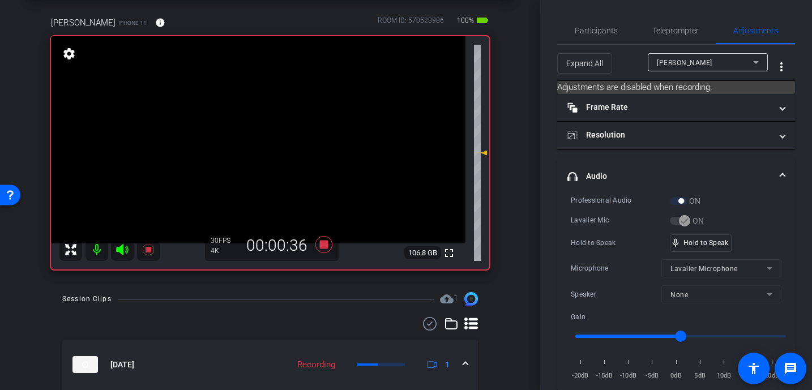
click at [271, 134] on video at bounding box center [258, 139] width 414 height 207
click at [291, 130] on video at bounding box center [258, 139] width 414 height 207
click at [281, 135] on video at bounding box center [258, 139] width 414 height 207
click at [272, 118] on video at bounding box center [258, 139] width 414 height 207
click at [278, 122] on video at bounding box center [258, 139] width 414 height 207
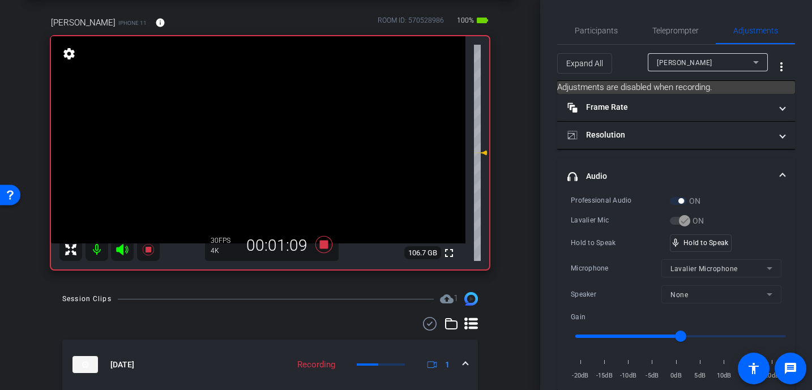
click at [287, 135] on video at bounding box center [258, 139] width 414 height 207
click at [288, 135] on video at bounding box center [258, 139] width 414 height 207
click at [288, 130] on video at bounding box center [258, 139] width 414 height 207
click at [286, 132] on video at bounding box center [258, 139] width 414 height 207
click at [298, 131] on video at bounding box center [258, 139] width 414 height 207
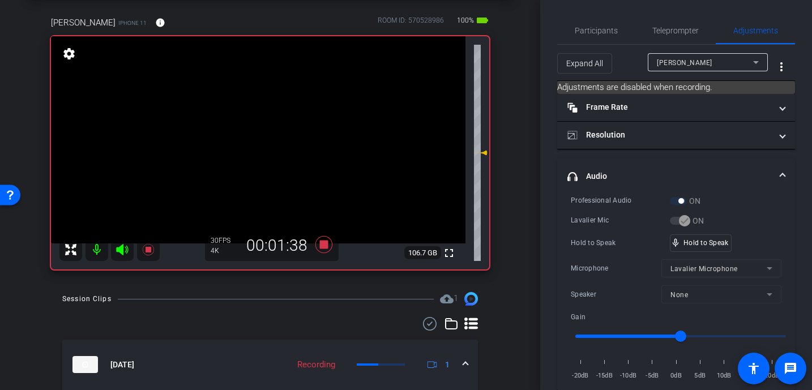
click at [299, 128] on video at bounding box center [258, 139] width 414 height 207
click at [298, 132] on video at bounding box center [258, 139] width 414 height 207
click at [289, 132] on video at bounding box center [258, 139] width 414 height 207
click at [284, 126] on video at bounding box center [258, 139] width 414 height 207
click at [295, 128] on video at bounding box center [258, 139] width 414 height 207
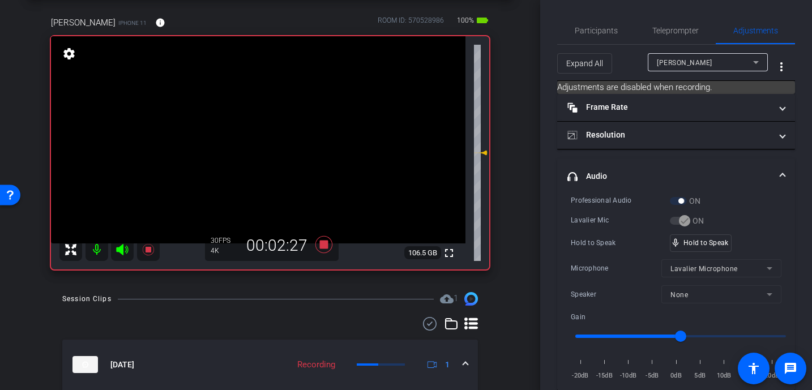
click at [294, 134] on video at bounding box center [258, 139] width 414 height 207
click at [277, 142] on video at bounding box center [258, 139] width 414 height 207
click at [276, 130] on video at bounding box center [258, 139] width 414 height 207
click at [273, 129] on video at bounding box center [258, 139] width 414 height 207
click at [293, 129] on video at bounding box center [258, 139] width 414 height 207
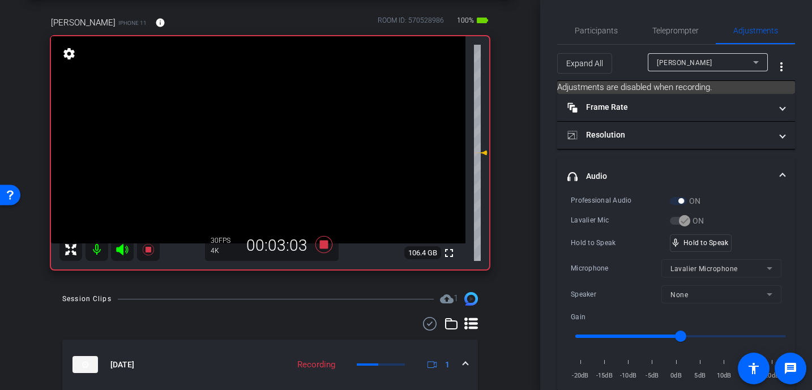
click at [303, 142] on video at bounding box center [258, 139] width 414 height 207
click at [285, 126] on video at bounding box center [258, 139] width 414 height 207
click at [293, 126] on video at bounding box center [258, 139] width 414 height 207
click at [286, 128] on video at bounding box center [258, 139] width 414 height 207
click at [298, 134] on video at bounding box center [258, 139] width 414 height 207
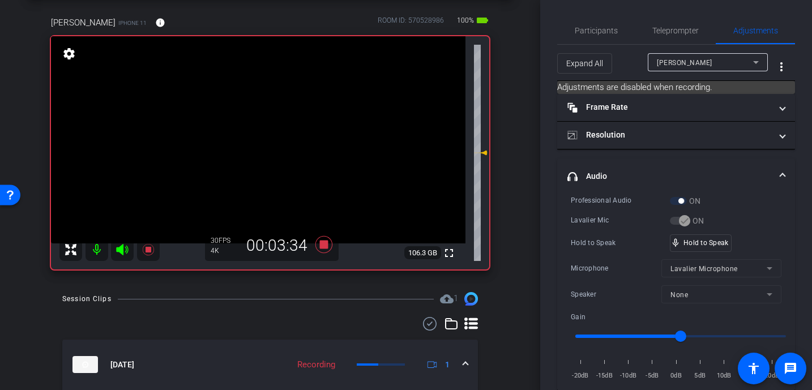
click at [297, 129] on video at bounding box center [258, 139] width 414 height 207
click at [286, 129] on video at bounding box center [258, 139] width 414 height 207
click at [289, 130] on video at bounding box center [258, 139] width 414 height 207
click at [278, 148] on video at bounding box center [258, 139] width 414 height 207
click at [283, 133] on video at bounding box center [258, 139] width 414 height 207
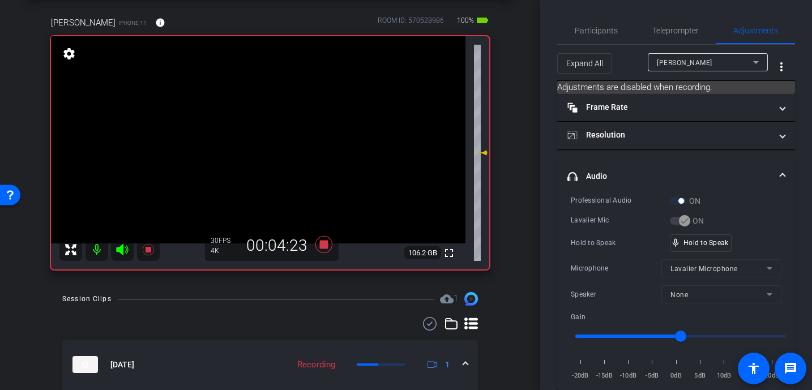
click at [299, 131] on video at bounding box center [258, 139] width 414 height 207
click at [286, 137] on video at bounding box center [258, 139] width 414 height 207
click at [290, 125] on video at bounding box center [258, 139] width 414 height 207
click at [282, 132] on video at bounding box center [258, 139] width 414 height 207
click at [288, 126] on video at bounding box center [258, 139] width 414 height 207
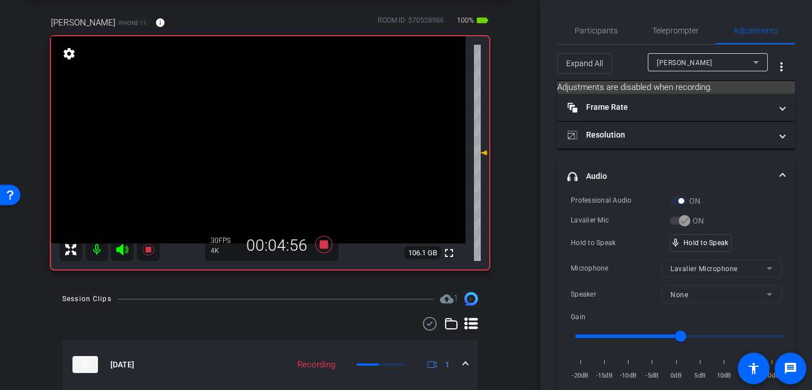
click at [305, 129] on video at bounding box center [258, 139] width 414 height 207
click at [263, 120] on video at bounding box center [258, 139] width 414 height 207
click at [279, 130] on video at bounding box center [258, 139] width 414 height 207
click at [294, 136] on video at bounding box center [258, 139] width 414 height 207
click at [284, 127] on video at bounding box center [258, 139] width 414 height 207
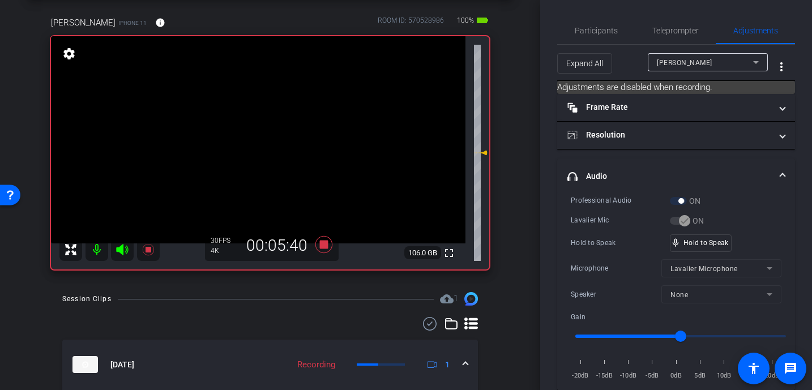
click at [304, 129] on video at bounding box center [258, 139] width 414 height 207
click at [282, 135] on video at bounding box center [258, 139] width 414 height 207
click at [302, 133] on video at bounding box center [258, 139] width 414 height 207
click at [275, 136] on video at bounding box center [258, 139] width 414 height 207
click at [271, 130] on video at bounding box center [258, 139] width 414 height 207
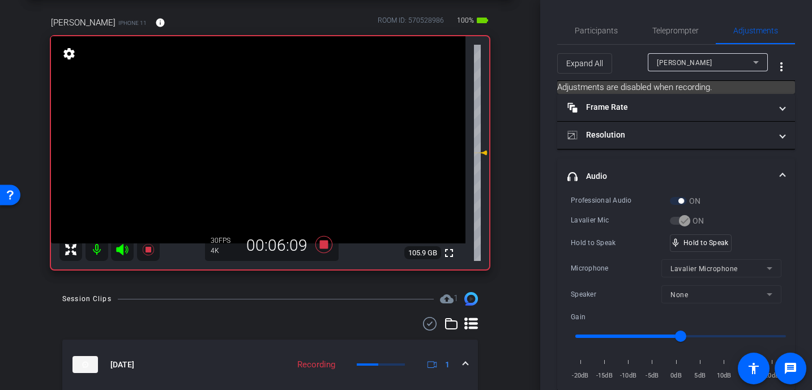
click at [268, 134] on video at bounding box center [258, 139] width 414 height 207
click at [297, 129] on video at bounding box center [258, 139] width 414 height 207
click at [276, 125] on video at bounding box center [258, 139] width 414 height 207
click at [270, 130] on video at bounding box center [258, 139] width 414 height 207
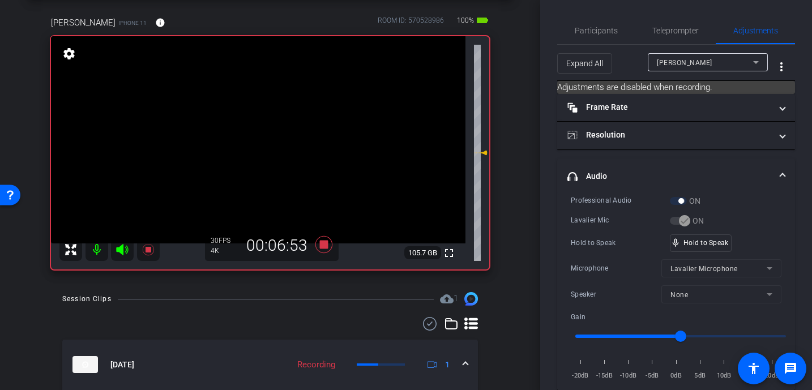
click at [278, 125] on video at bounding box center [258, 139] width 414 height 207
click at [280, 137] on video at bounding box center [258, 139] width 414 height 207
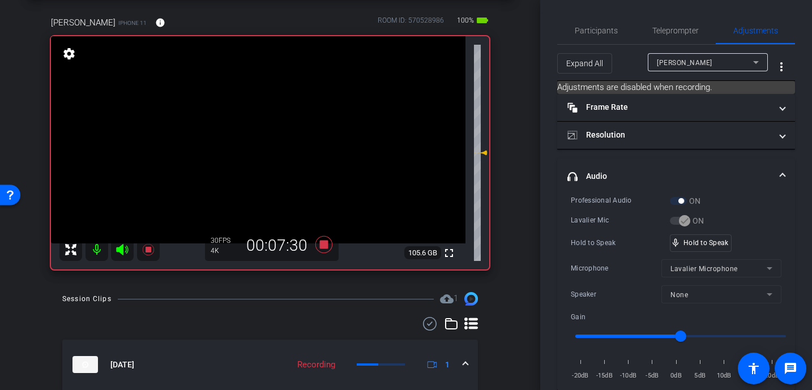
click at [289, 131] on video at bounding box center [258, 139] width 414 height 207
click at [292, 135] on div at bounding box center [289, 132] width 28 height 28
click at [326, 245] on icon at bounding box center [323, 244] width 17 height 17
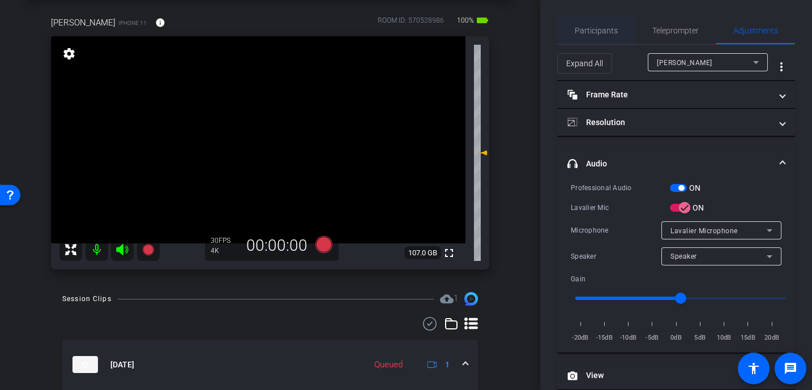
click at [594, 29] on span "Participants" at bounding box center [596, 31] width 43 height 8
